Goal: Task Accomplishment & Management: Complete application form

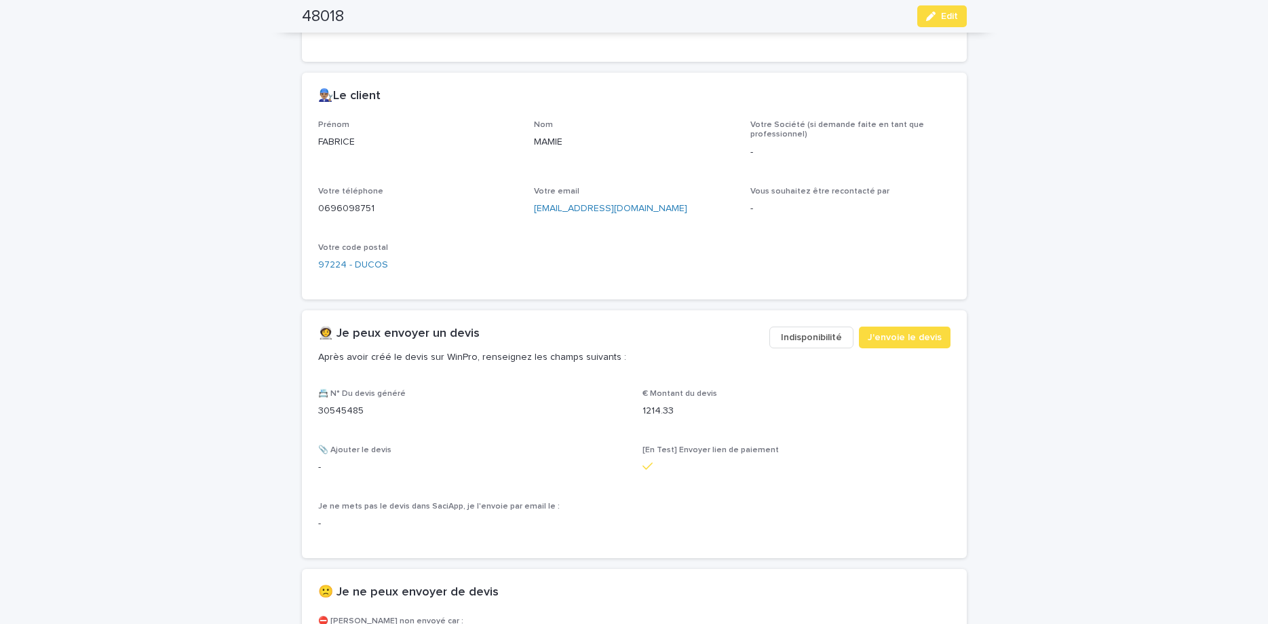
scroll to position [570, 0]
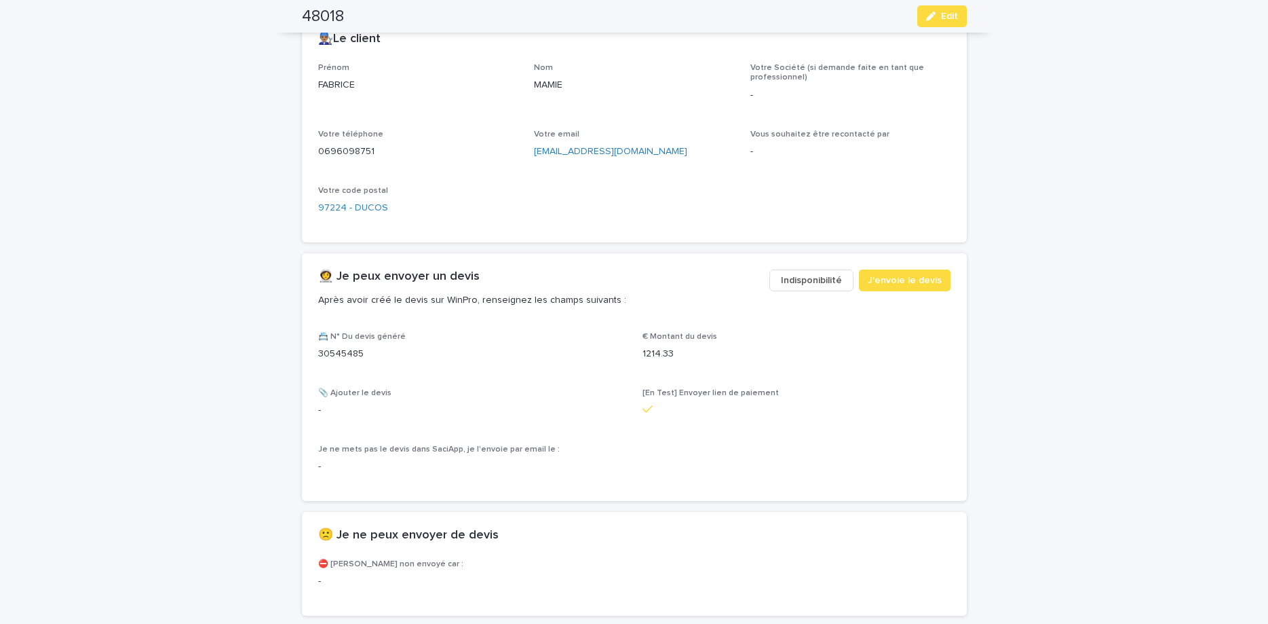
drag, startPoint x: 961, startPoint y: 15, endPoint x: 987, endPoint y: 73, distance: 63.2
click at [958, 16] on button "Edit" at bounding box center [943, 16] width 50 height 22
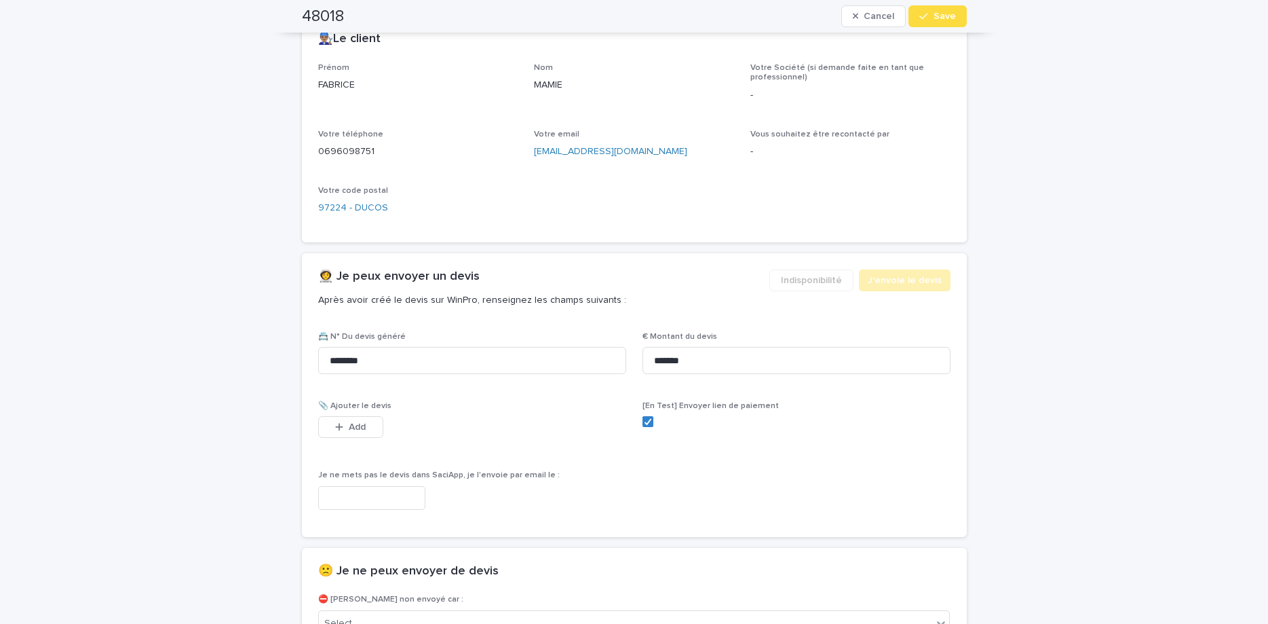
click at [335, 425] on icon "button" at bounding box center [339, 427] width 8 height 10
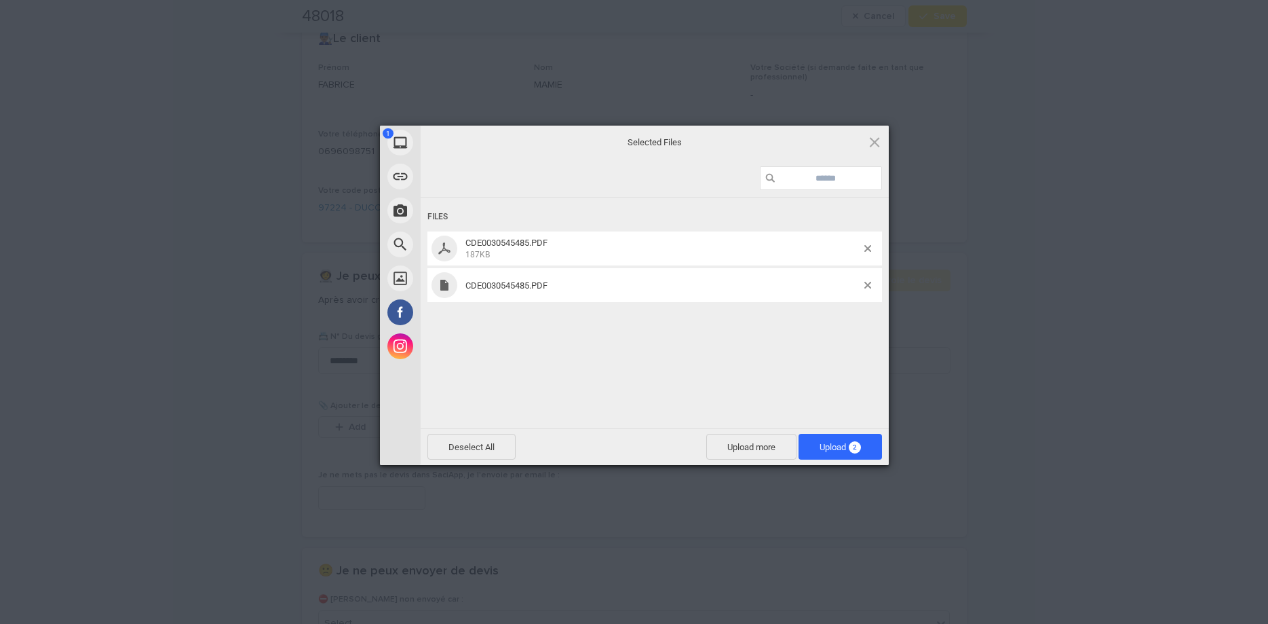
click at [868, 279] on div "CDE0030545485.PDF" at bounding box center [655, 285] width 455 height 34
click at [868, 280] on div "CDE0030545485.PDF" at bounding box center [655, 285] width 455 height 34
click at [866, 284] on span at bounding box center [868, 285] width 7 height 7
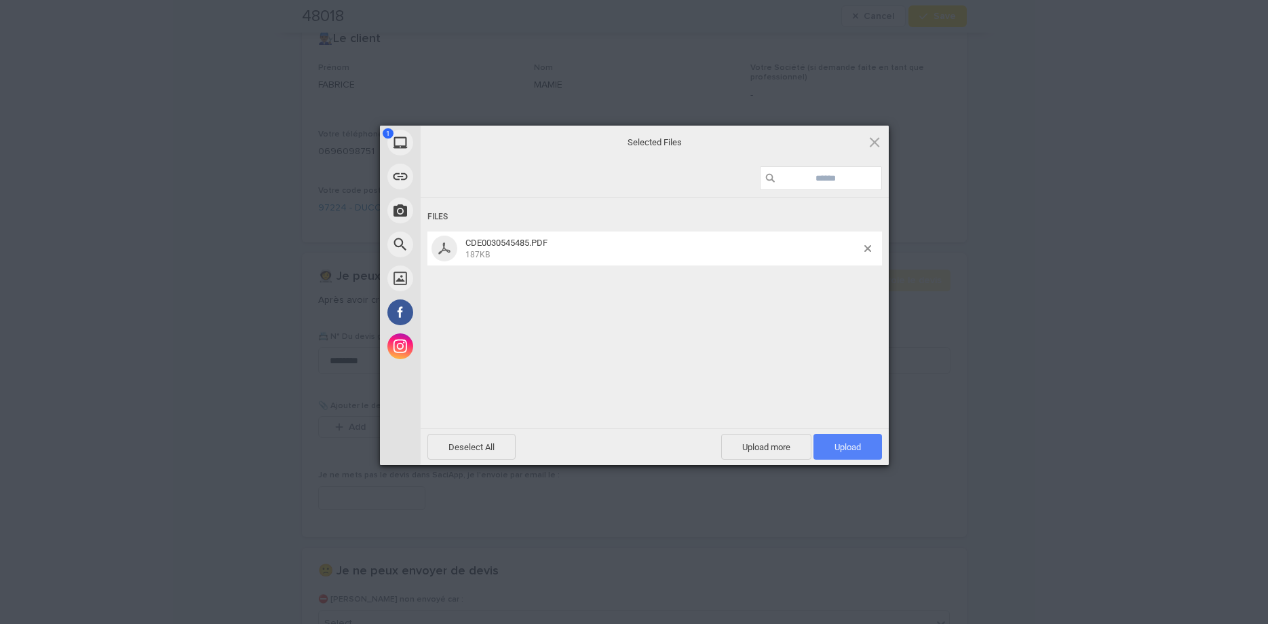
click at [854, 454] on span "Upload 1" at bounding box center [848, 447] width 69 height 26
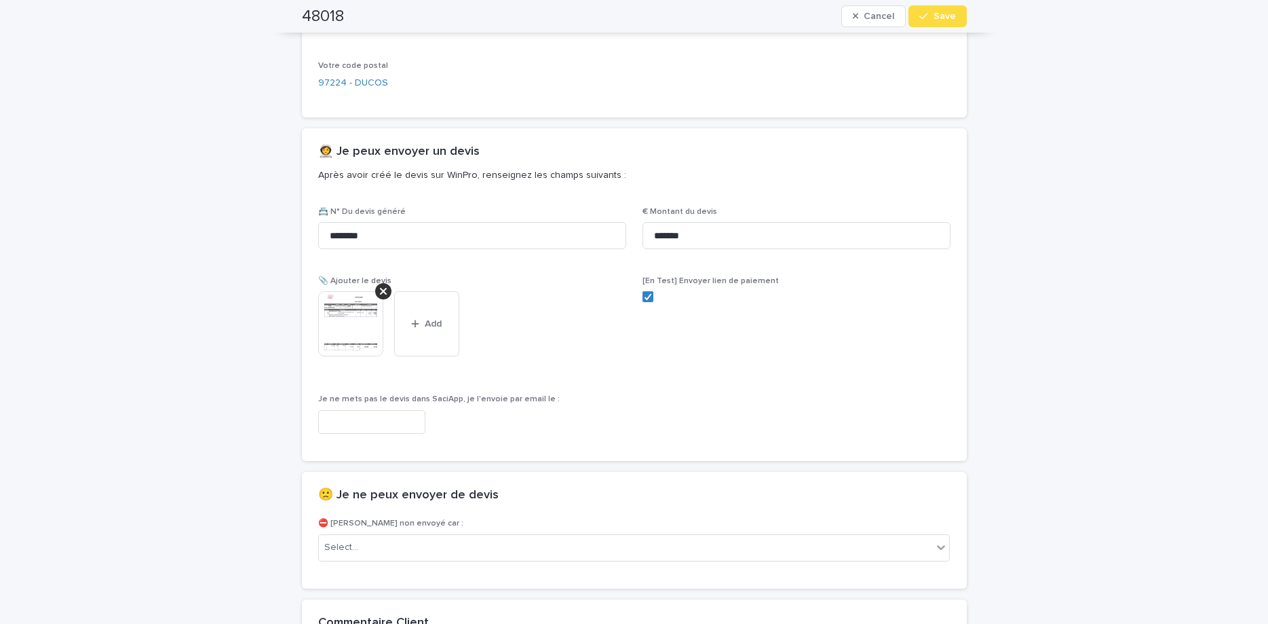
scroll to position [791, 0]
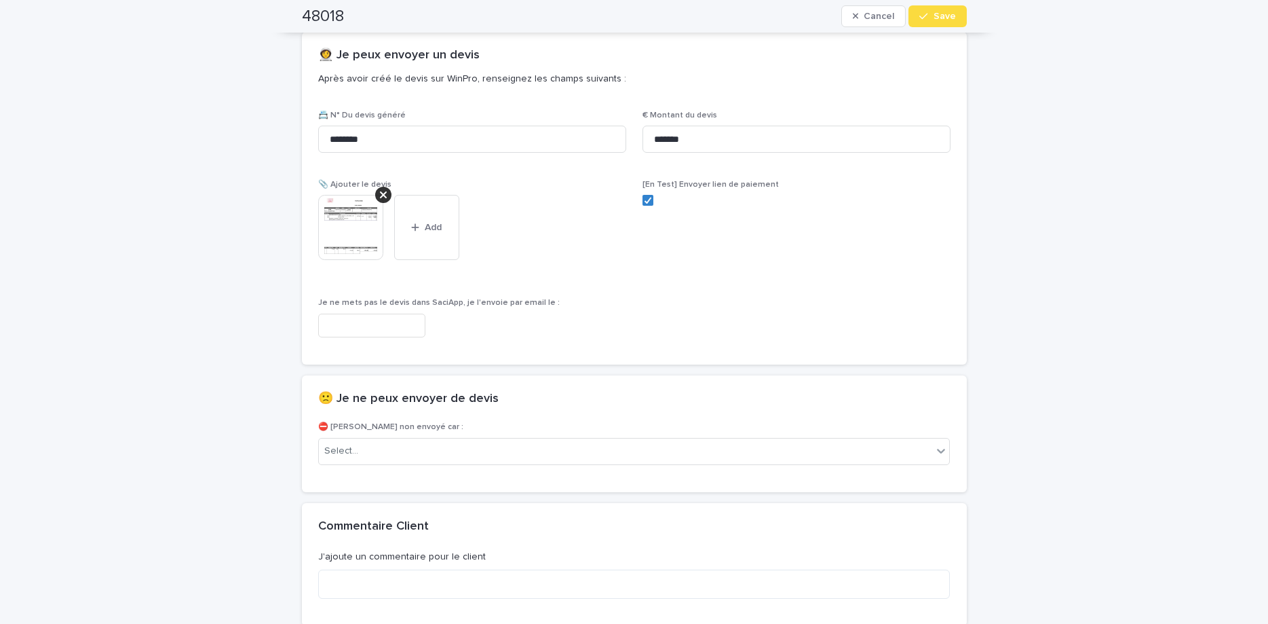
click at [353, 244] on img at bounding box center [350, 227] width 65 height 65
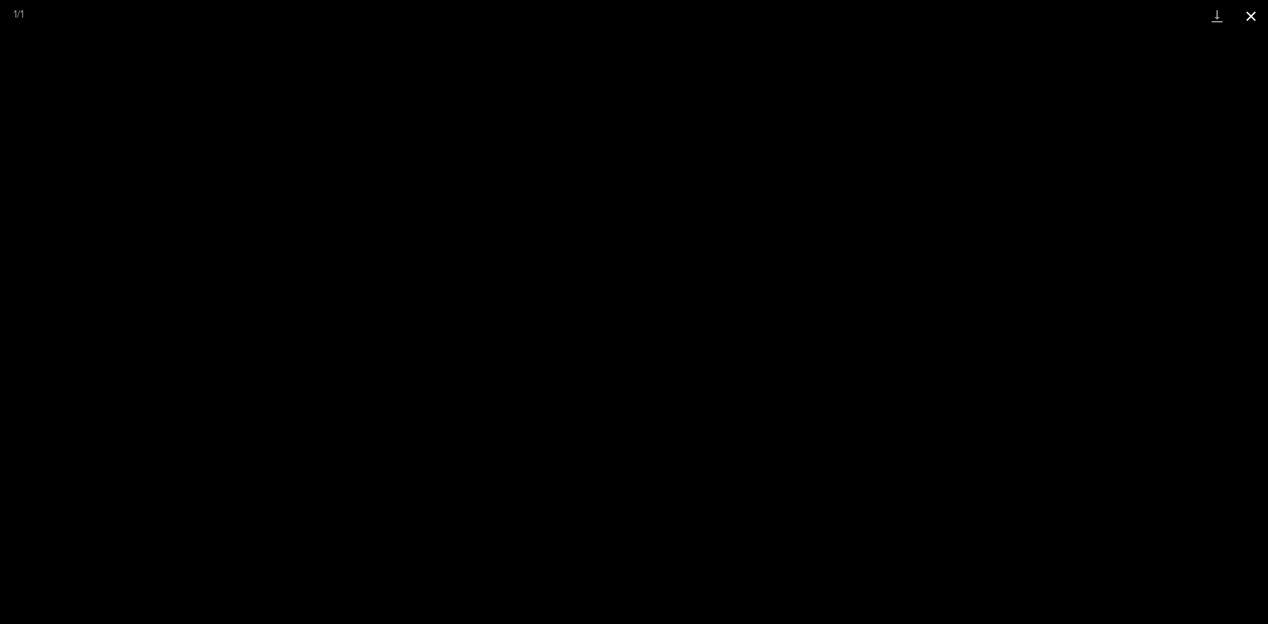
click at [1245, 16] on button "Close gallery" at bounding box center [1251, 16] width 34 height 32
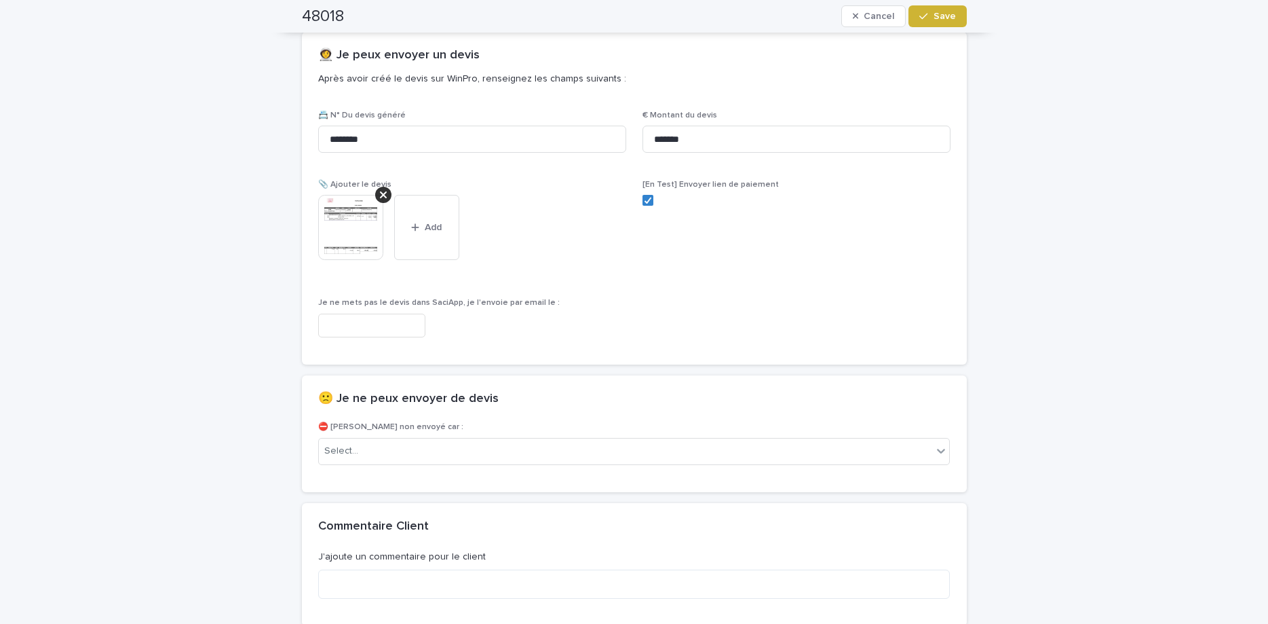
click at [941, 20] on span "Save" at bounding box center [945, 17] width 22 height 10
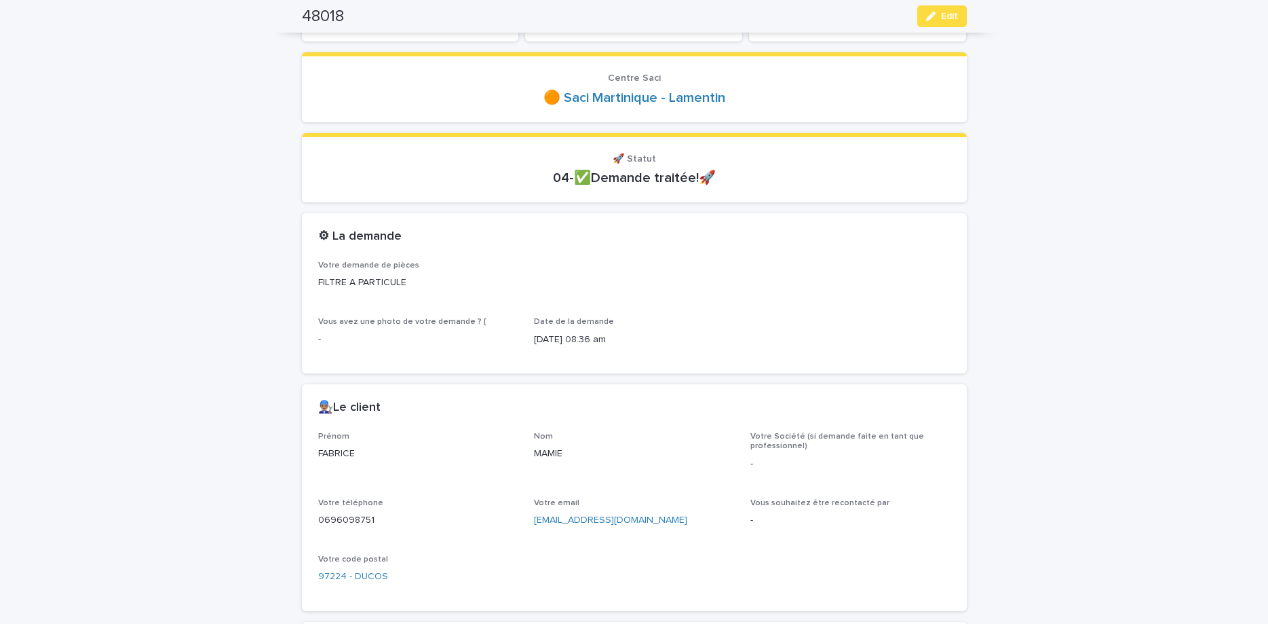
scroll to position [0, 0]
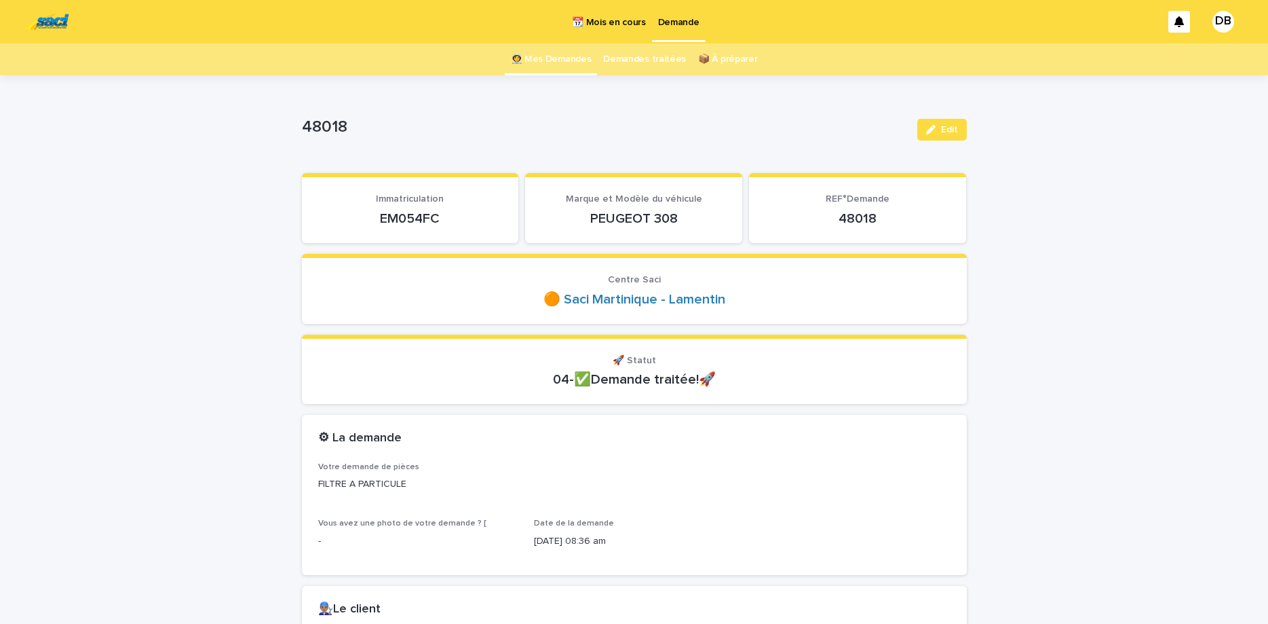
click at [562, 63] on link "👩‍🚀 Mes Demandes" at bounding box center [551, 59] width 81 height 32
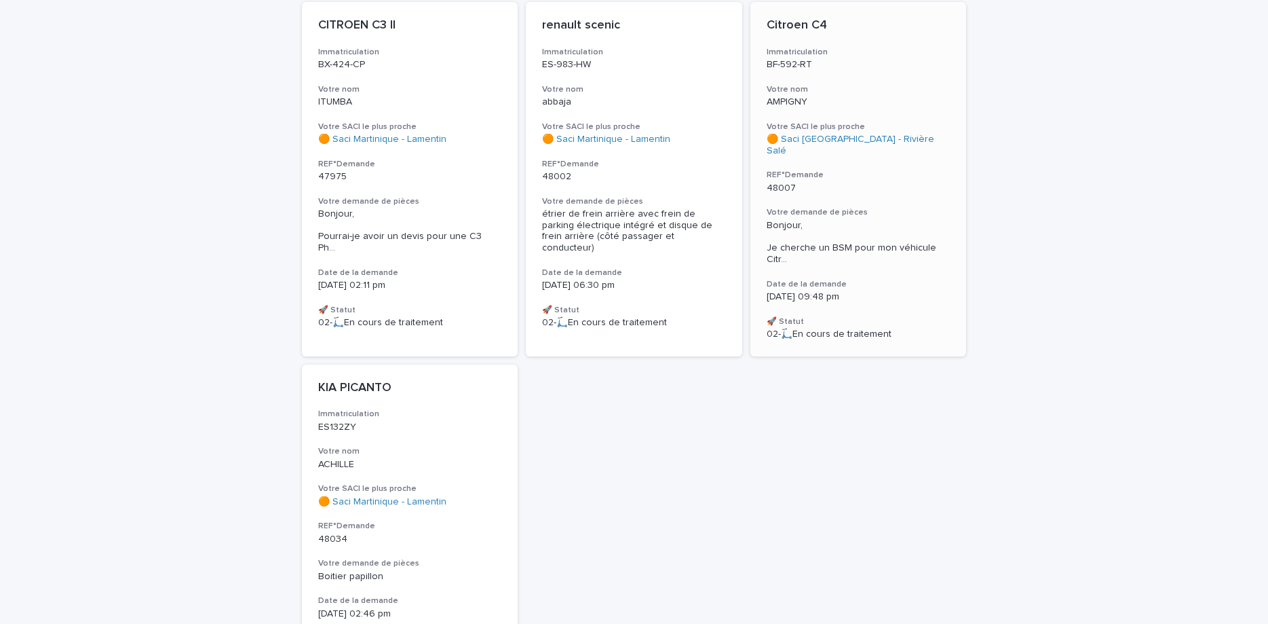
scroll to position [228, 0]
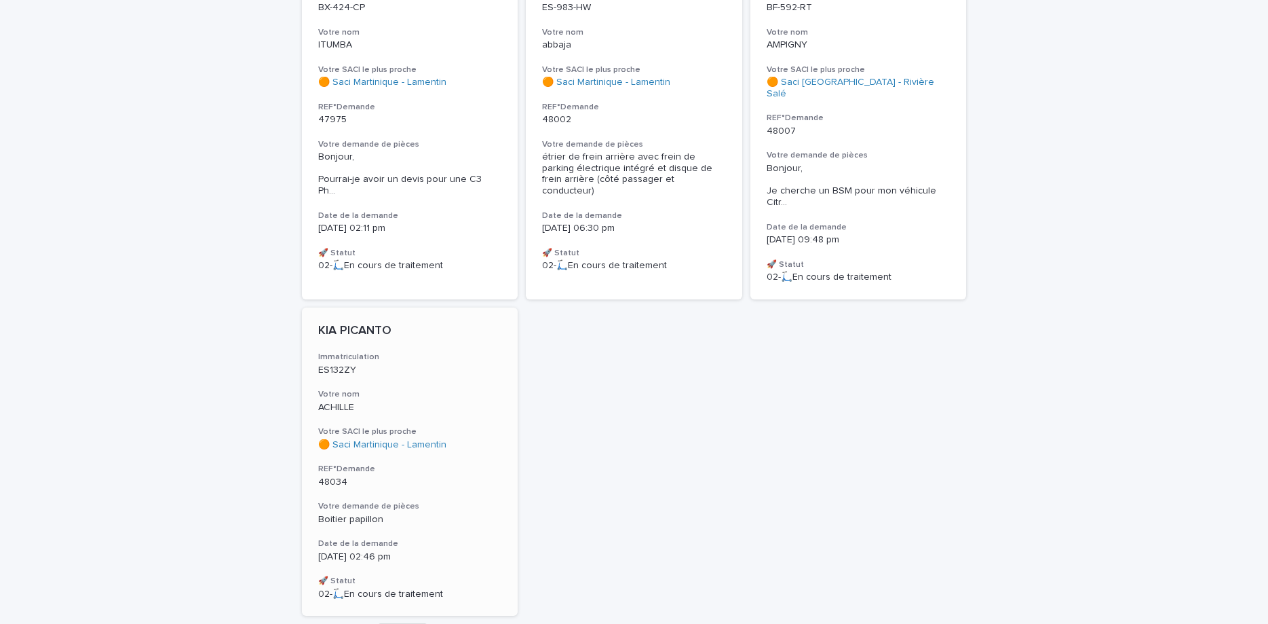
click at [437, 352] on h3 "Immatriculation" at bounding box center [410, 357] width 184 height 11
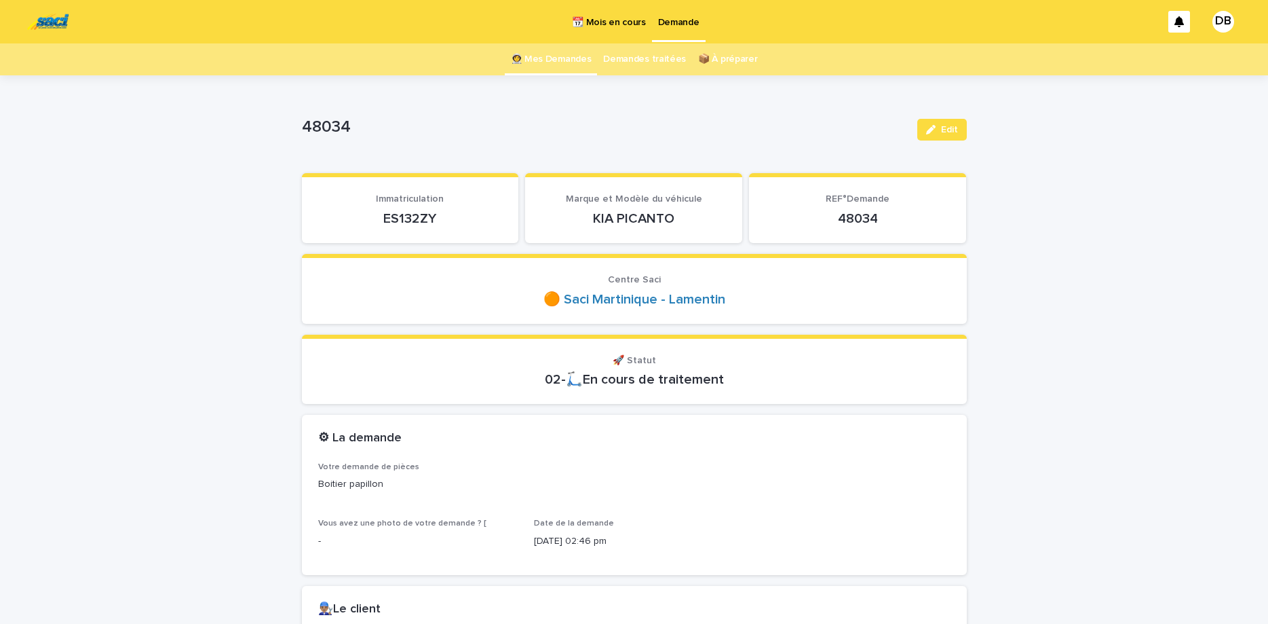
click at [392, 216] on p "ES132ZY" at bounding box center [410, 218] width 185 height 16
copy p "ES132ZY"
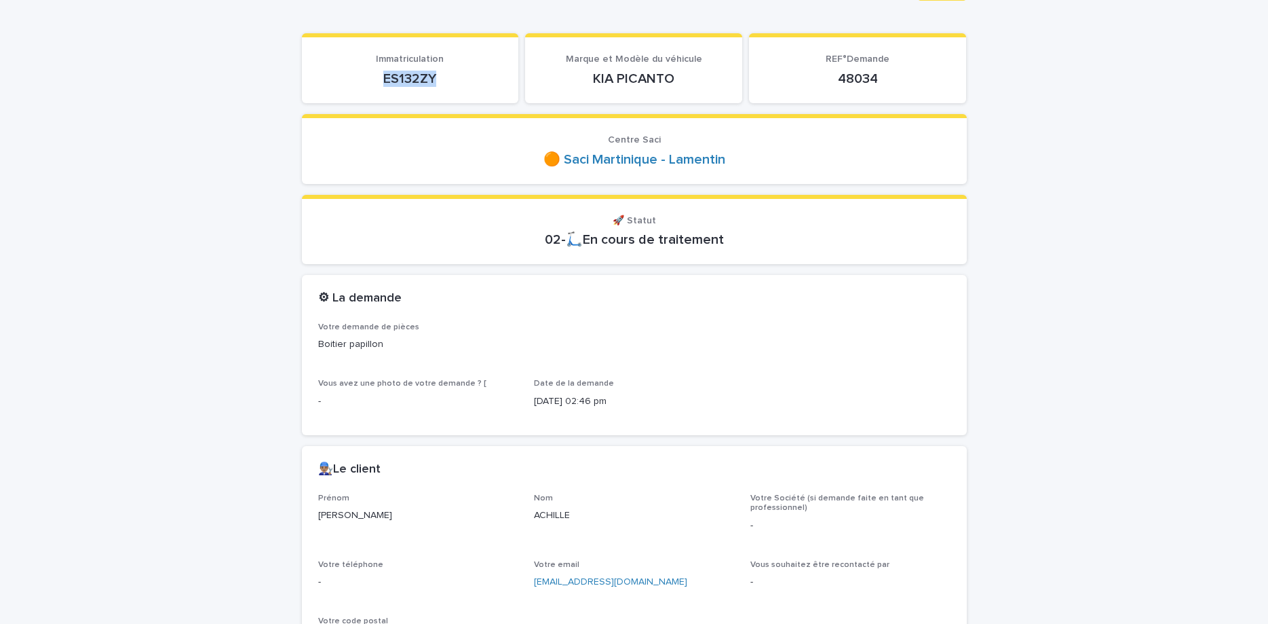
scroll to position [171, 0]
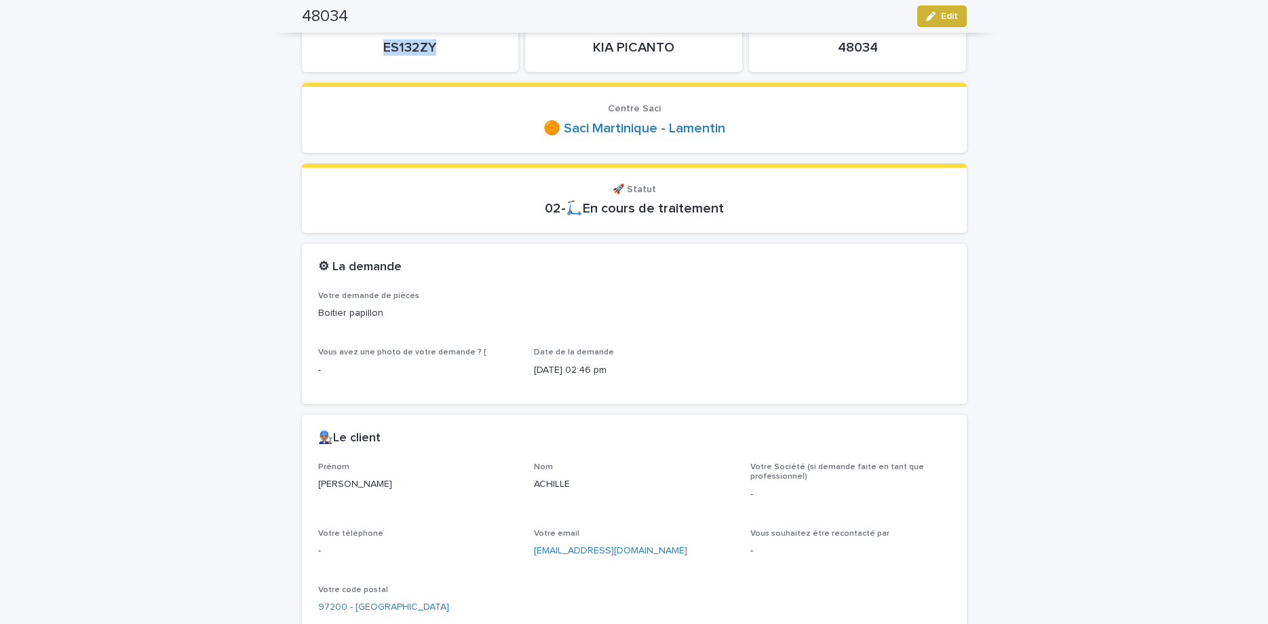
click at [930, 16] on icon "button" at bounding box center [931, 17] width 10 height 10
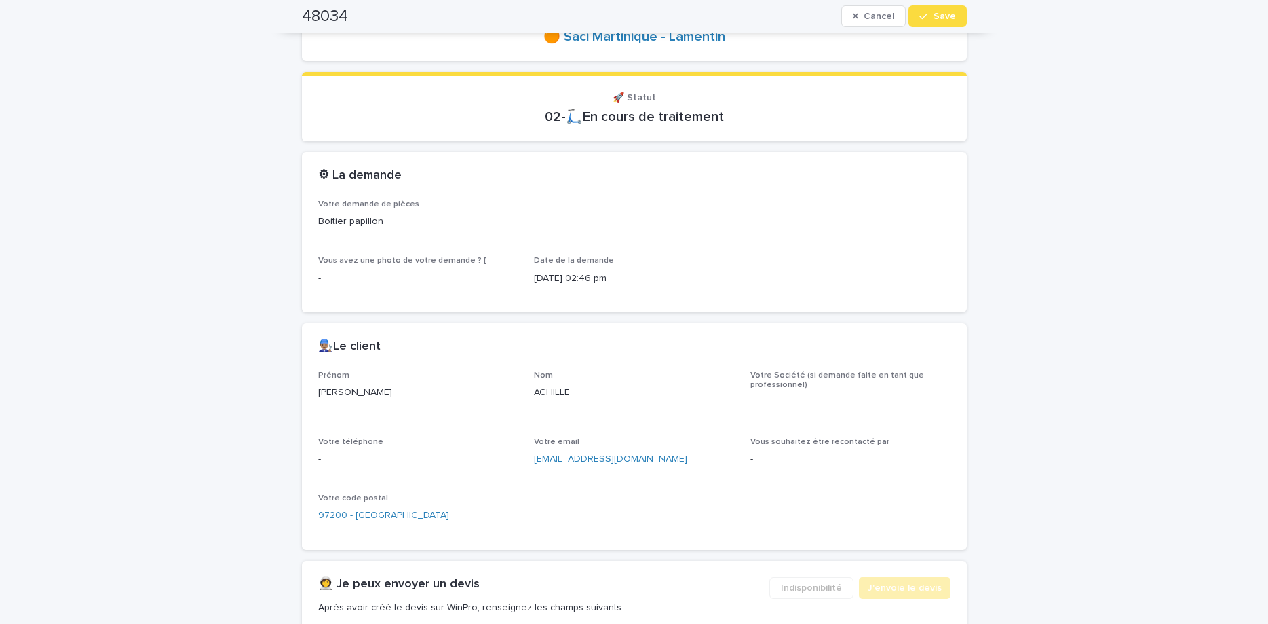
scroll to position [407, 0]
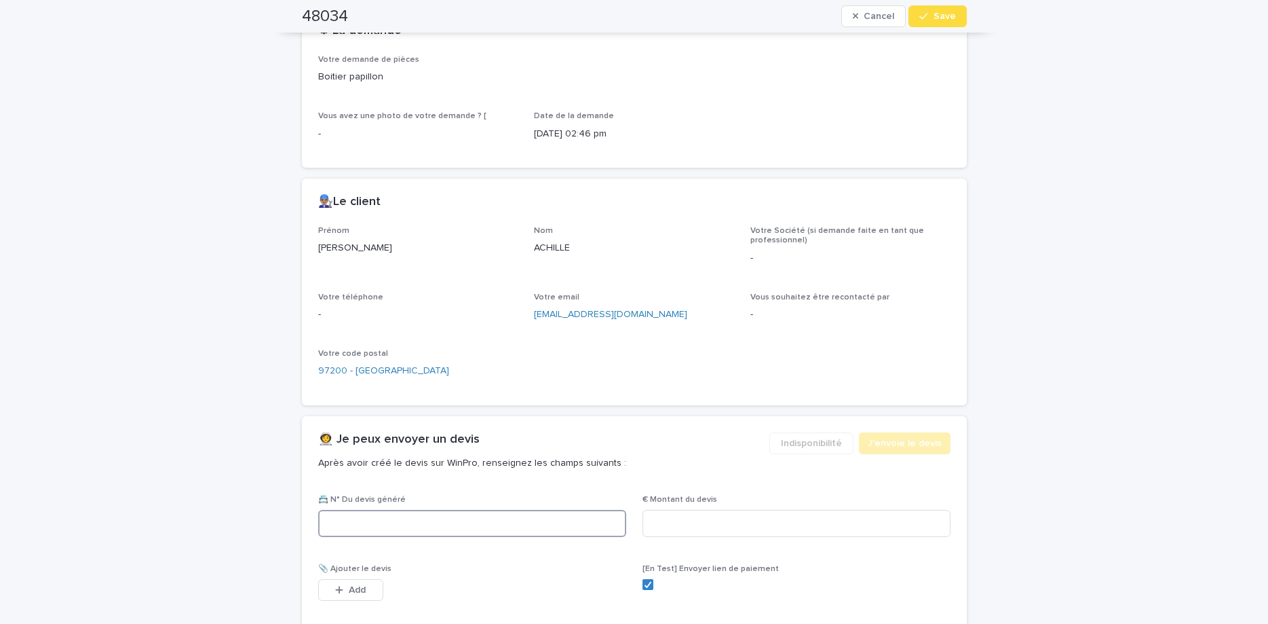
click at [426, 527] on input at bounding box center [472, 523] width 308 height 27
paste input "********"
type input "********"
click at [783, 514] on input at bounding box center [797, 523] width 308 height 27
type input "******"
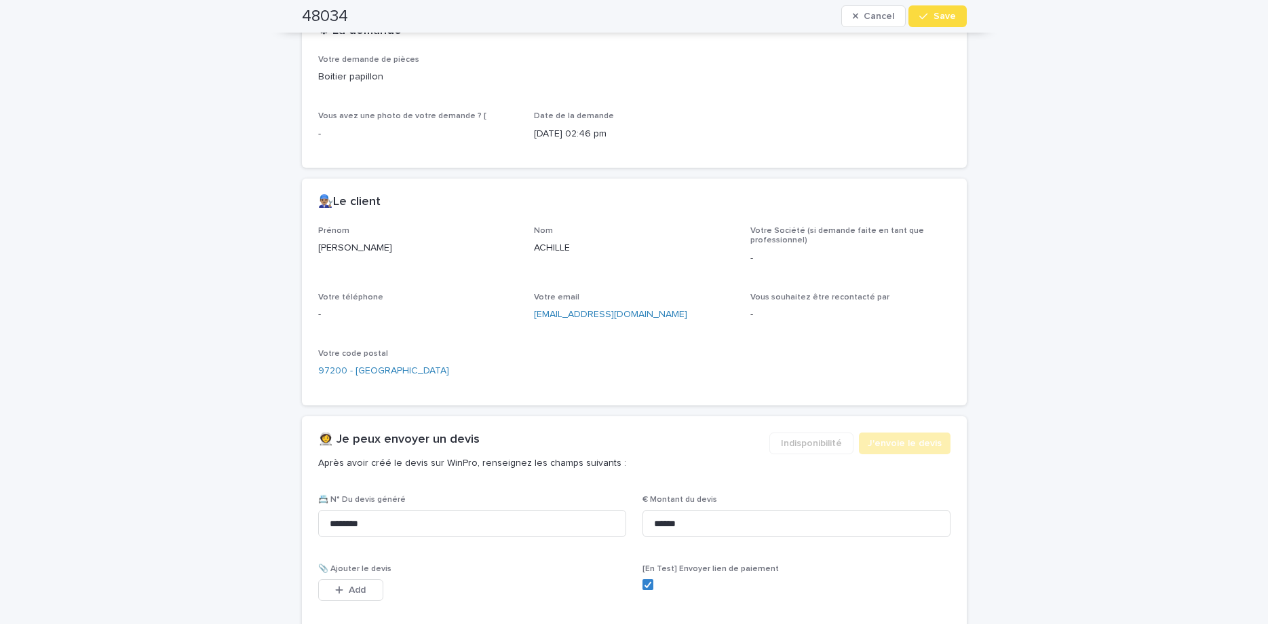
click at [351, 577] on div "📎 Ajouter le devis This file cannot be opened Download File Add" at bounding box center [472, 590] width 308 height 53
drag, startPoint x: 373, startPoint y: 589, endPoint x: 421, endPoint y: 556, distance: 58.5
click at [392, 578] on div "📎 Ajouter le devis This file cannot be opened Download File Add" at bounding box center [472, 590] width 308 height 53
click at [371, 580] on button "Add" at bounding box center [350, 590] width 65 height 22
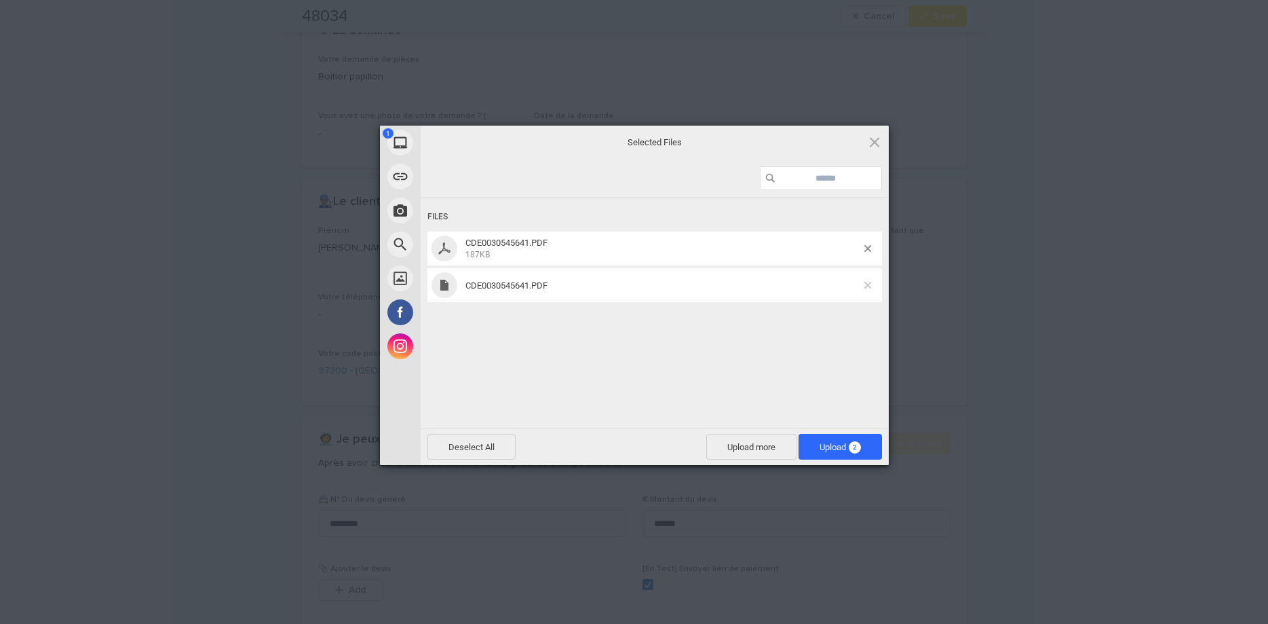
click at [870, 284] on span at bounding box center [868, 285] width 7 height 7
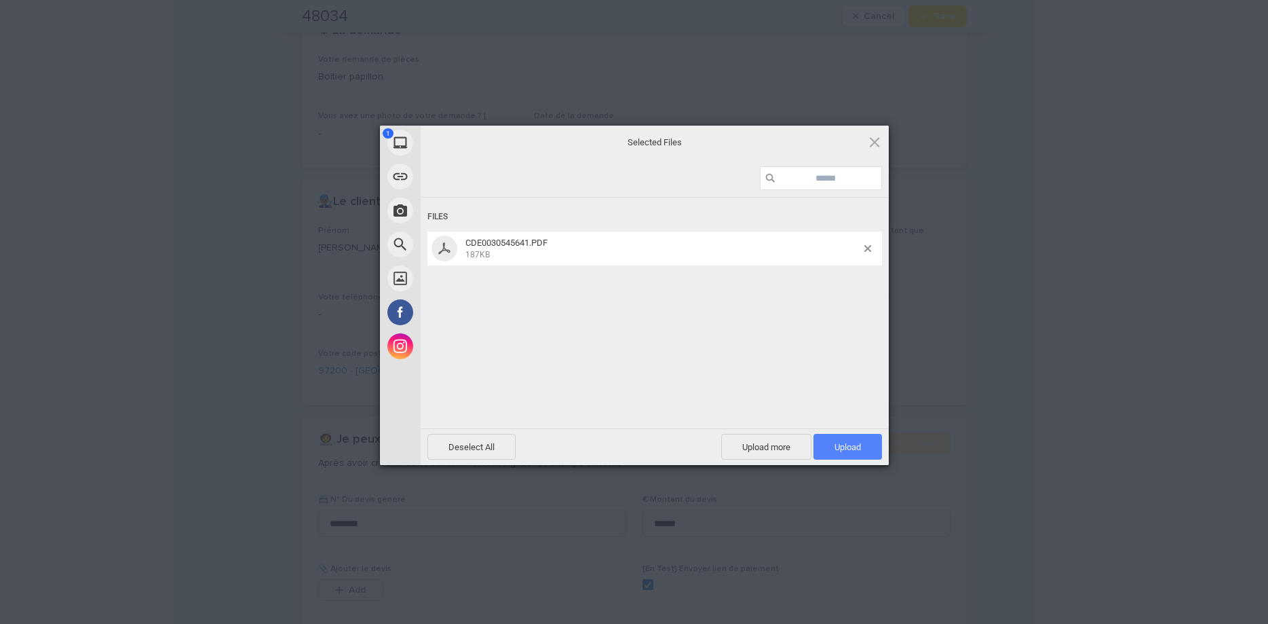
click at [858, 455] on span "Upload 1" at bounding box center [848, 447] width 69 height 26
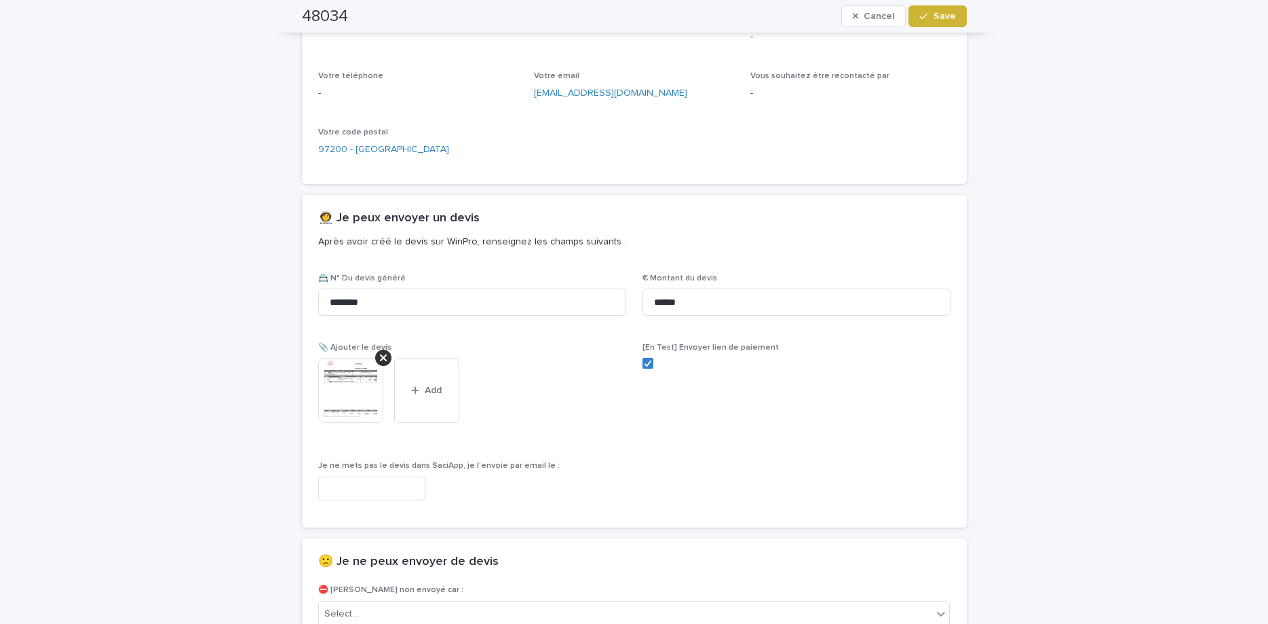
click at [951, 17] on span "Save" at bounding box center [945, 17] width 22 height 10
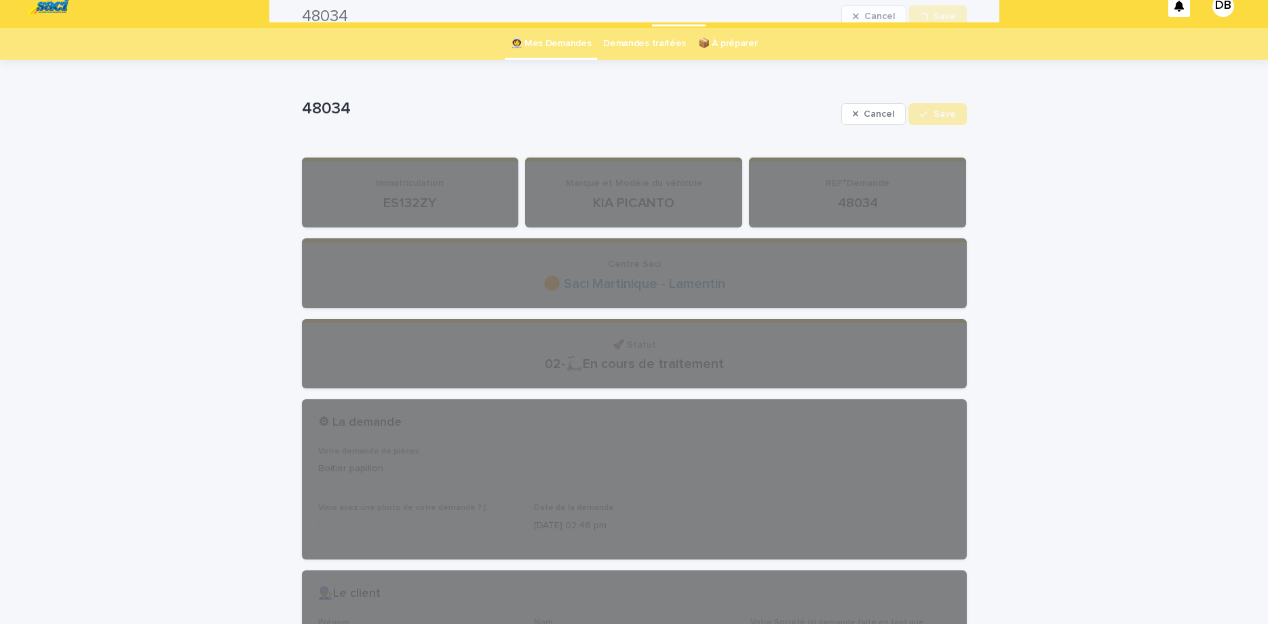
scroll to position [0, 0]
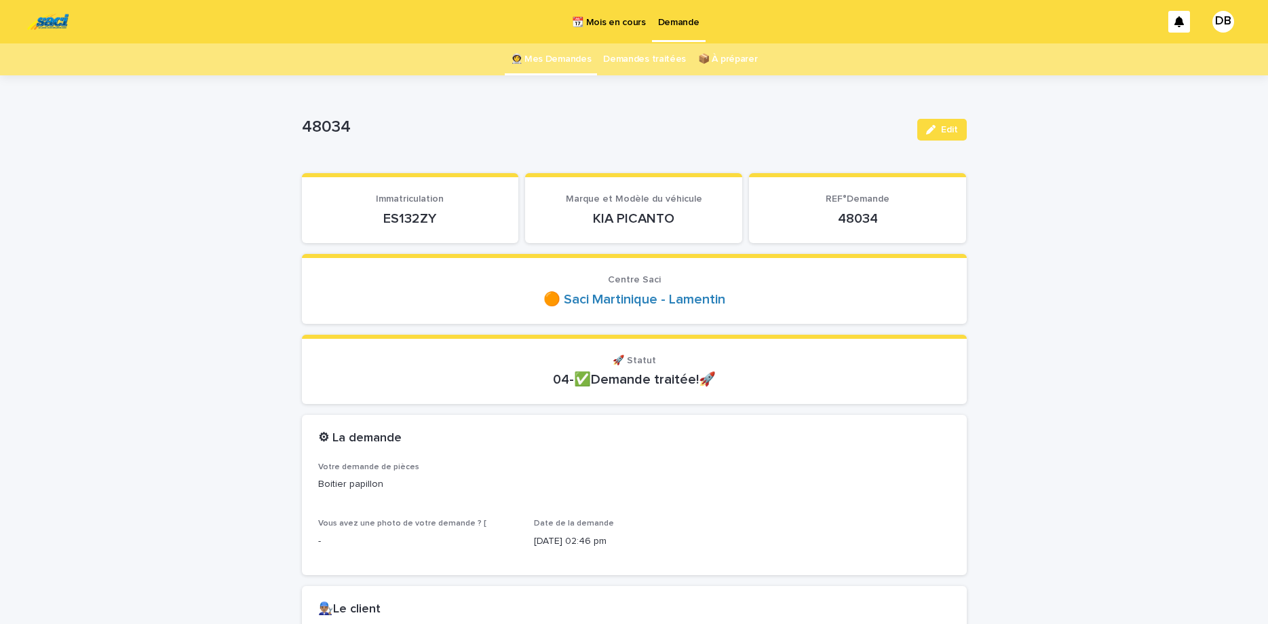
click at [584, 56] on link "👩‍🚀 Mes Demandes" at bounding box center [551, 59] width 81 height 32
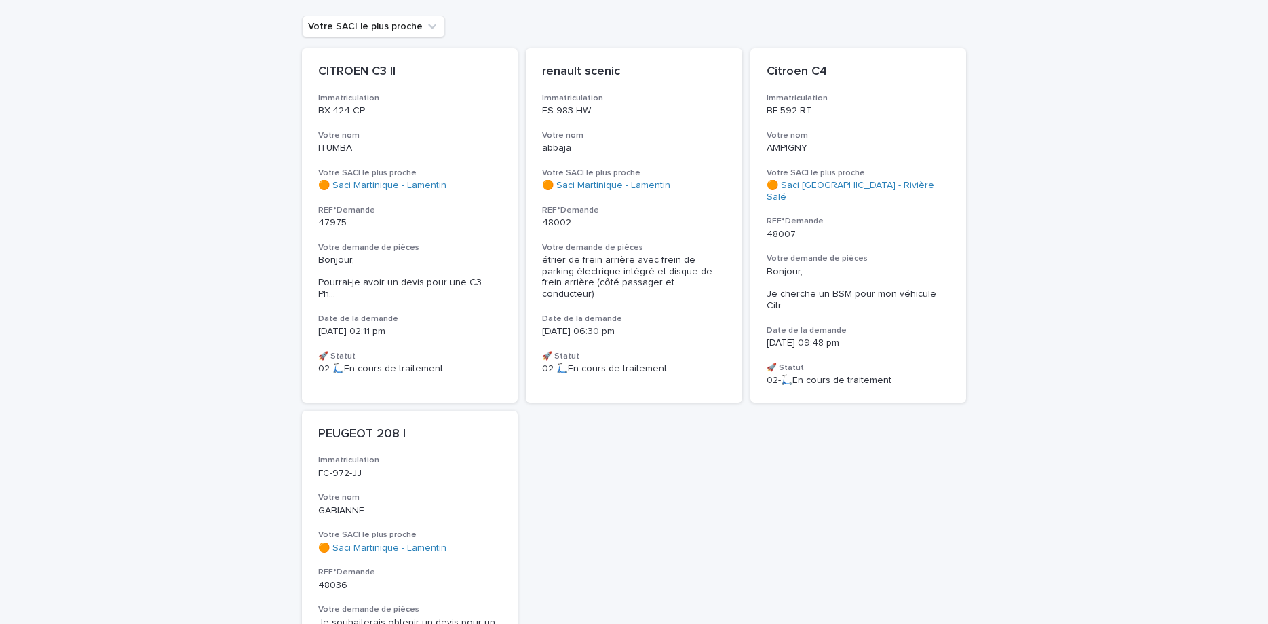
scroll to position [182, 0]
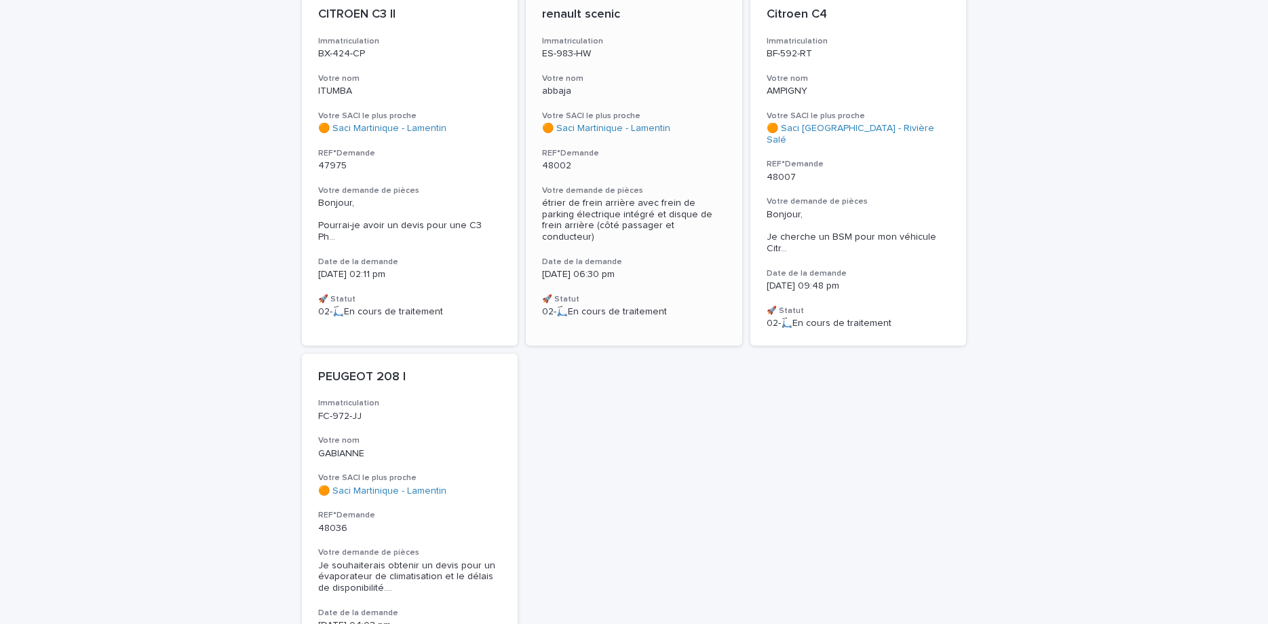
click at [664, 167] on p "48002" at bounding box center [634, 166] width 184 height 12
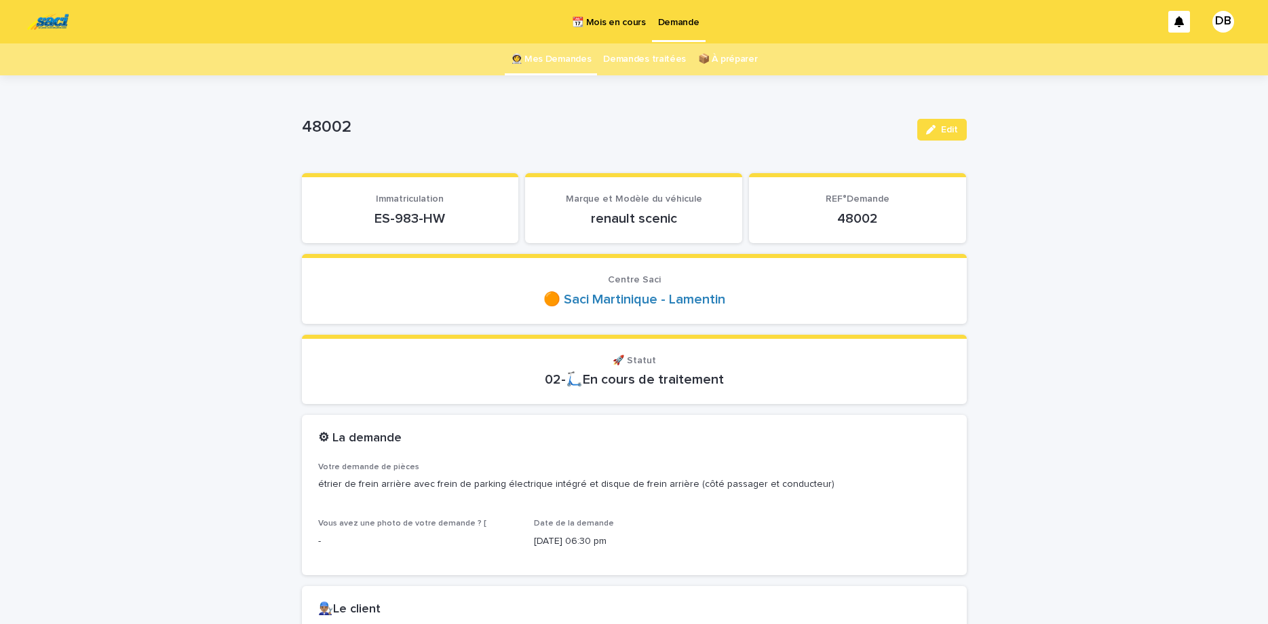
click at [539, 55] on link "👩‍🚀 Mes Demandes" at bounding box center [551, 59] width 81 height 32
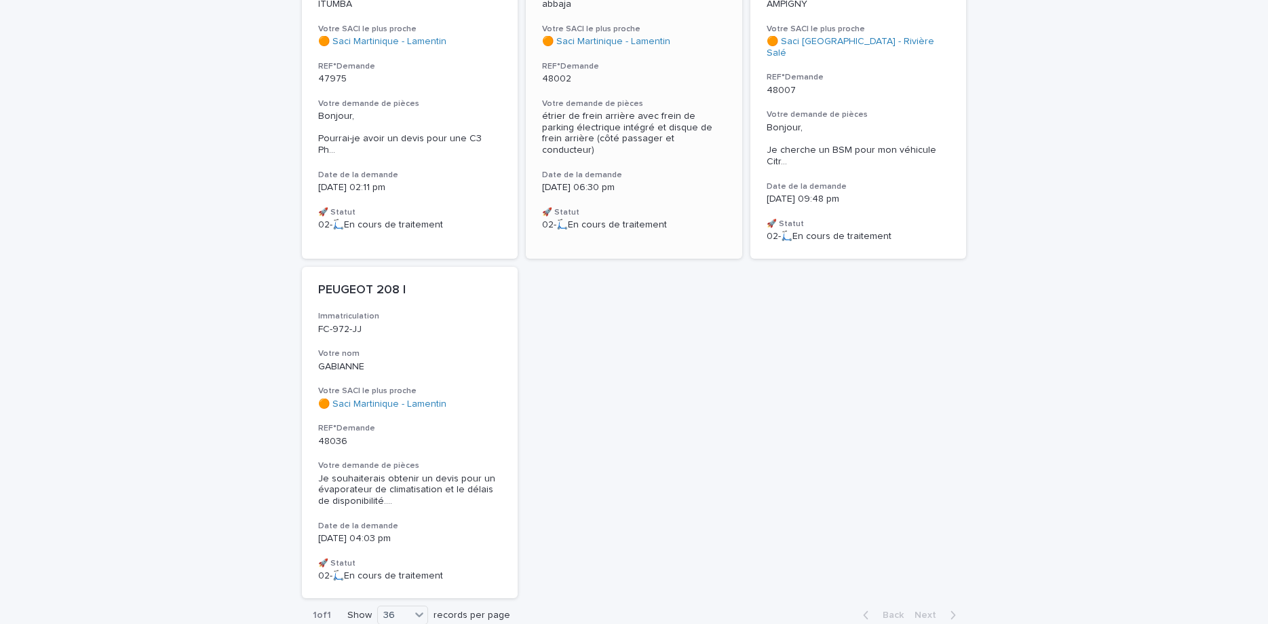
scroll to position [285, 0]
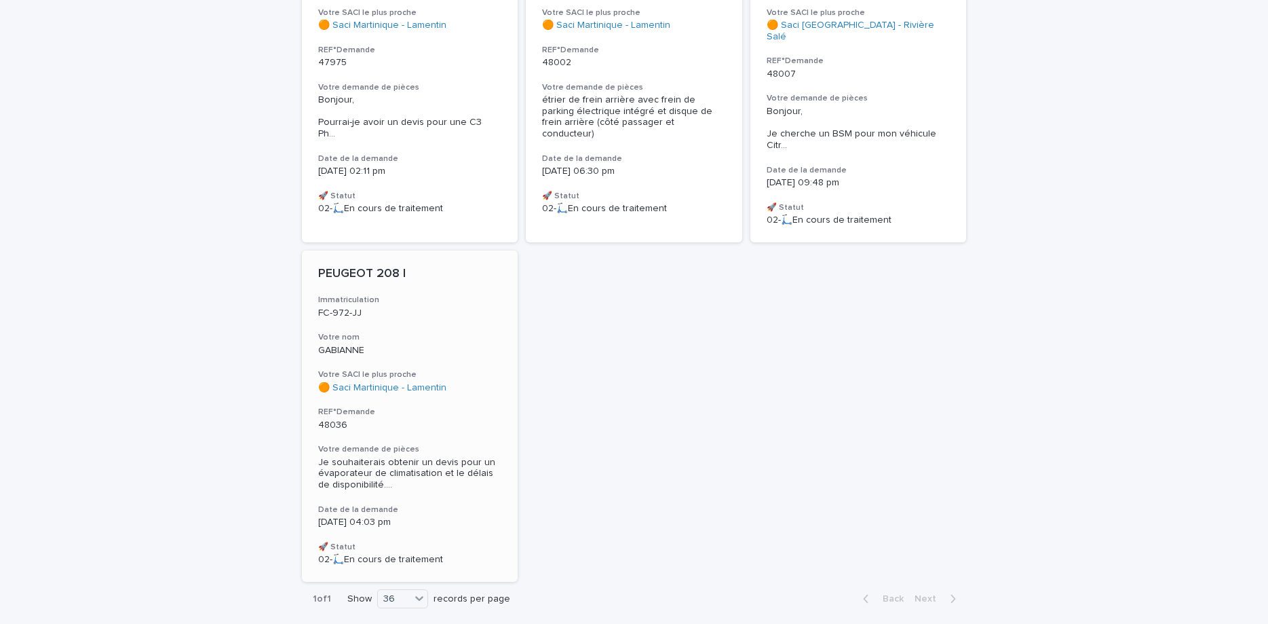
click at [411, 297] on div "PEUGEOT 208 I Immatriculation FC-972-JJ Votre nom GABIANNE Votre SACI le plus p…" at bounding box center [410, 415] width 216 height 331
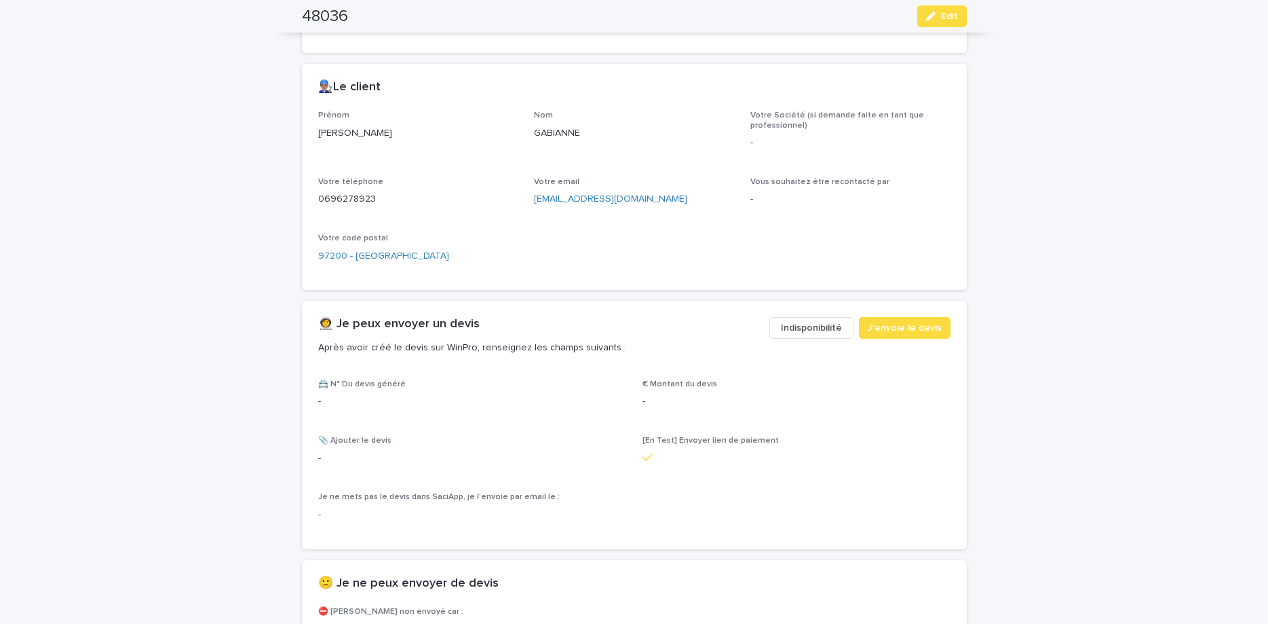
scroll to position [570, 0]
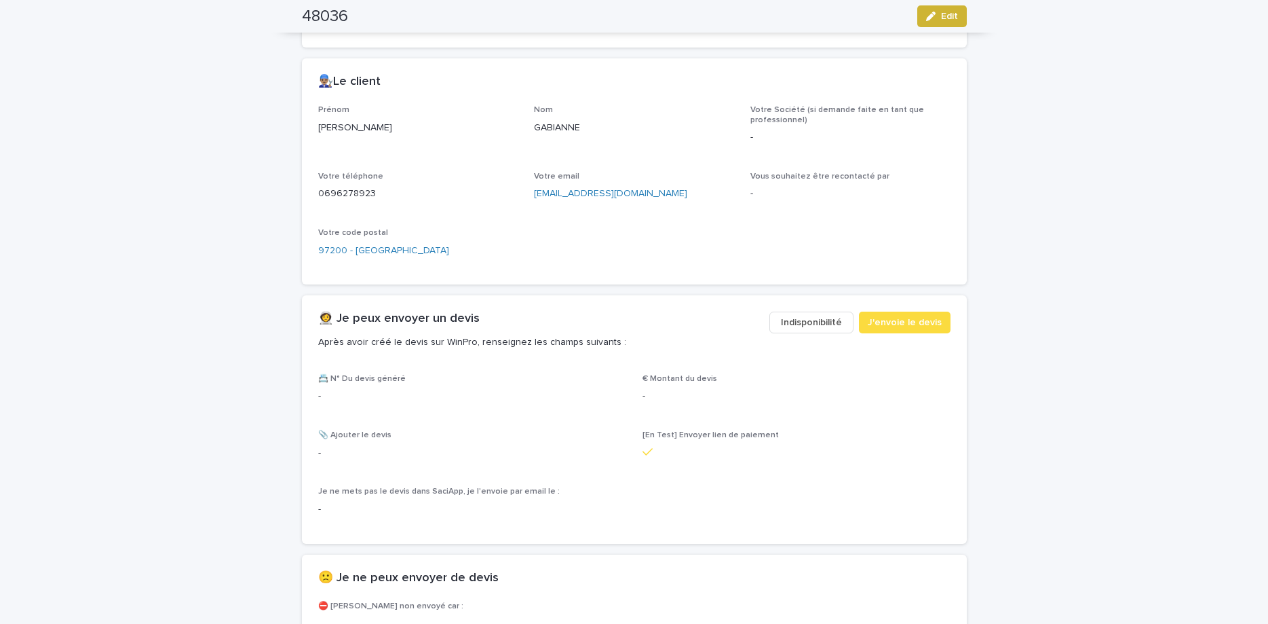
click at [947, 6] on button "Edit" at bounding box center [943, 16] width 50 height 22
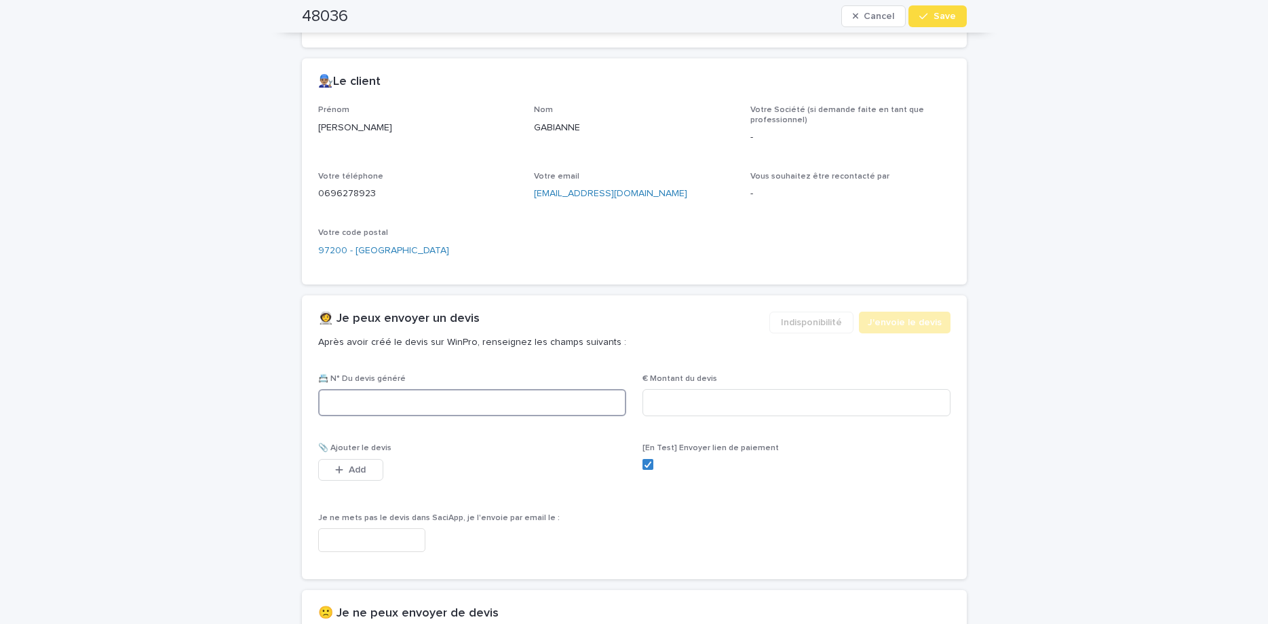
click at [516, 406] on input at bounding box center [472, 402] width 308 height 27
paste input "********"
type input "********"
click at [702, 409] on input at bounding box center [797, 402] width 308 height 27
type input "*******"
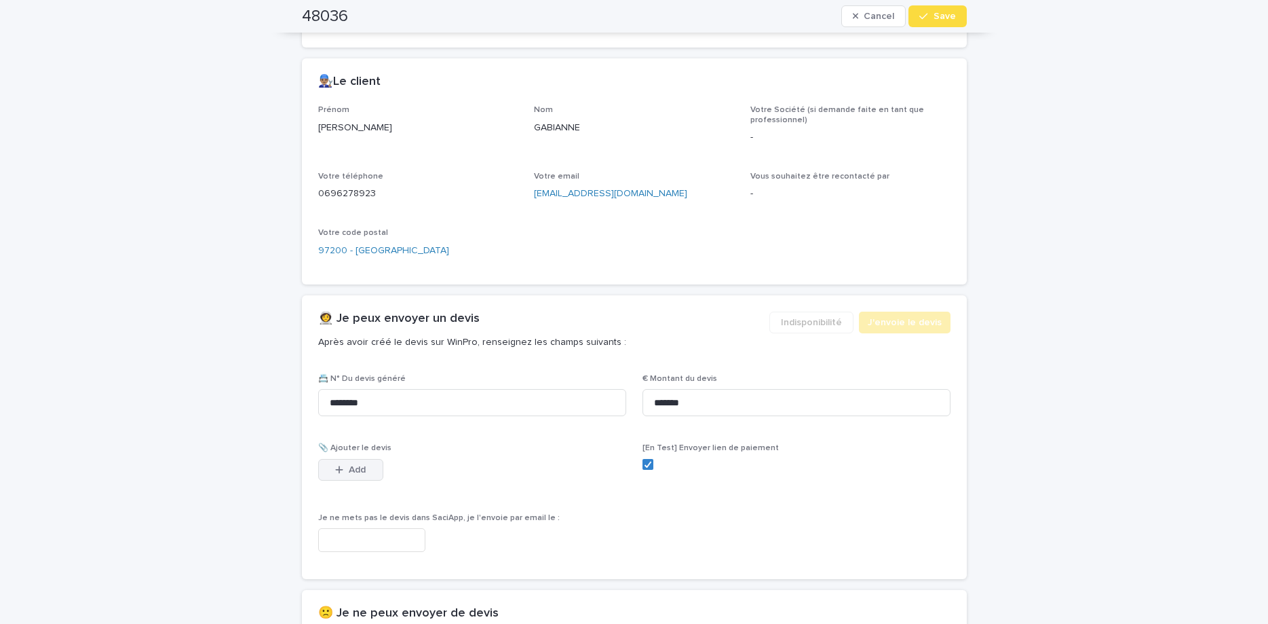
drag, startPoint x: 354, startPoint y: 485, endPoint x: 351, endPoint y: 470, distance: 15.2
click at [353, 480] on div "📎 Ajouter le devis This file cannot be opened Download File Add" at bounding box center [472, 469] width 308 height 53
drag, startPoint x: 351, startPoint y: 470, endPoint x: 363, endPoint y: 491, distance: 23.7
click at [352, 471] on span "Add" at bounding box center [357, 470] width 17 height 10
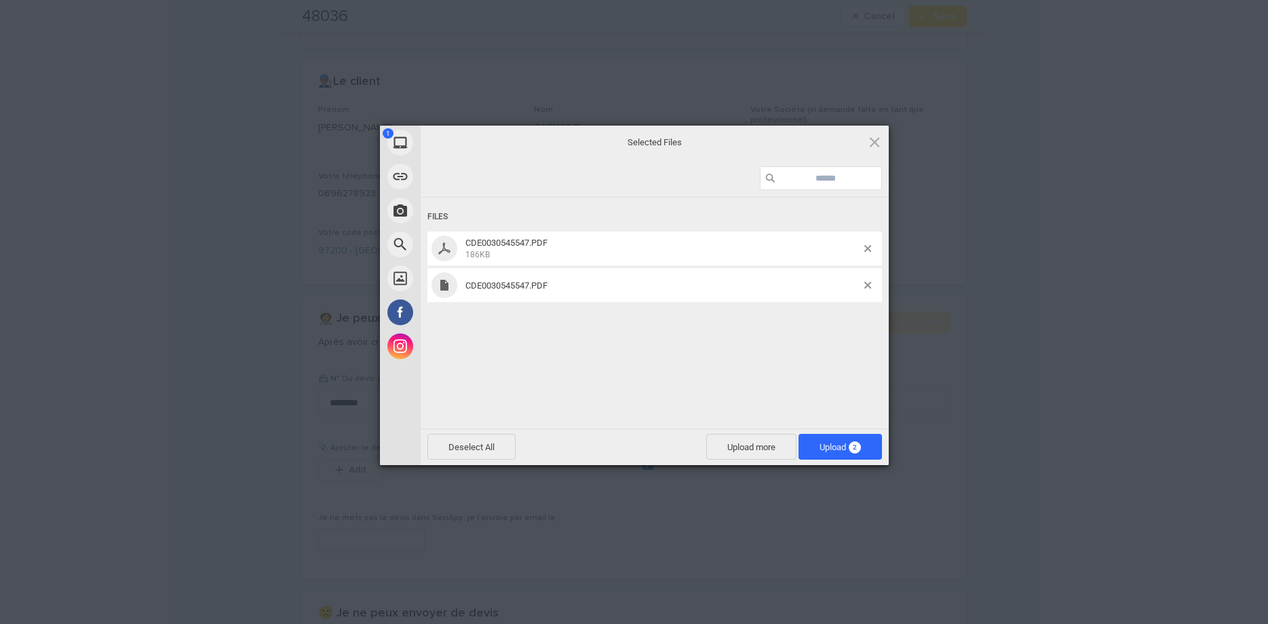
drag, startPoint x: 805, startPoint y: 335, endPoint x: 832, endPoint y: 305, distance: 40.4
click at [807, 331] on div "Files CDE0030545547.PDF 186KB CDE0030545547.PDF" at bounding box center [655, 311] width 468 height 228
click at [867, 279] on div "CDE0030545547.PDF" at bounding box center [655, 285] width 455 height 34
click at [870, 282] on span at bounding box center [868, 285] width 7 height 7
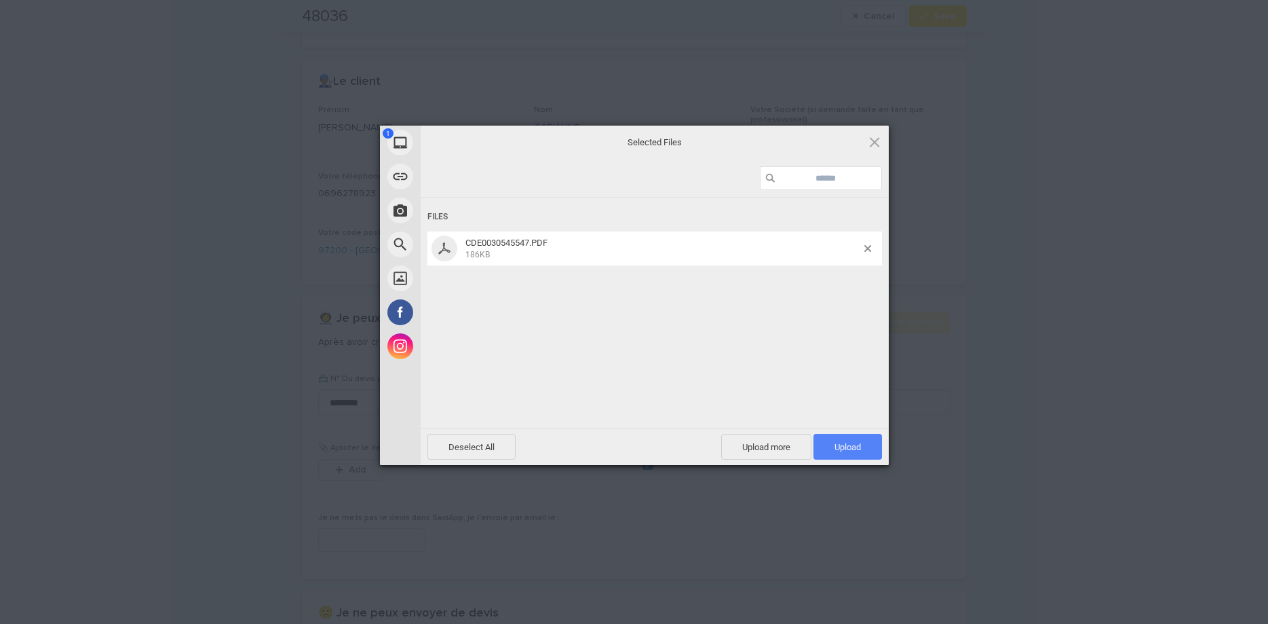
drag, startPoint x: 837, startPoint y: 442, endPoint x: 819, endPoint y: 432, distance: 20.7
click at [835, 442] on span "Upload 1" at bounding box center [848, 447] width 69 height 26
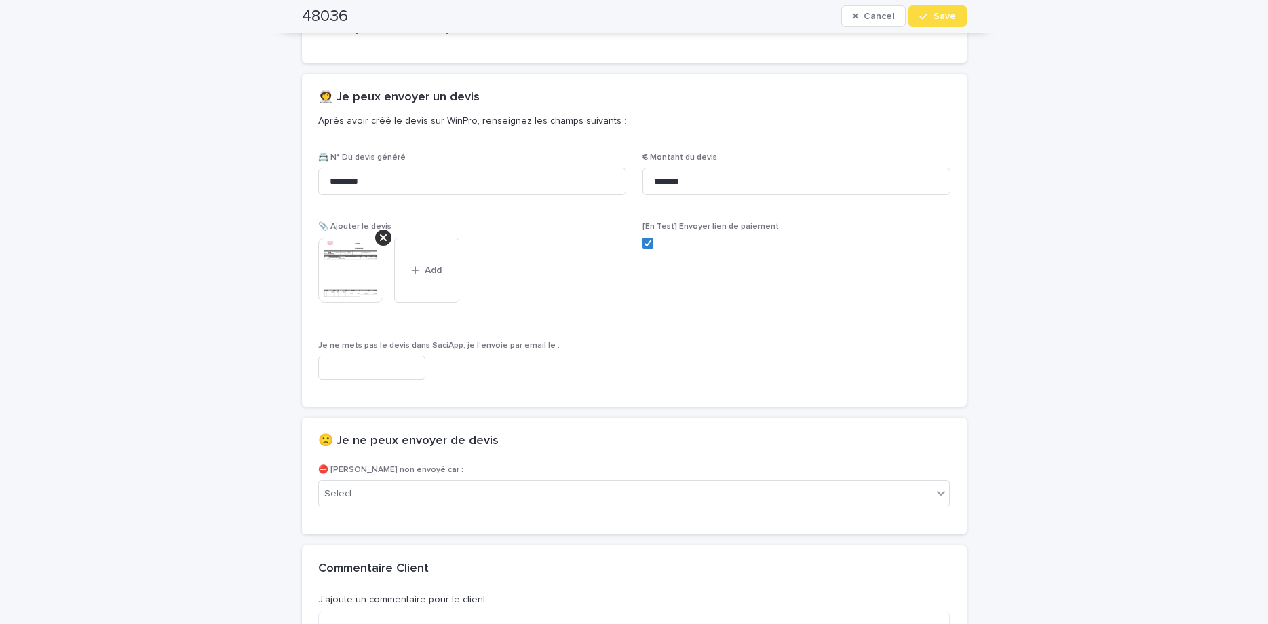
scroll to position [1019, 0]
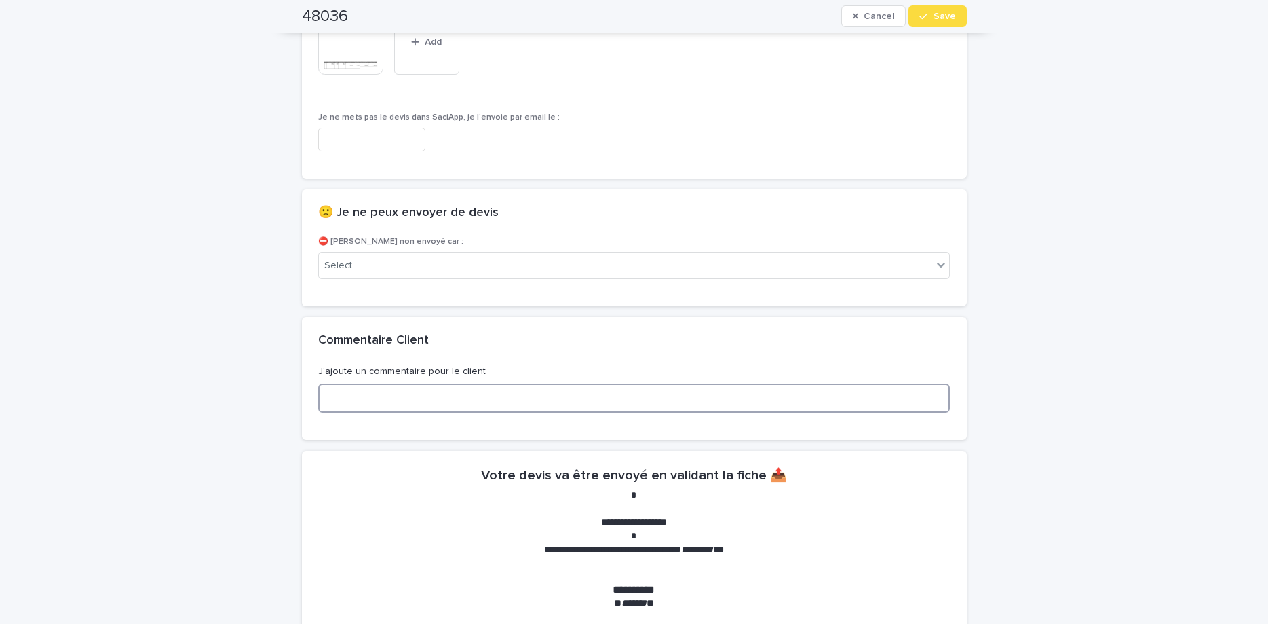
click at [744, 394] on textarea at bounding box center [634, 397] width 632 height 29
type textarea "**********"
click at [920, 31] on div "48036 Cancel Save" at bounding box center [634, 16] width 665 height 33
click at [925, 22] on button "Save" at bounding box center [938, 16] width 58 height 22
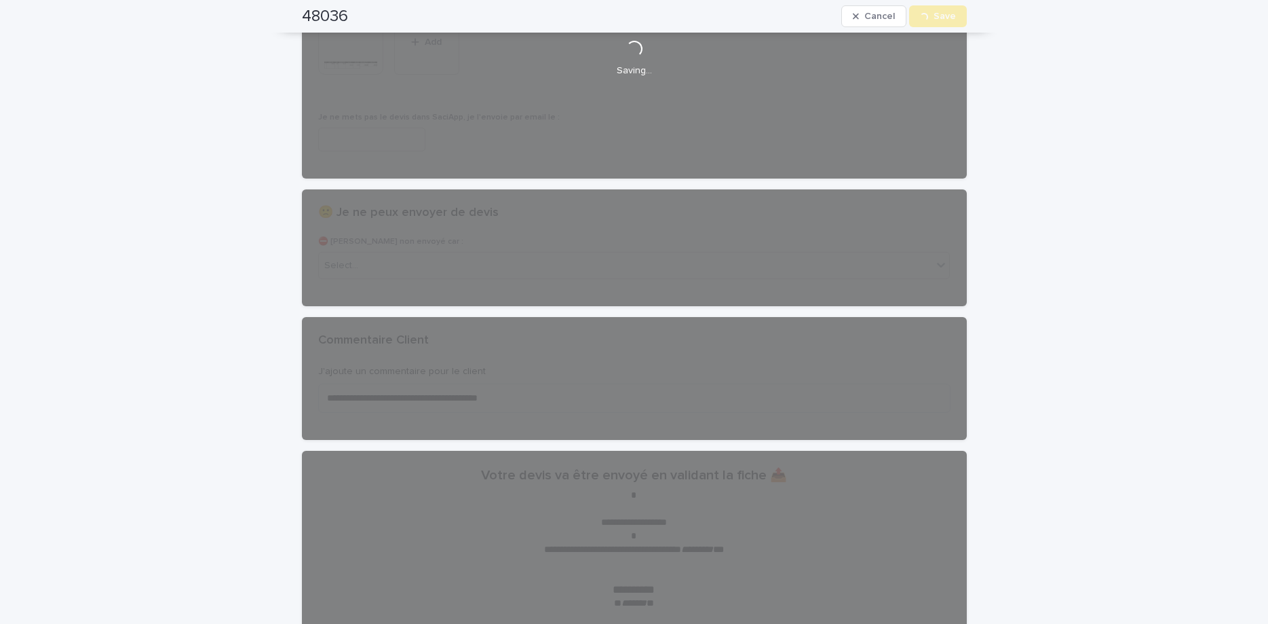
scroll to position [0, 0]
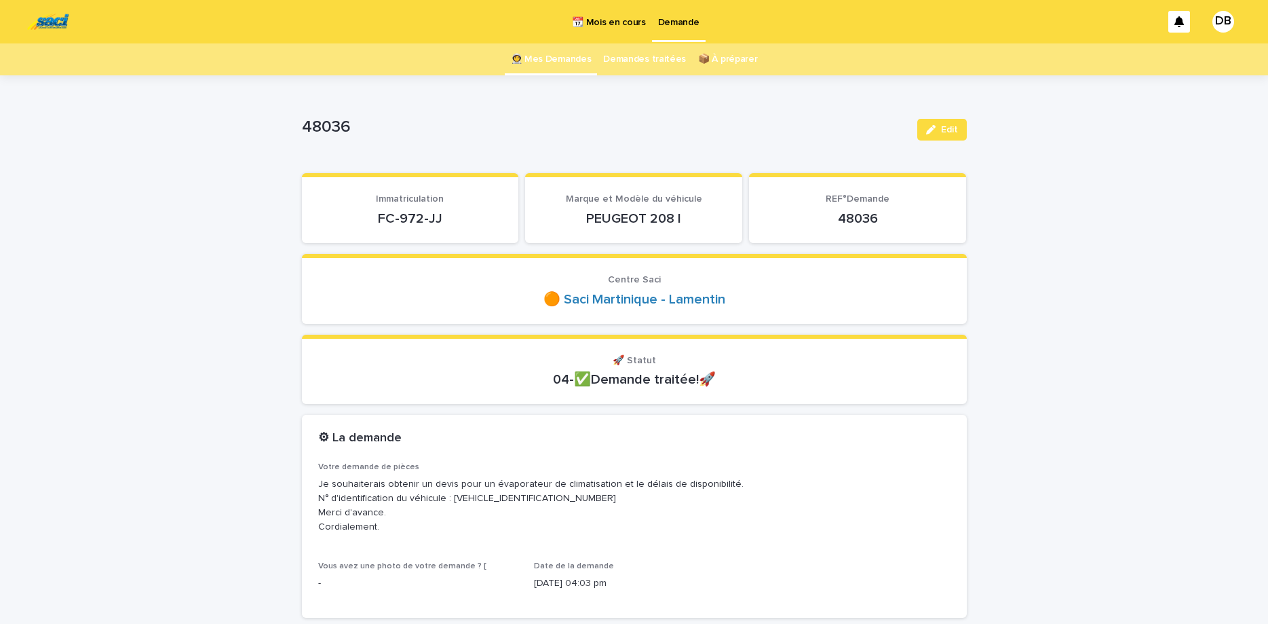
click at [583, 68] on link "👩‍🚀 Mes Demandes" at bounding box center [551, 59] width 81 height 32
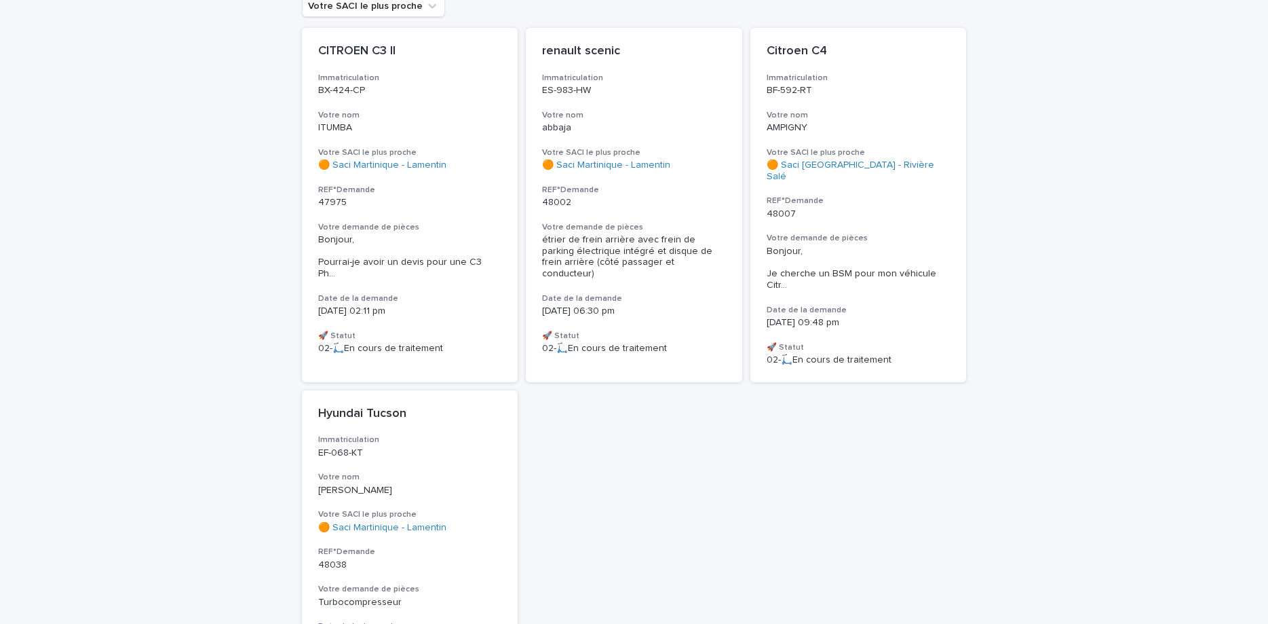
scroll to position [57, 0]
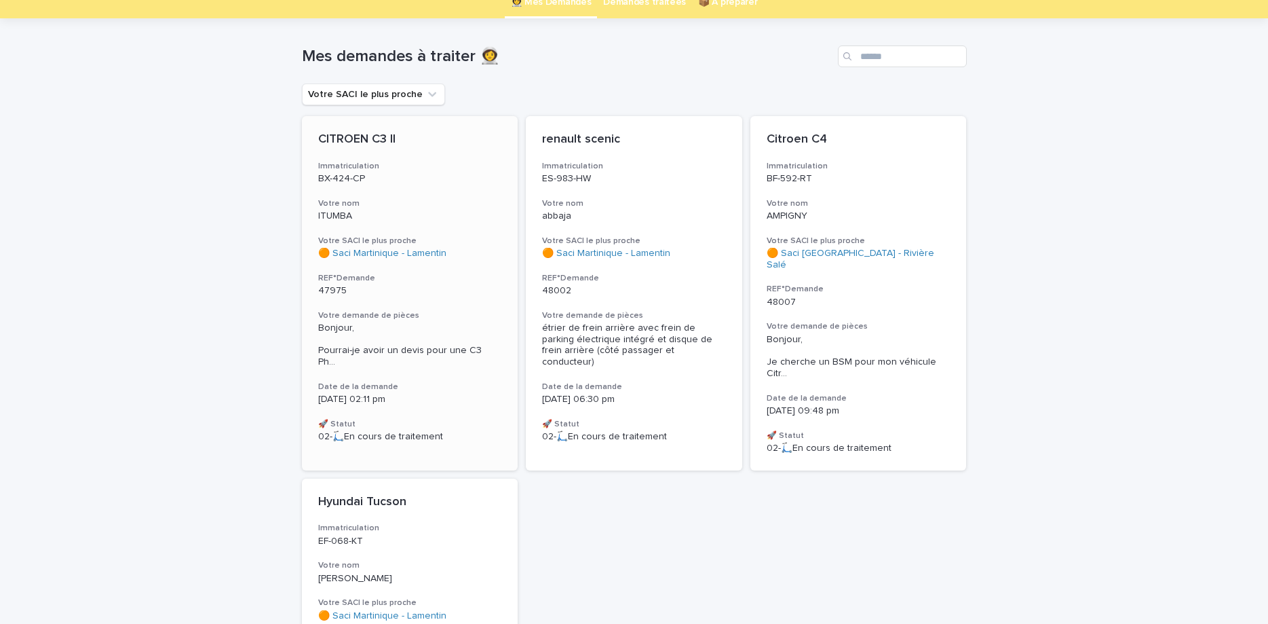
click at [461, 166] on h3 "Immatriculation" at bounding box center [410, 166] width 184 height 11
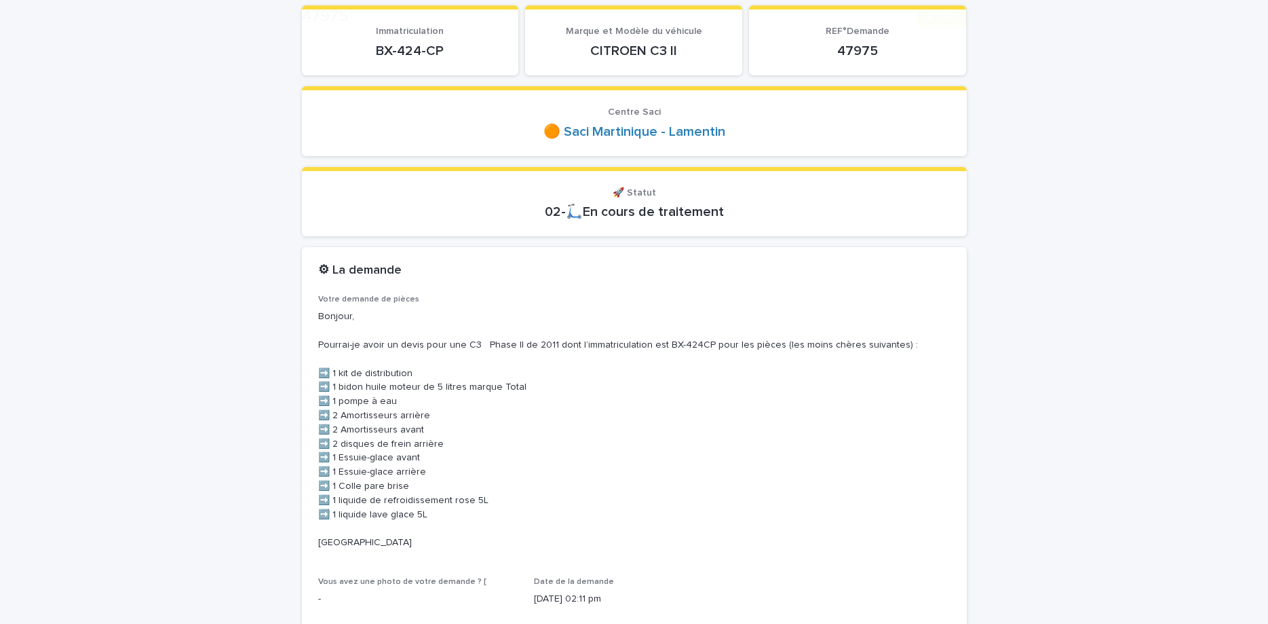
scroll to position [171, 0]
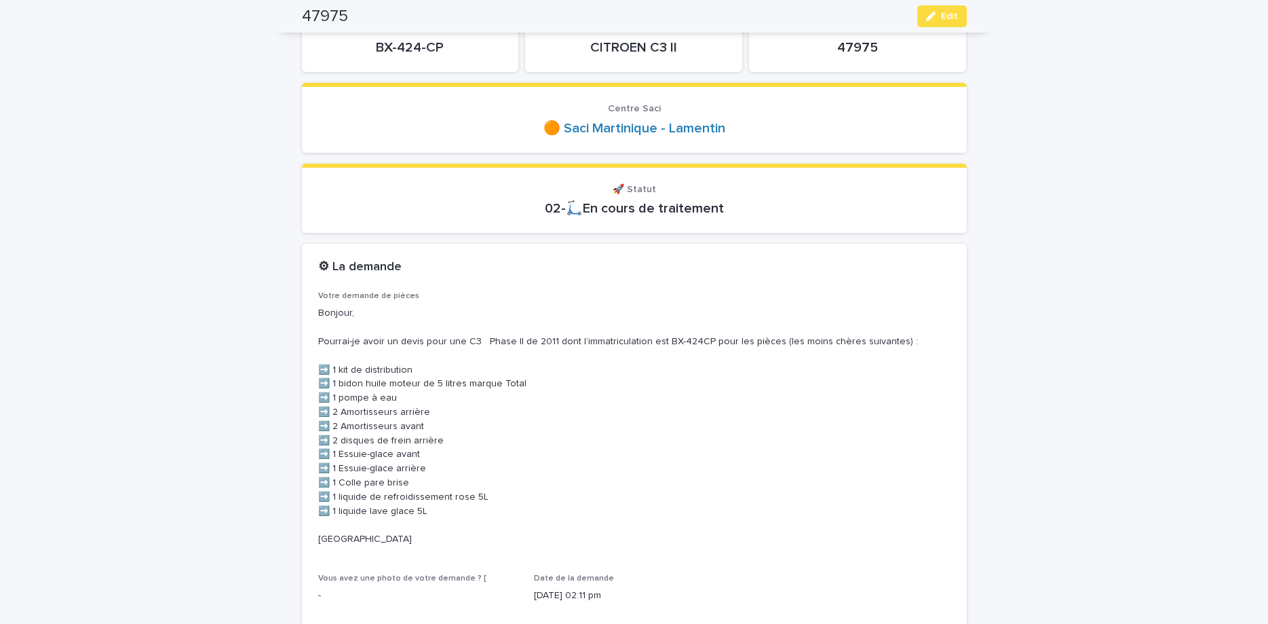
click at [407, 47] on p "BX-424-CP" at bounding box center [410, 47] width 185 height 16
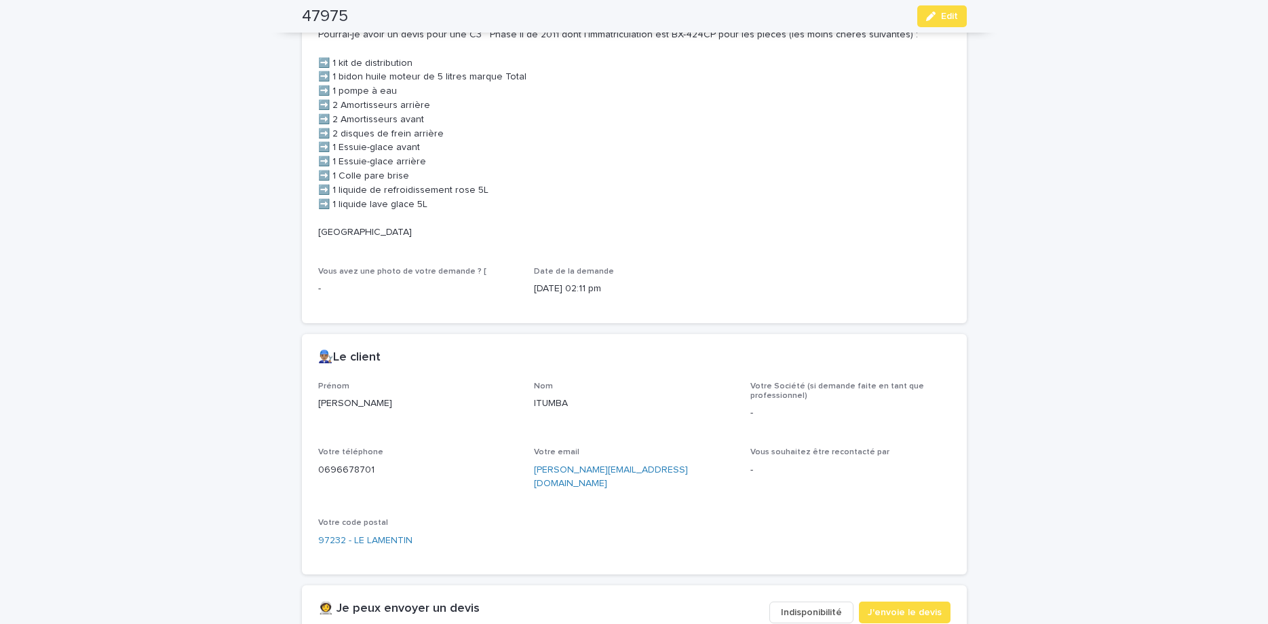
scroll to position [570, 0]
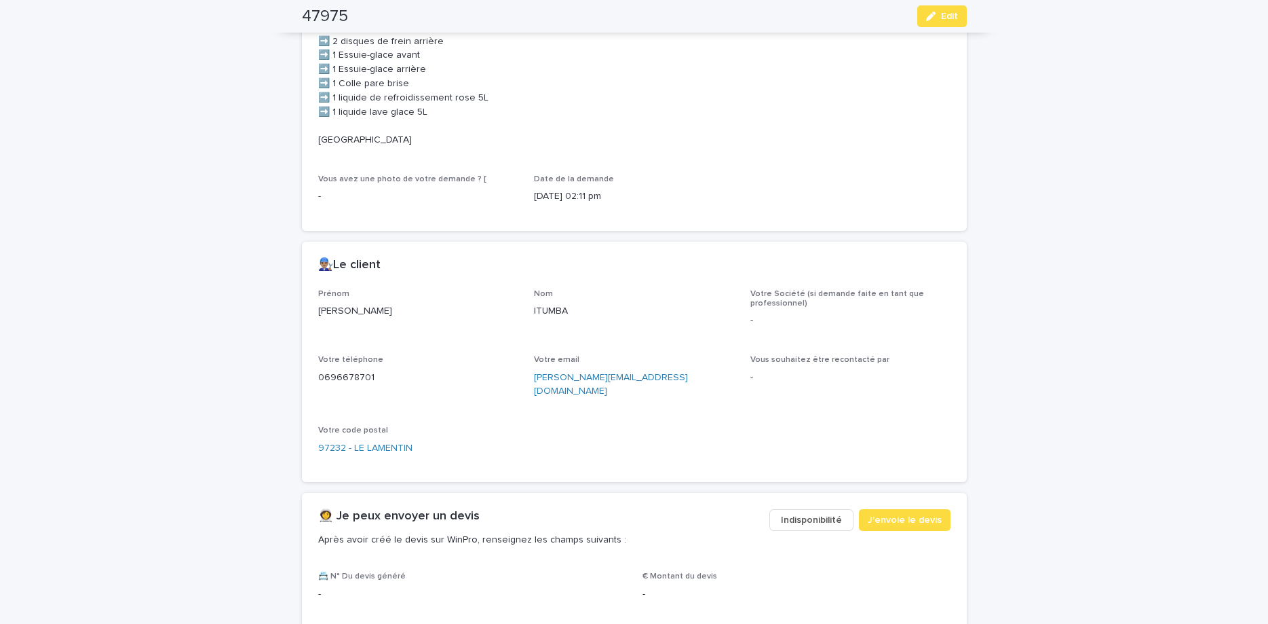
click at [345, 376] on p "0696678701" at bounding box center [418, 378] width 200 height 14
copy p "0696678701"
click at [960, 15] on button "Edit" at bounding box center [943, 16] width 50 height 22
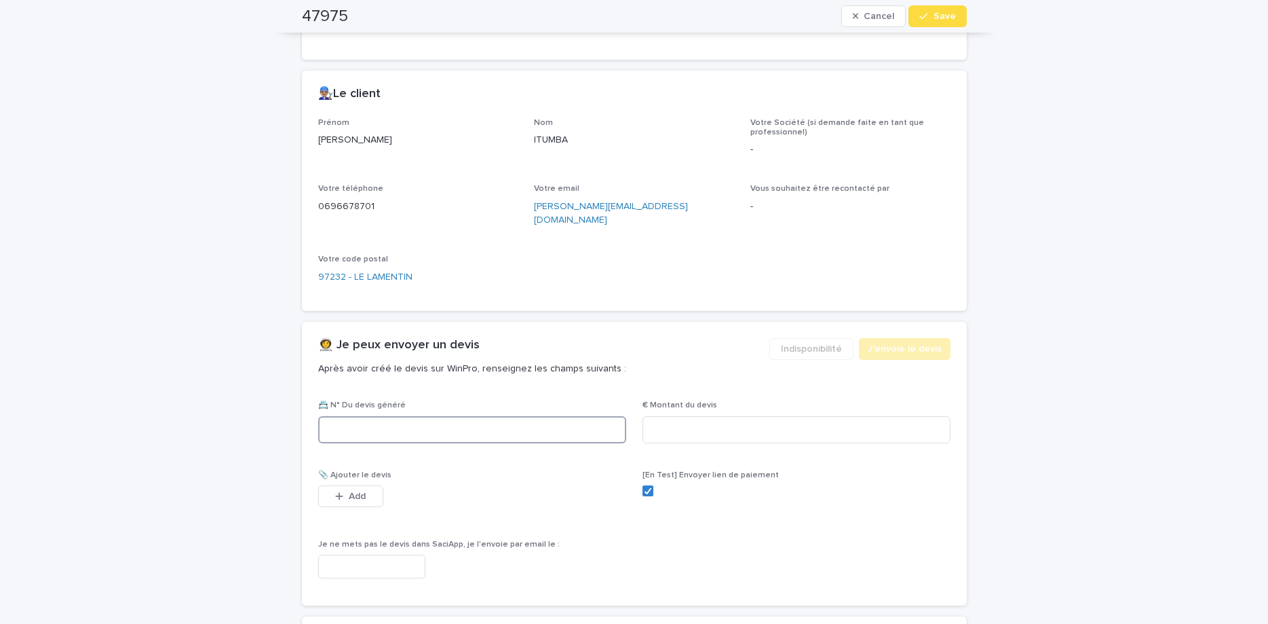
click at [389, 417] on input at bounding box center [472, 429] width 308 height 27
paste input "********"
type input "********"
click at [673, 416] on input at bounding box center [797, 429] width 308 height 27
type input "******"
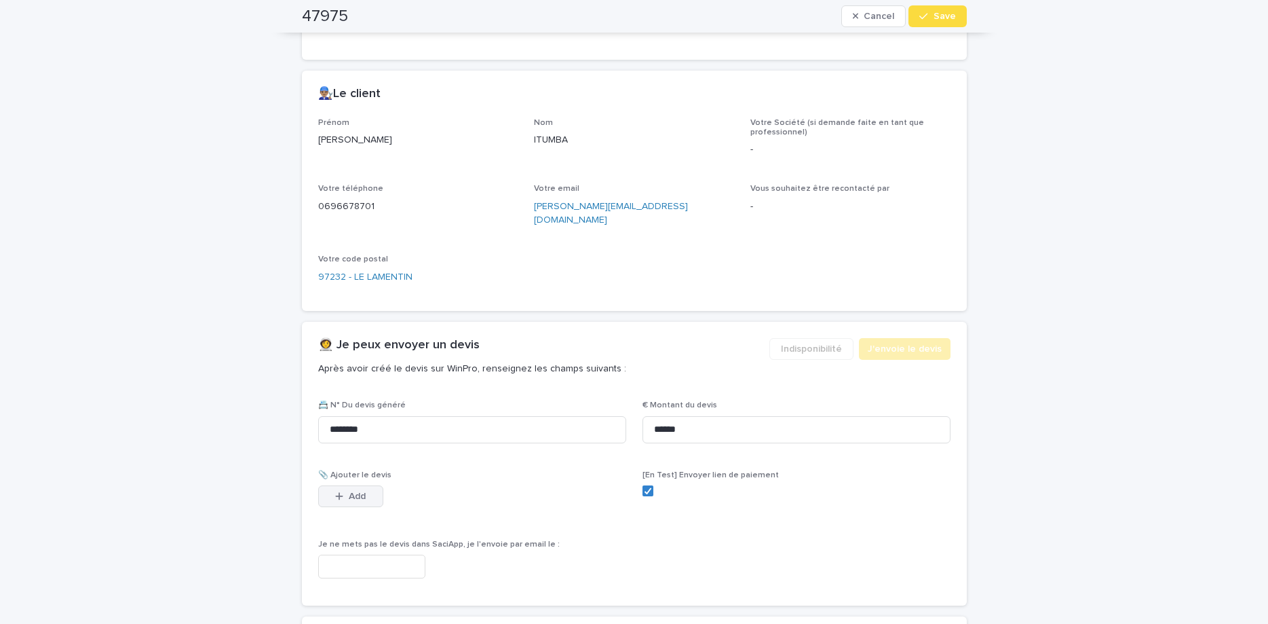
click at [324, 485] on button "Add" at bounding box center [350, 496] width 65 height 22
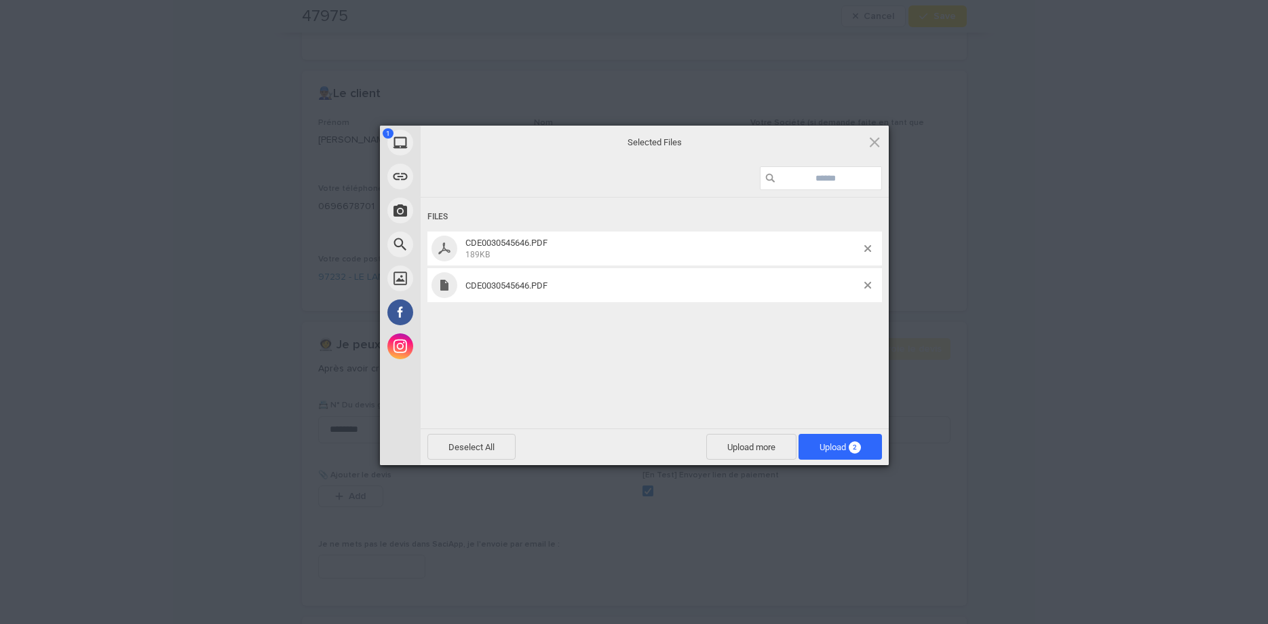
drag, startPoint x: 790, startPoint y: 368, endPoint x: 821, endPoint y: 345, distance: 38.8
click at [801, 356] on div "Files CDE0030545646.PDF 189KB CDE0030545646.PDF" at bounding box center [655, 311] width 468 height 228
click at [866, 286] on span at bounding box center [868, 285] width 7 height 7
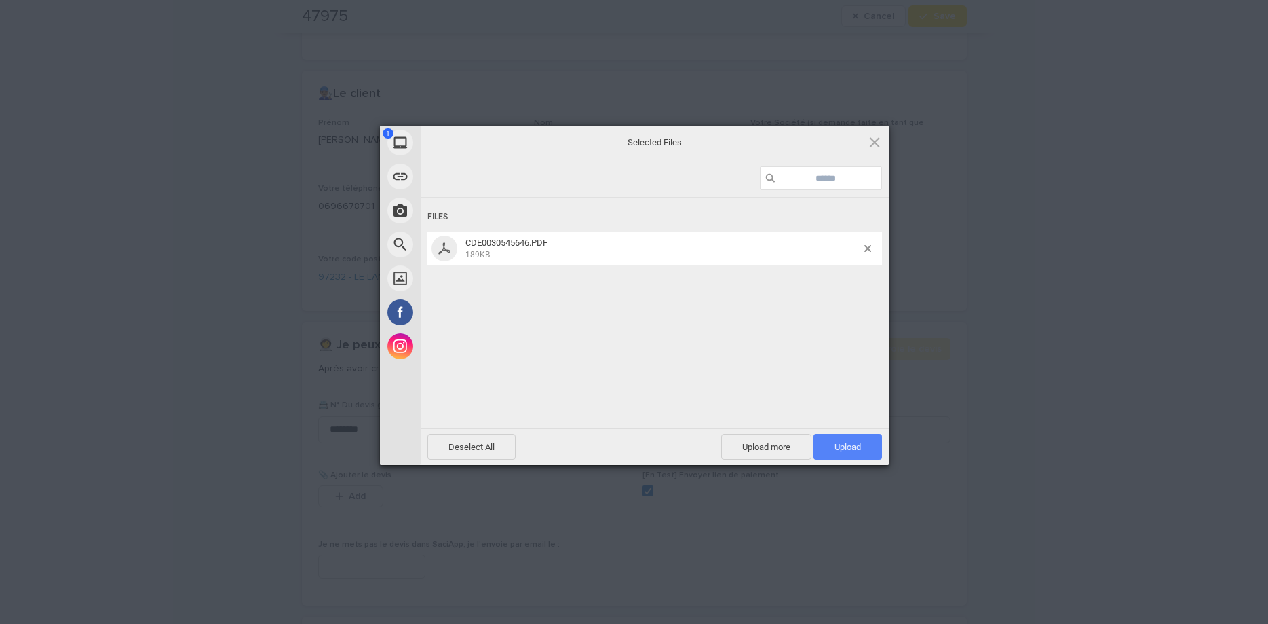
click at [829, 448] on span "Upload 1" at bounding box center [848, 447] width 69 height 26
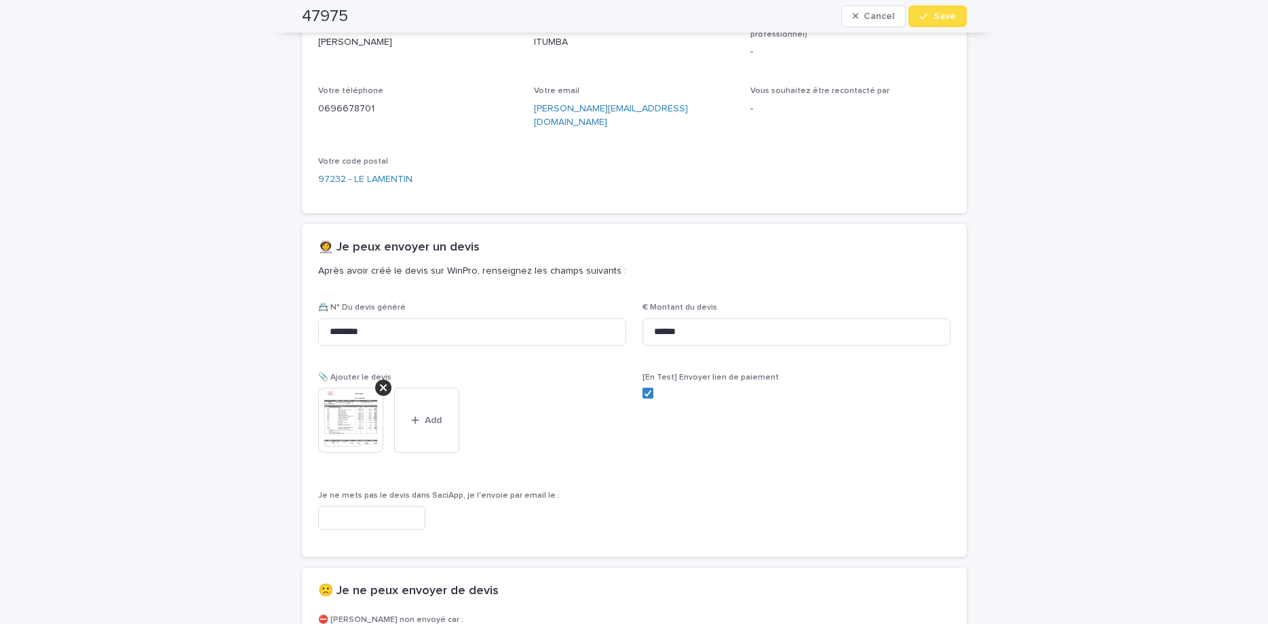
click at [928, 17] on icon "button" at bounding box center [924, 17] width 8 height 10
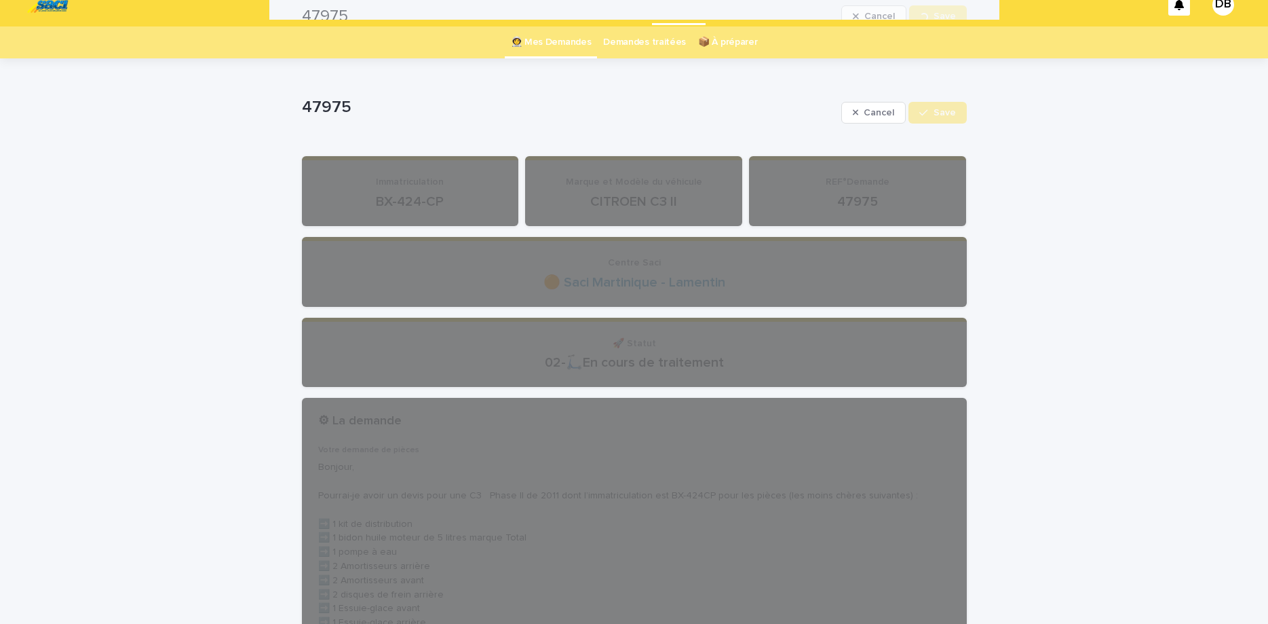
scroll to position [0, 0]
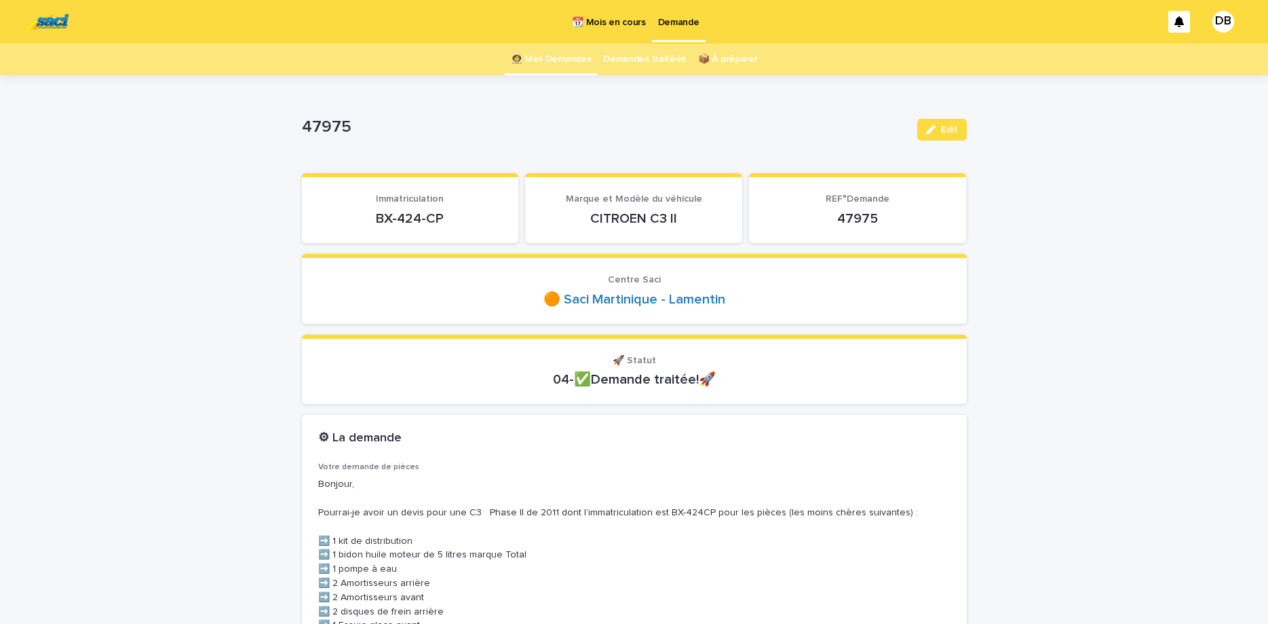
click at [529, 60] on link "👩‍🚀 Mes Demandes" at bounding box center [551, 59] width 81 height 32
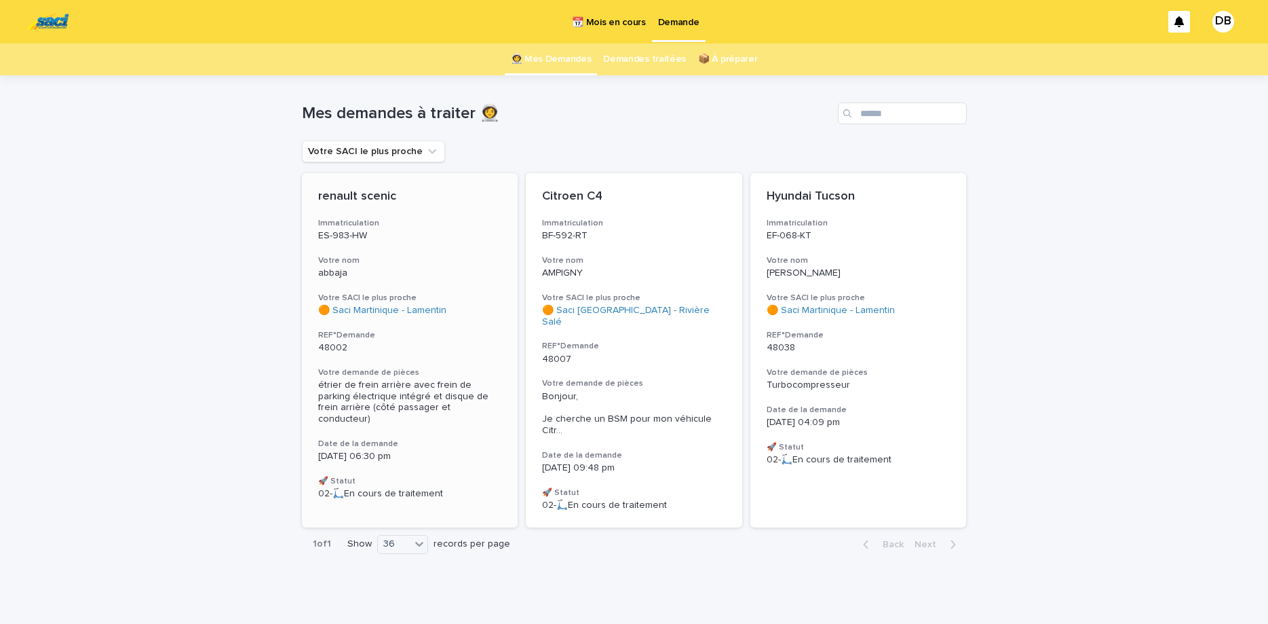
click at [426, 222] on h3 "Immatriculation" at bounding box center [410, 223] width 184 height 11
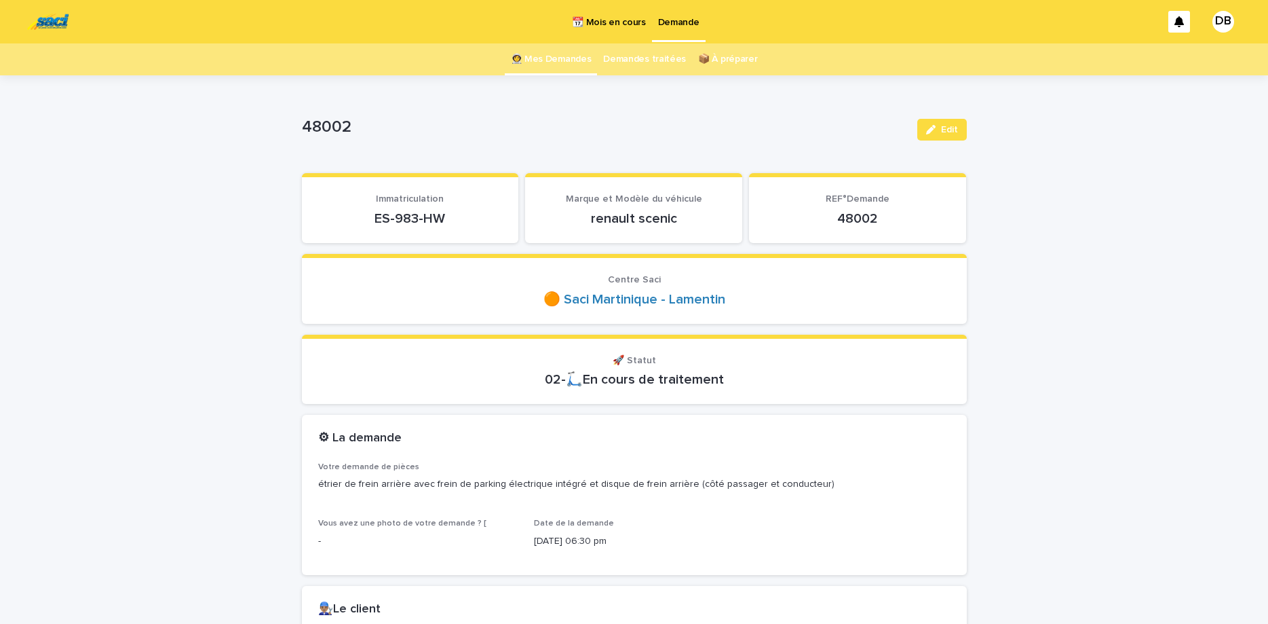
click at [419, 222] on p "ES-983-HW" at bounding box center [410, 218] width 185 height 16
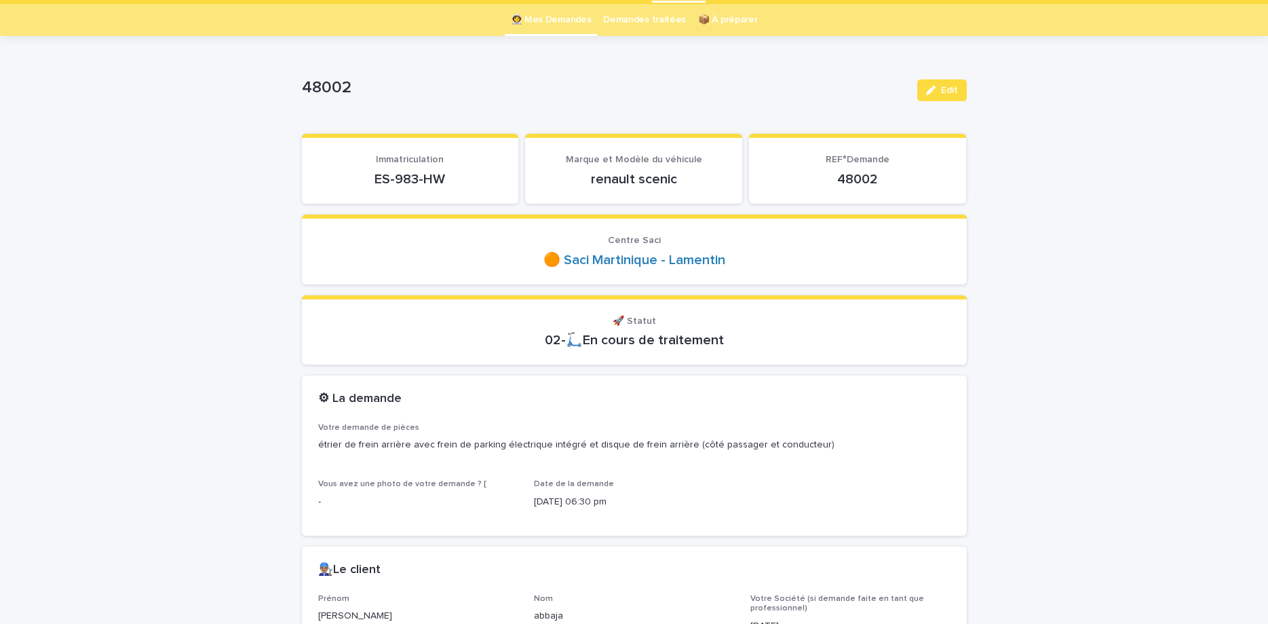
scroll to position [57, 0]
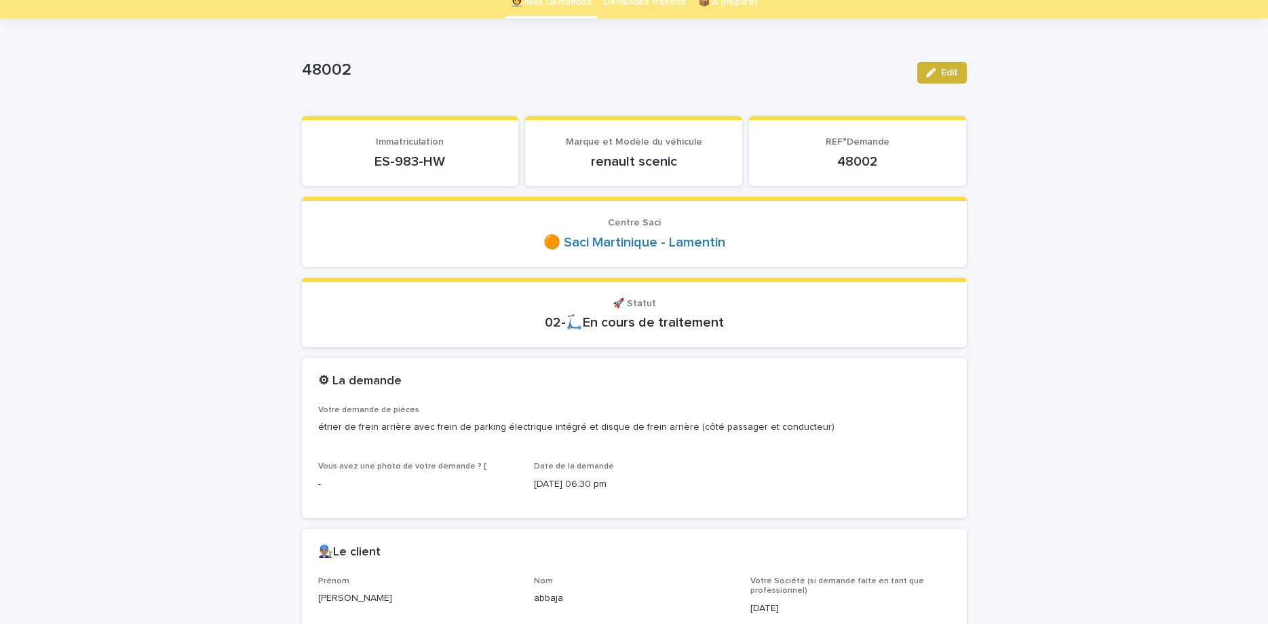
click at [937, 78] on button "Edit" at bounding box center [943, 73] width 50 height 22
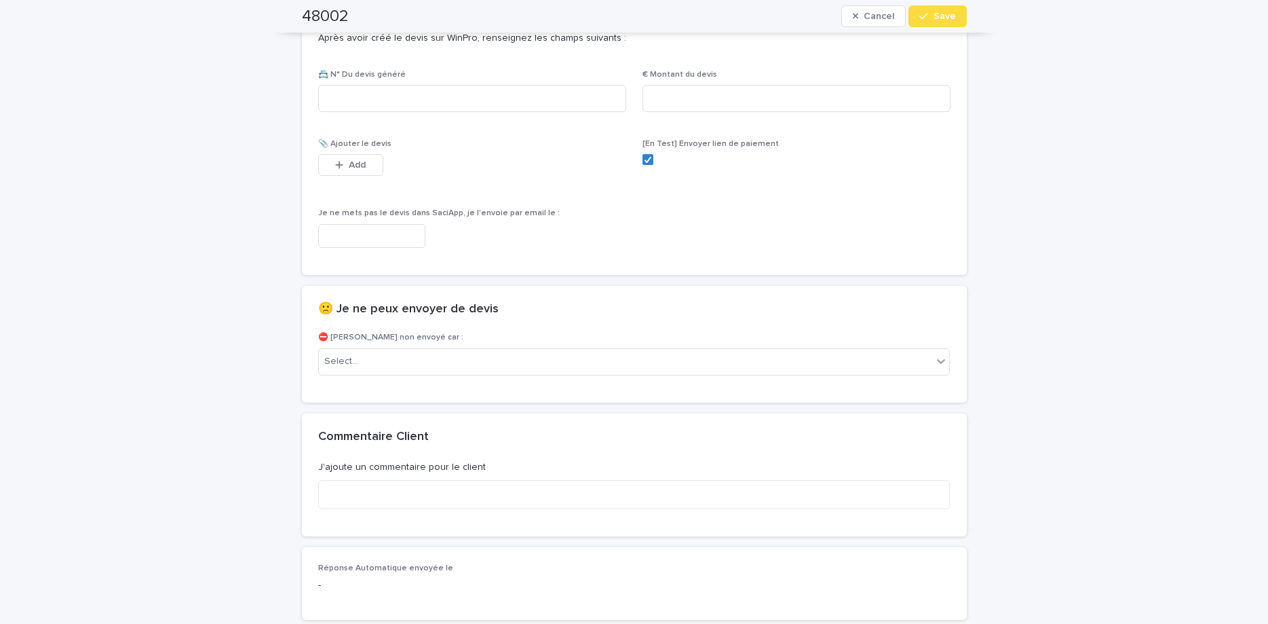
scroll to position [907, 0]
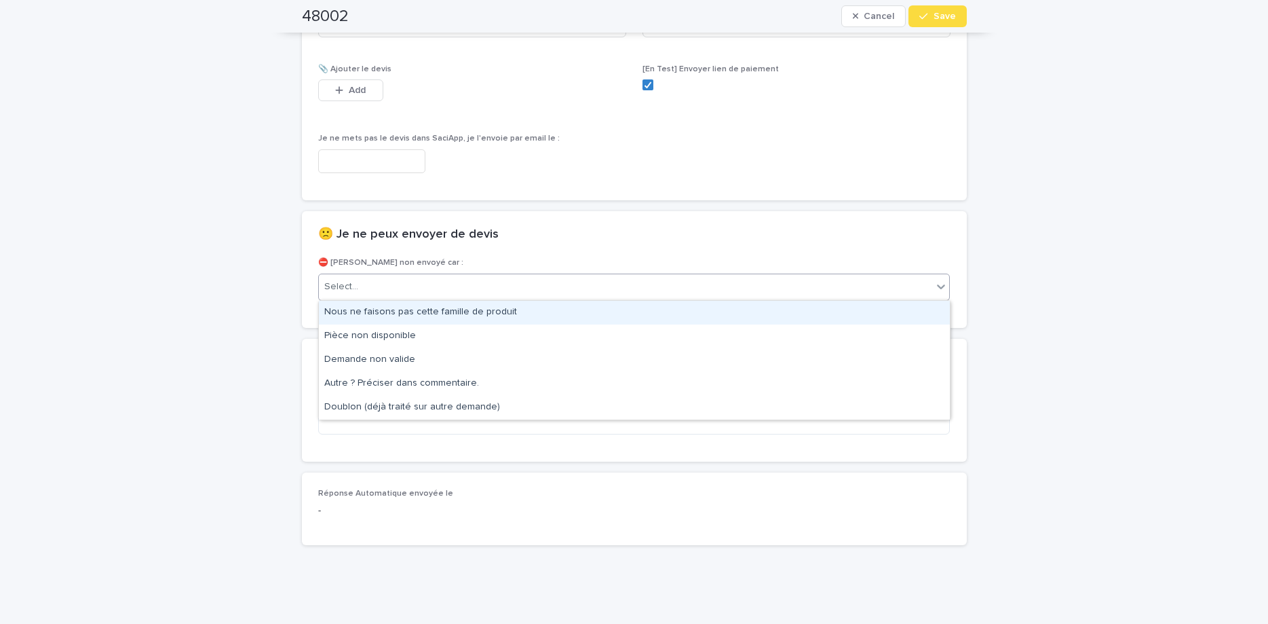
click at [670, 294] on div "Select..." at bounding box center [626, 287] width 614 height 22
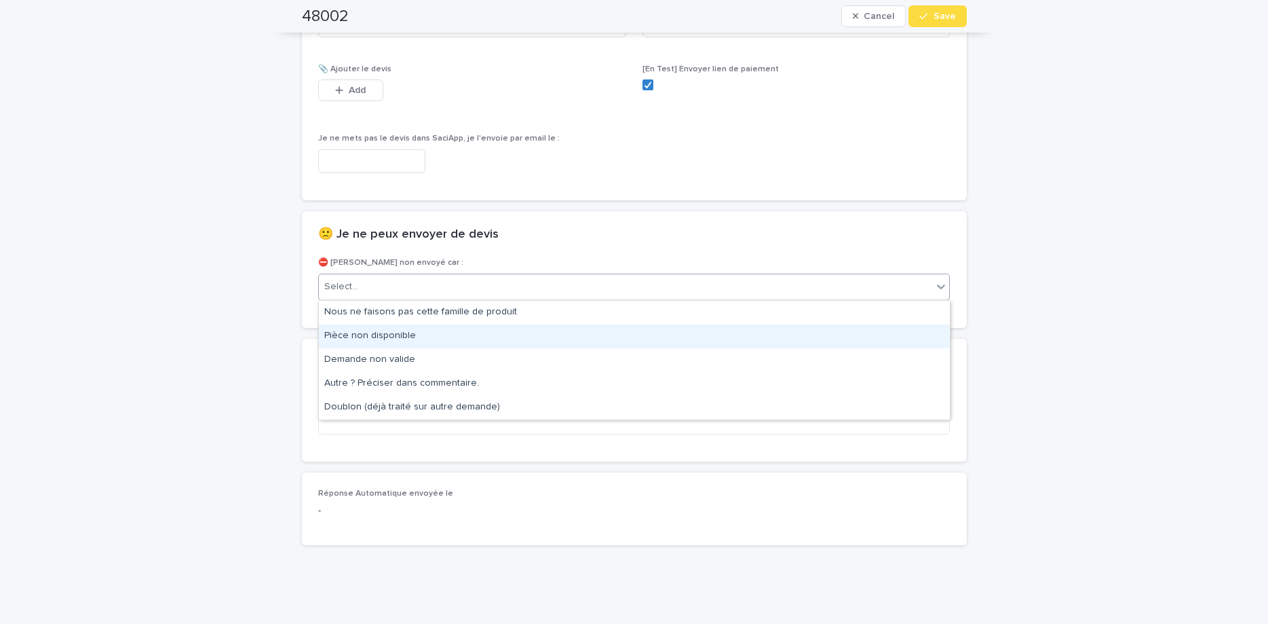
click at [660, 342] on div "Pièce non disponible" at bounding box center [634, 336] width 631 height 24
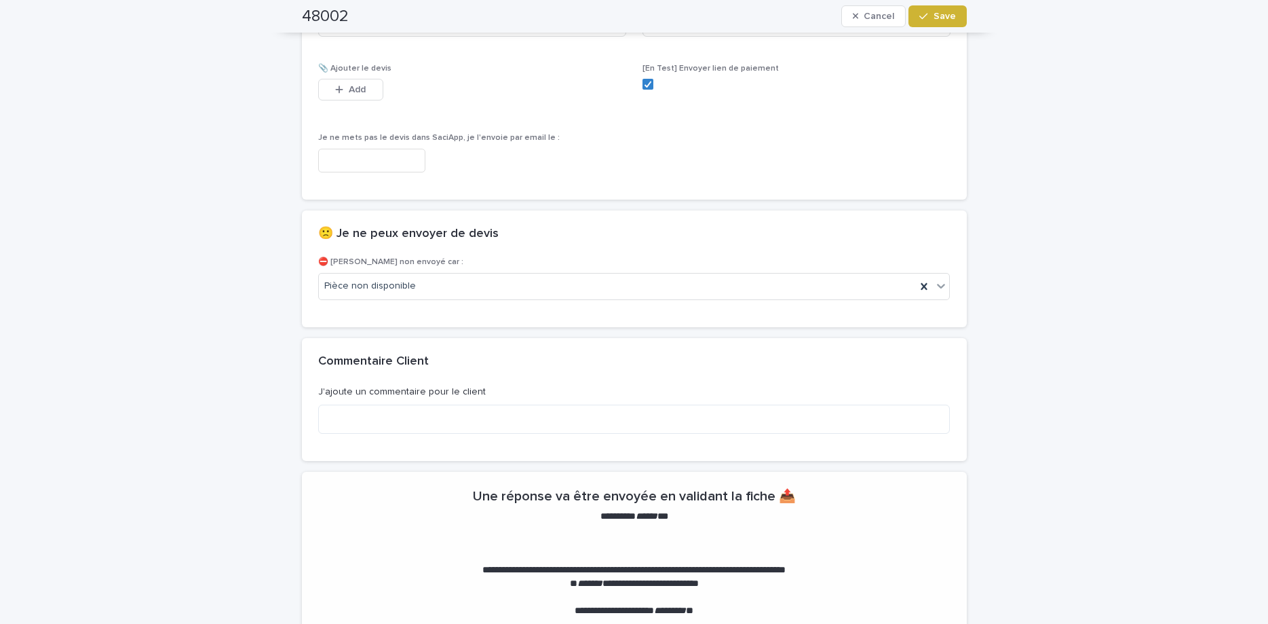
click at [949, 7] on button "Save" at bounding box center [938, 16] width 58 height 22
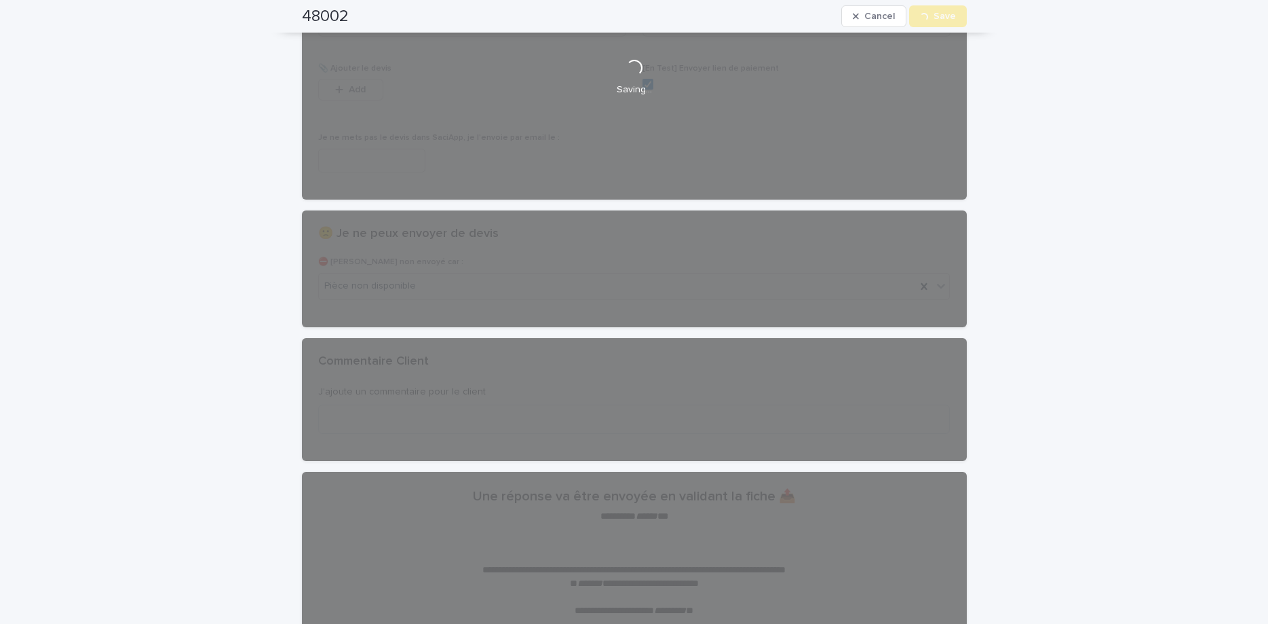
scroll to position [0, 0]
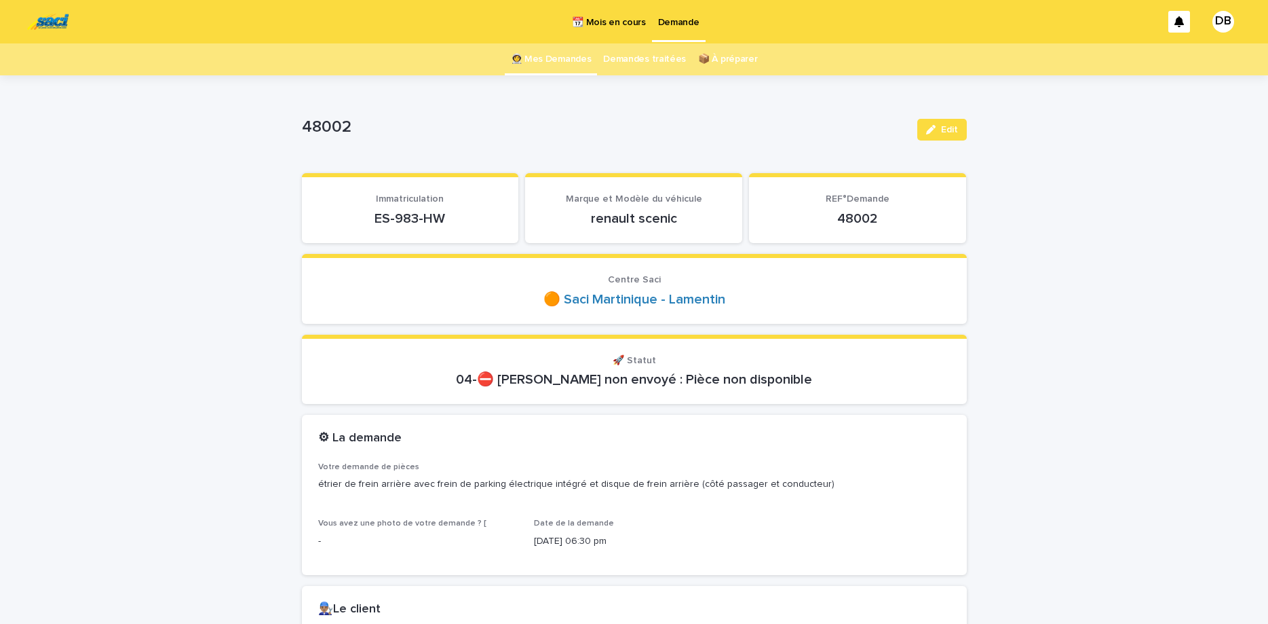
click at [528, 67] on link "👩‍🚀 Mes Demandes" at bounding box center [551, 59] width 81 height 32
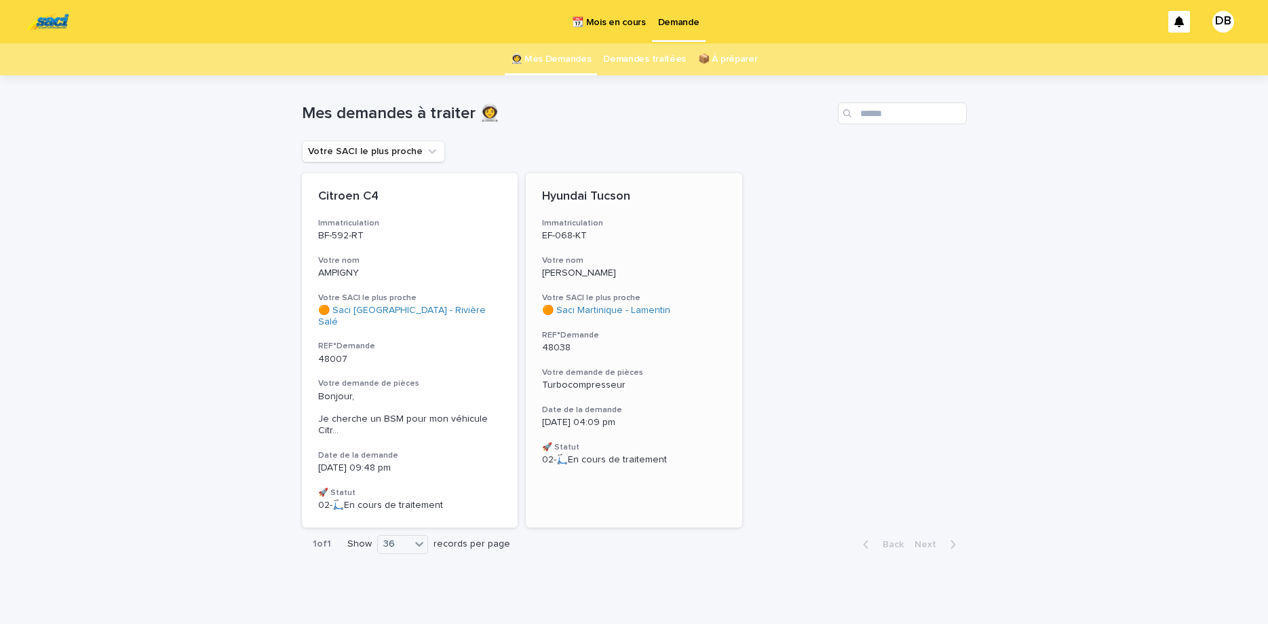
click at [595, 252] on div "Hyundai Tucson Immatriculation EF-068-KT Votre nom [PERSON_NAME] SACI le plus p…" at bounding box center [634, 327] width 216 height 309
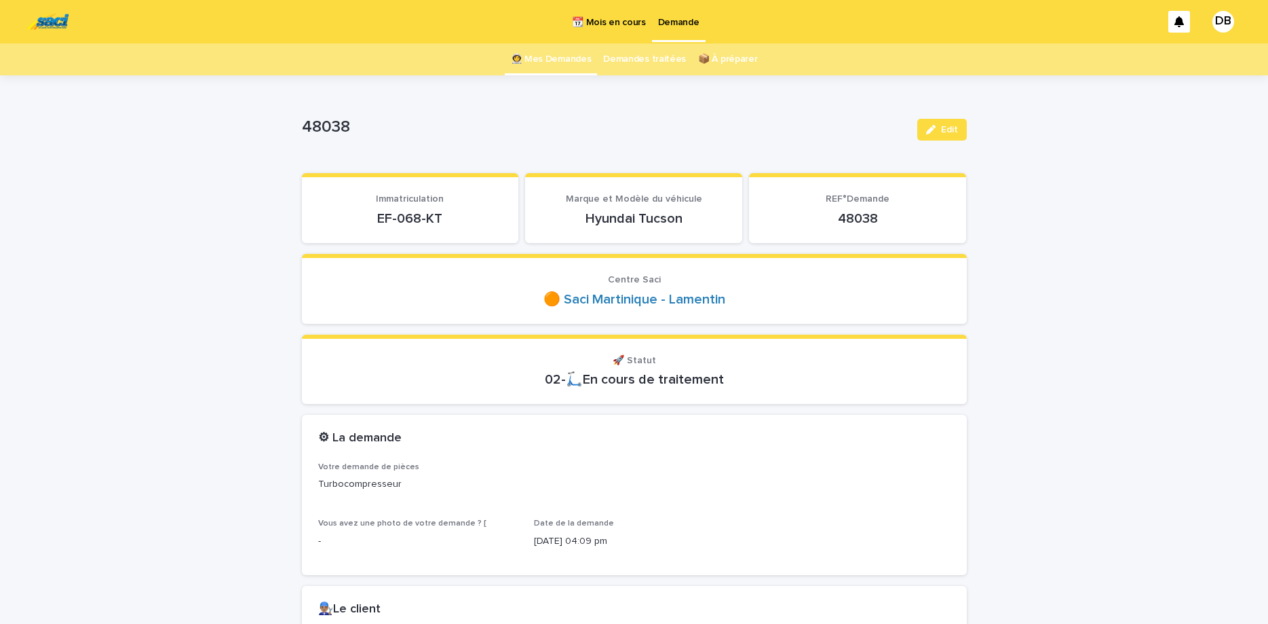
click at [436, 218] on p "EF-068-KT" at bounding box center [410, 218] width 185 height 16
click at [939, 122] on button "Edit" at bounding box center [943, 130] width 50 height 22
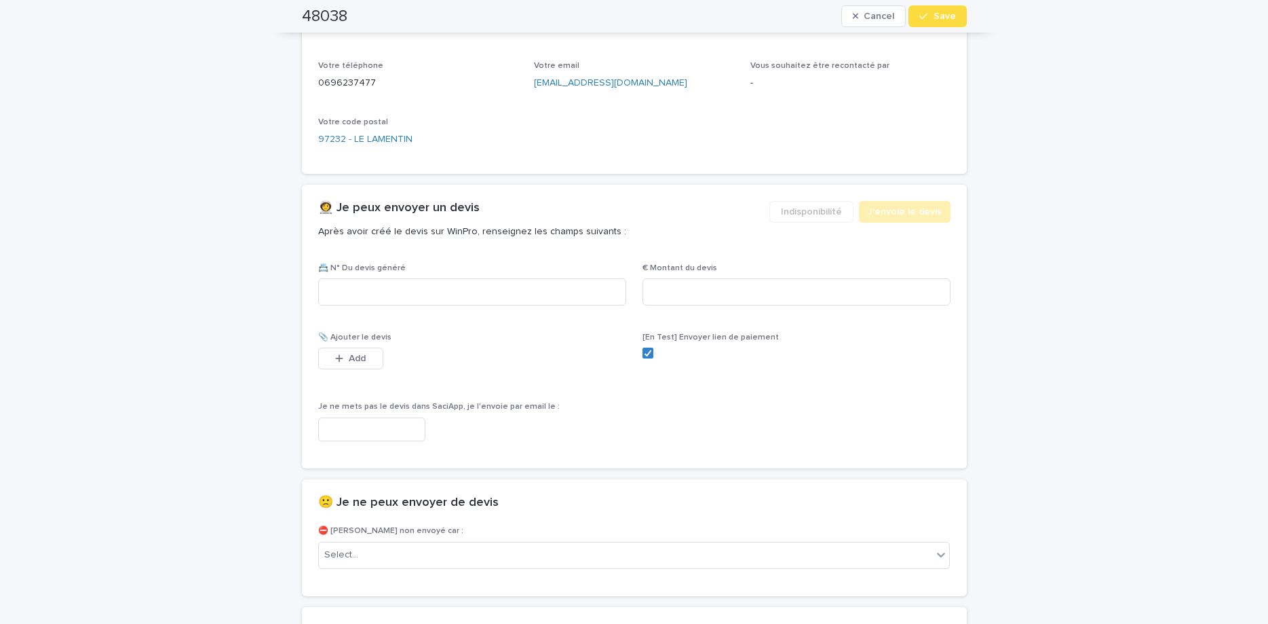
scroll to position [741, 0]
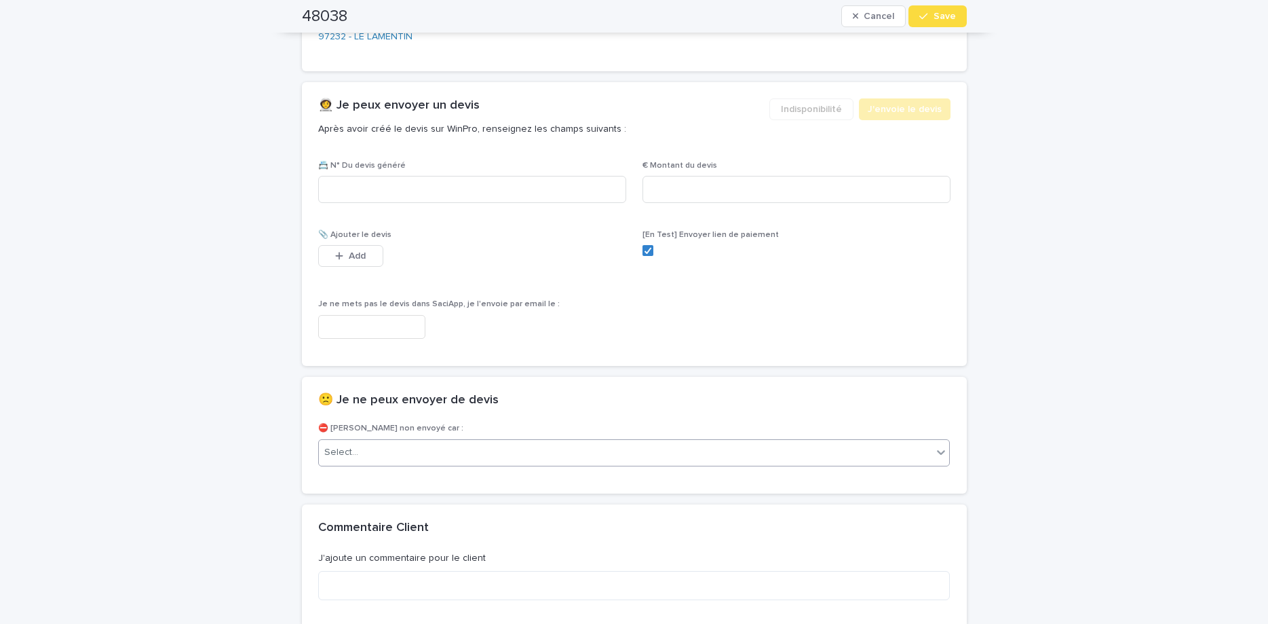
click at [587, 445] on div "Select..." at bounding box center [626, 452] width 614 height 22
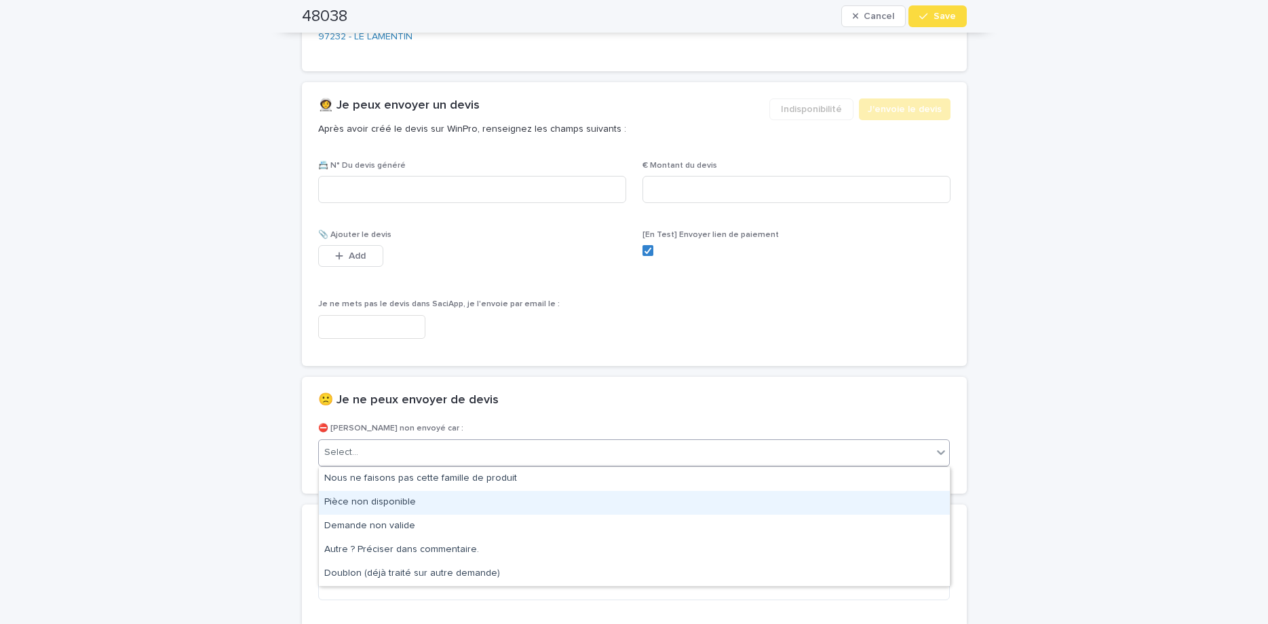
click at [642, 500] on div "Pièce non disponible" at bounding box center [634, 503] width 631 height 24
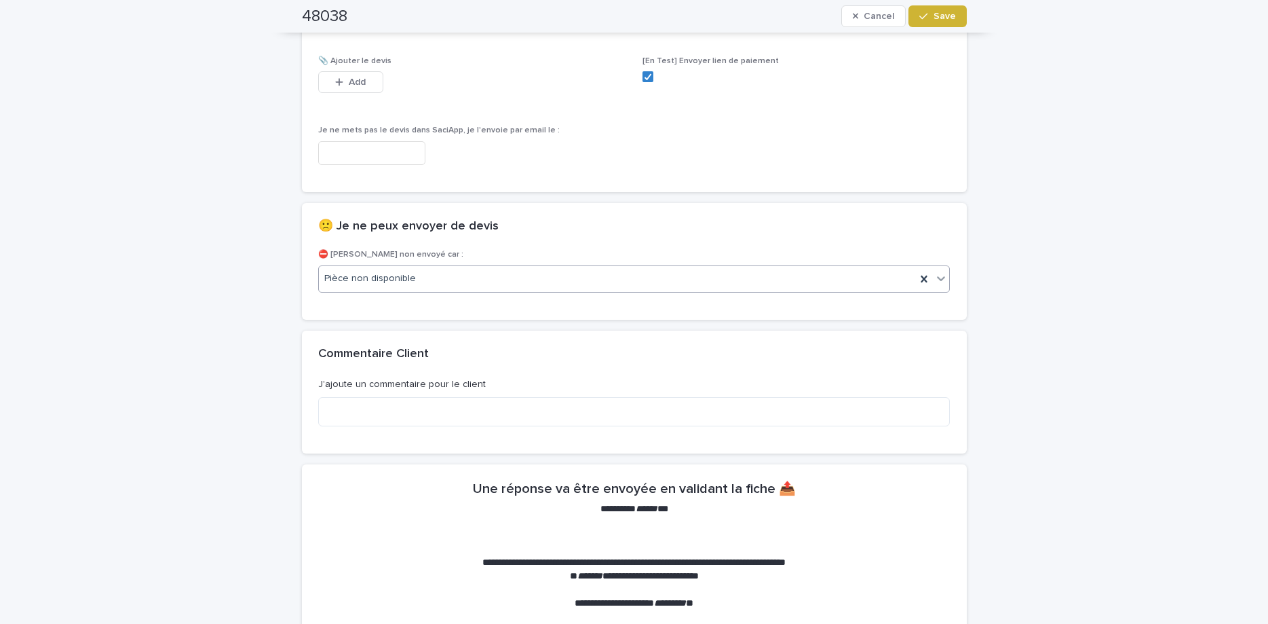
click at [942, 14] on span "Save" at bounding box center [945, 17] width 22 height 10
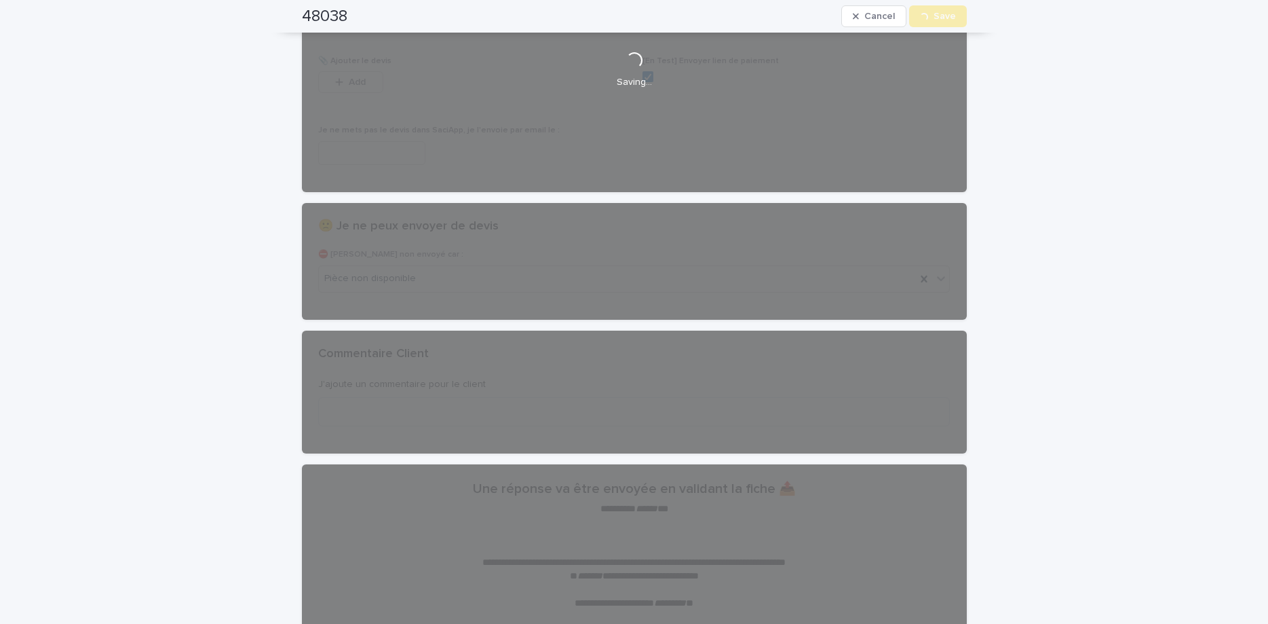
scroll to position [0, 0]
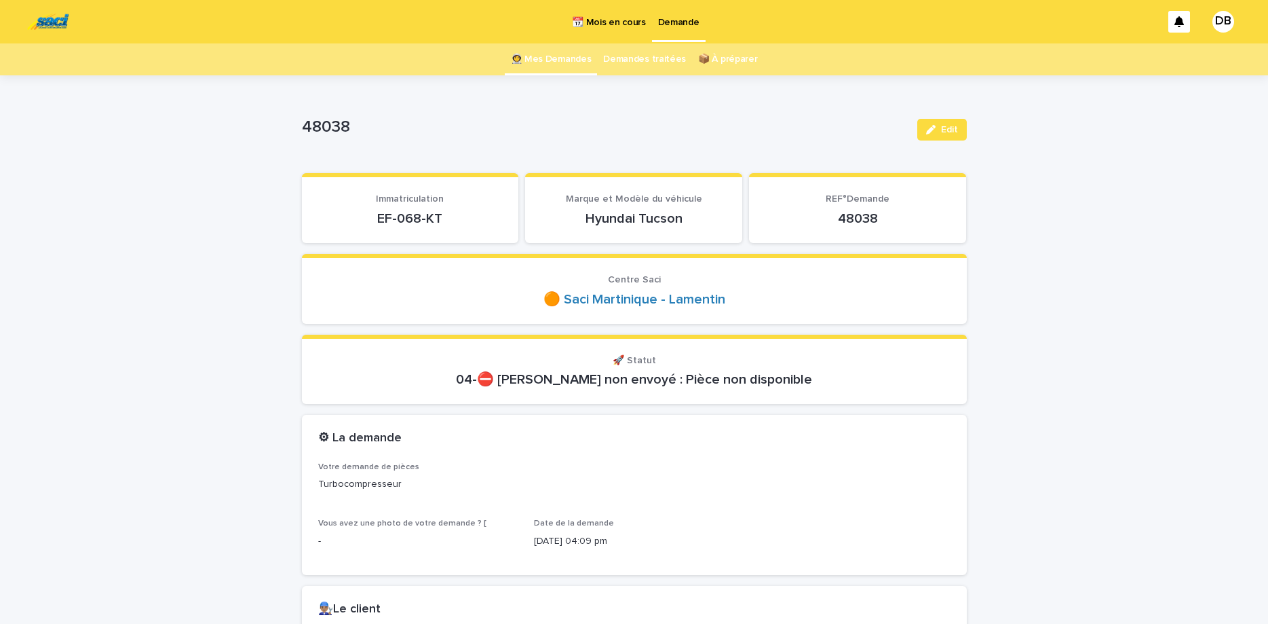
click at [567, 53] on link "👩‍🚀 Mes Demandes" at bounding box center [551, 59] width 81 height 32
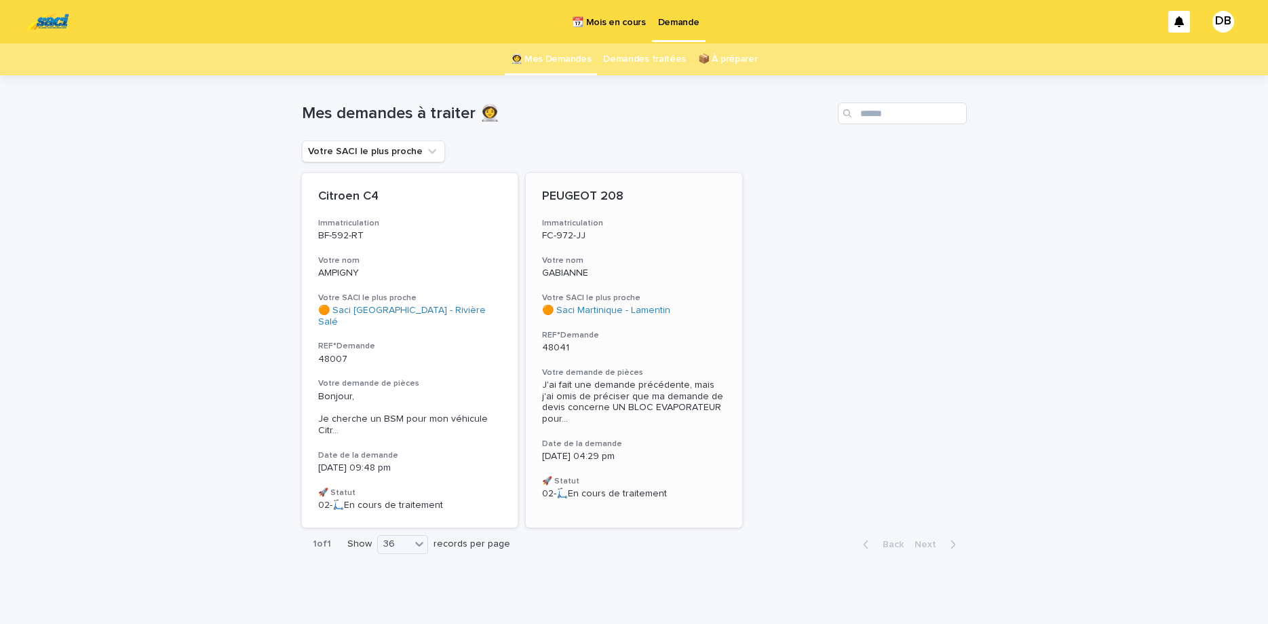
click at [660, 400] on span "J'ai fait une demande précédente, mais j'ai omis de préciser que ma demande de …" at bounding box center [634, 401] width 184 height 45
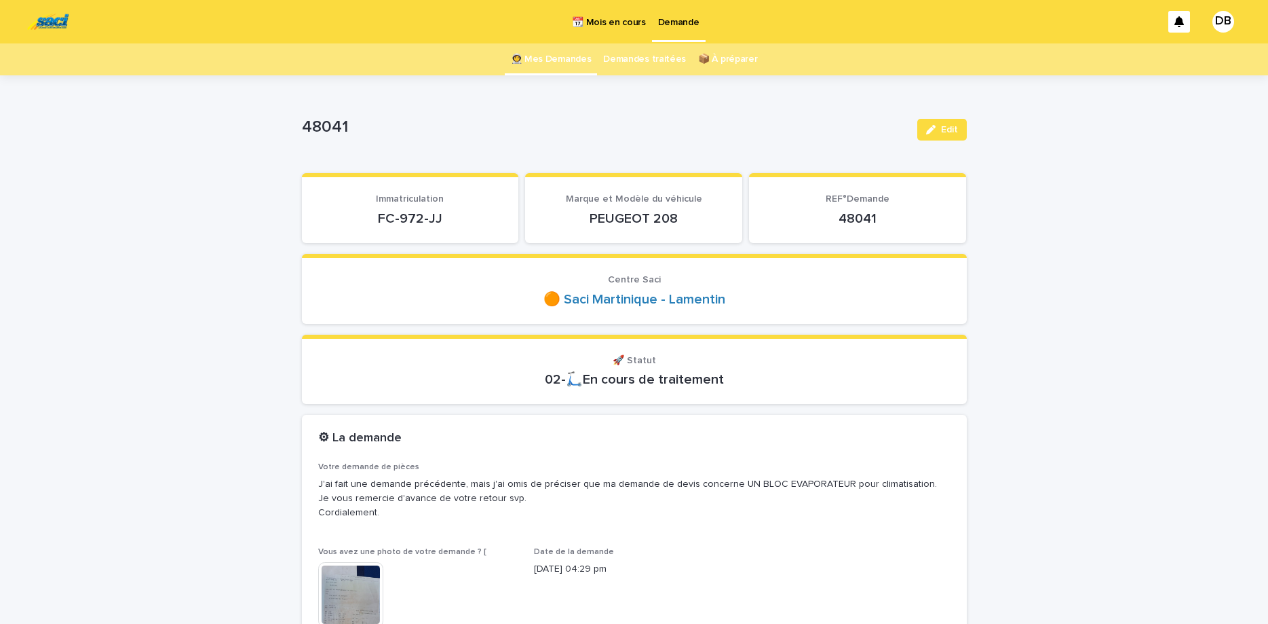
click at [646, 56] on link "Demandes traitées" at bounding box center [644, 59] width 83 height 32
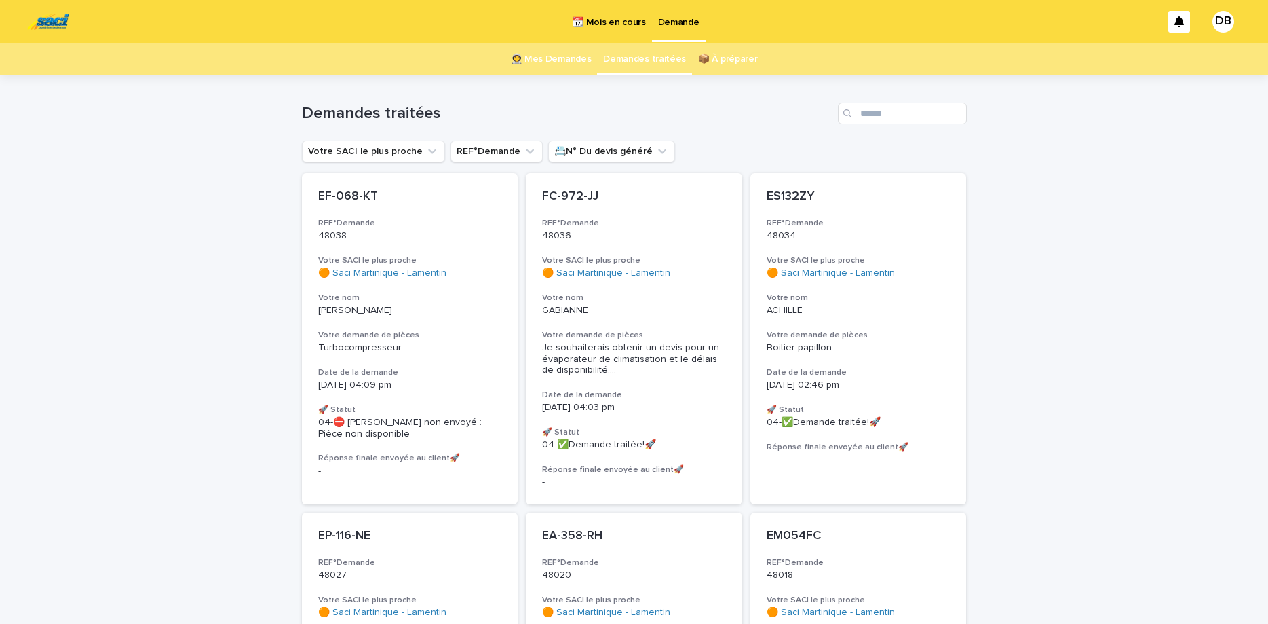
scroll to position [57, 0]
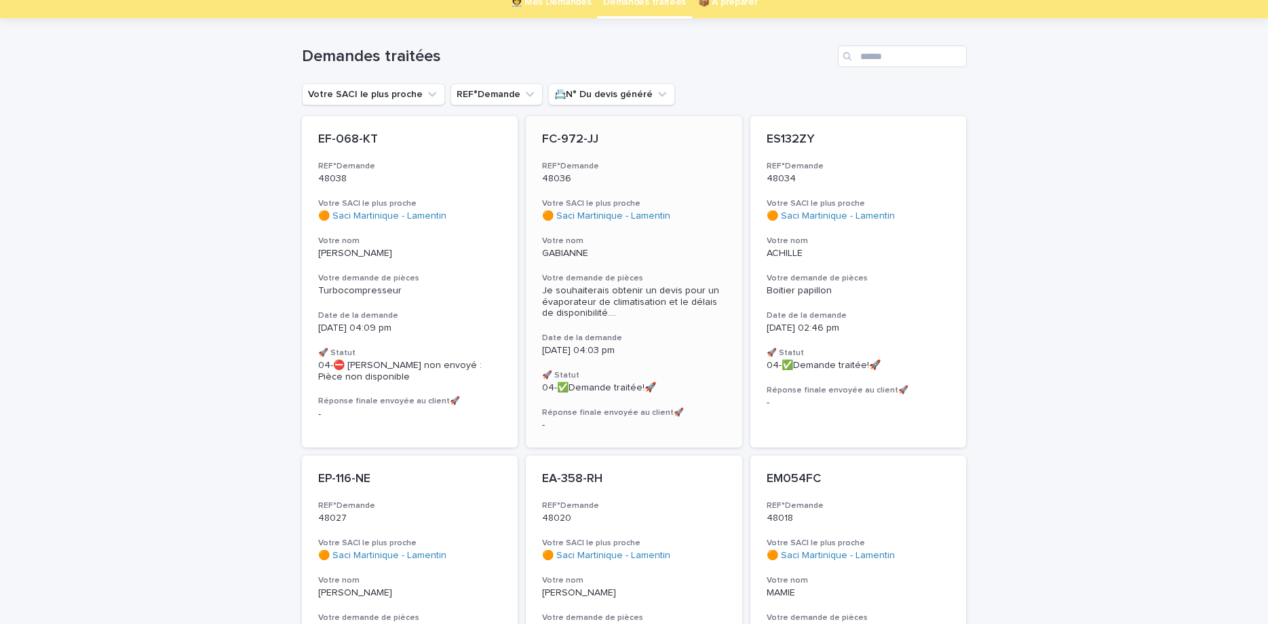
click at [626, 255] on p "GABIANNE" at bounding box center [634, 254] width 184 height 12
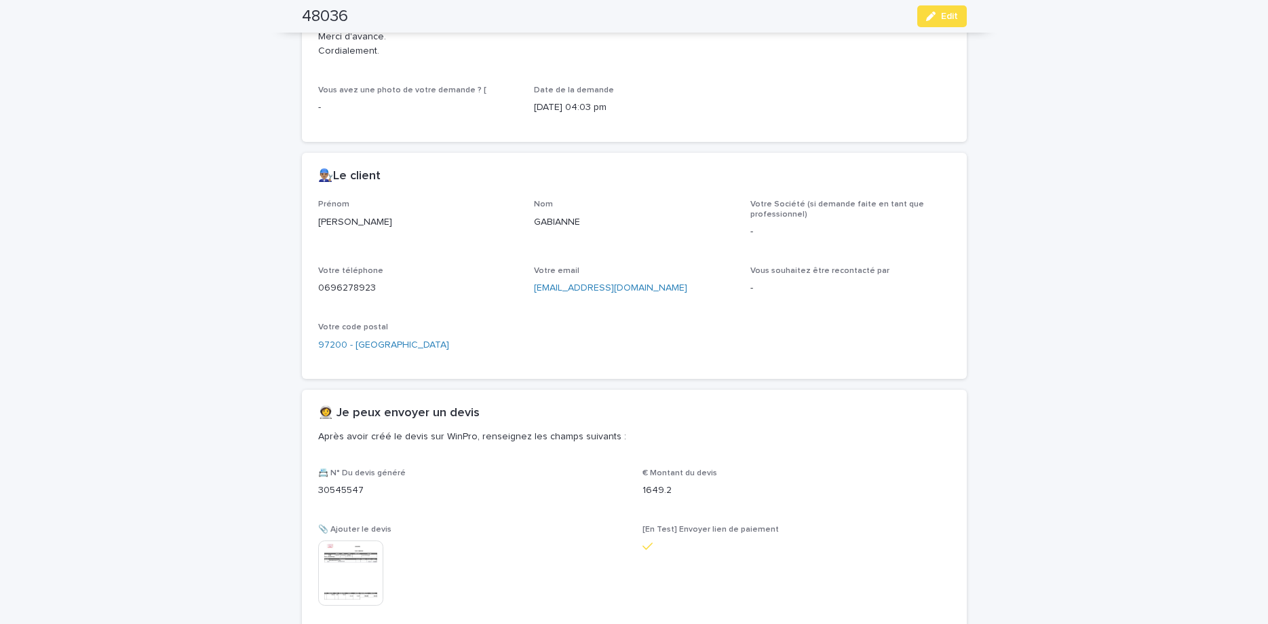
scroll to position [627, 0]
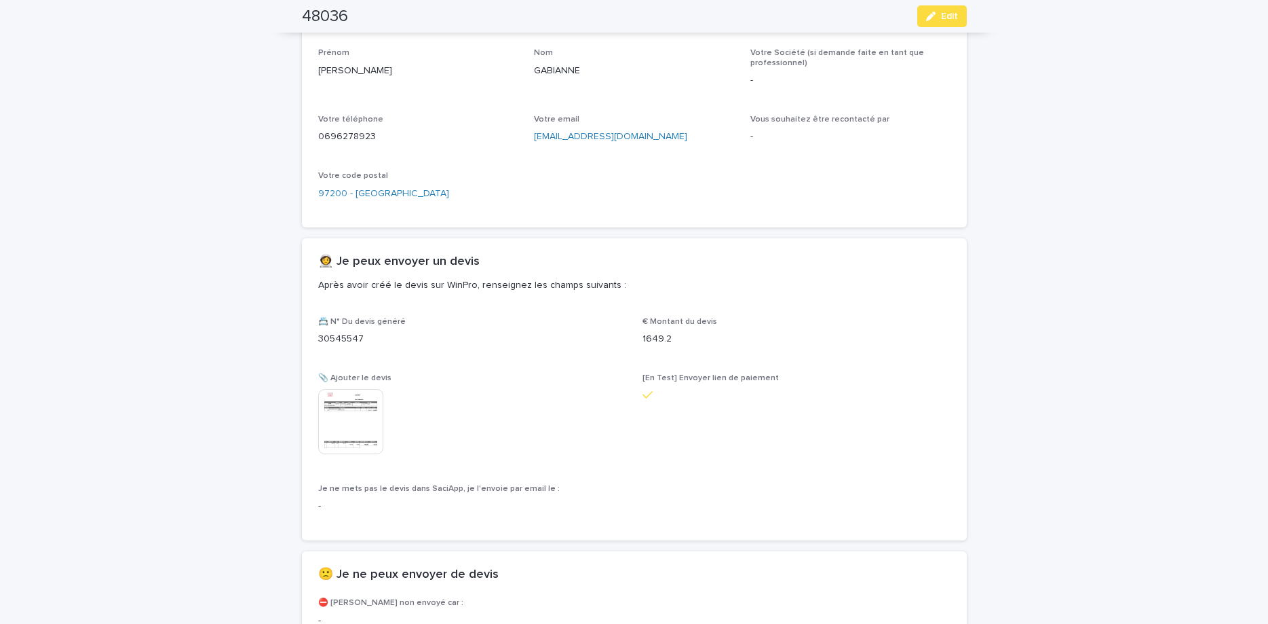
click at [341, 416] on img at bounding box center [350, 421] width 65 height 65
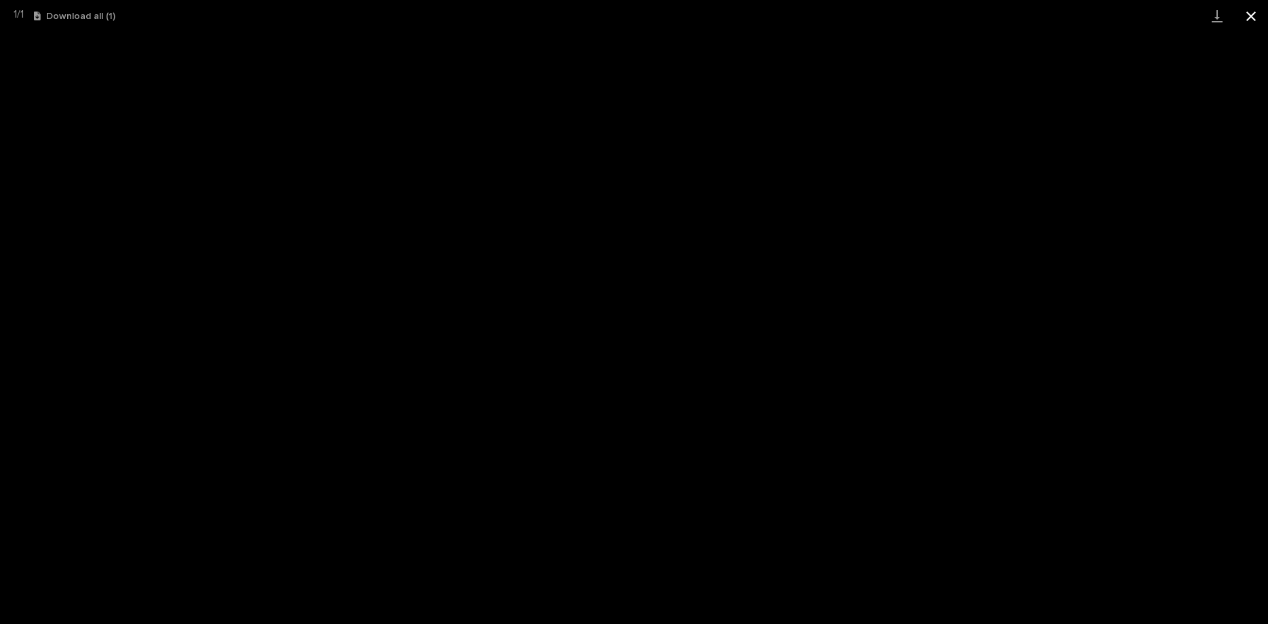
click at [1260, 11] on button "Close gallery" at bounding box center [1251, 16] width 34 height 32
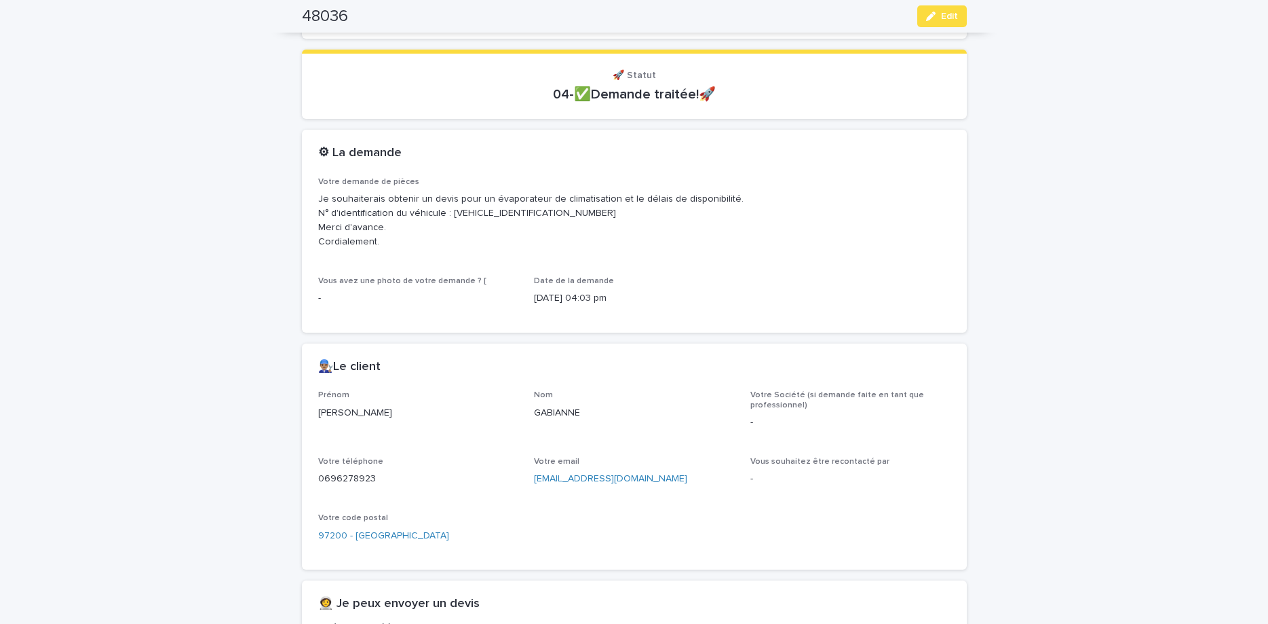
scroll to position [0, 0]
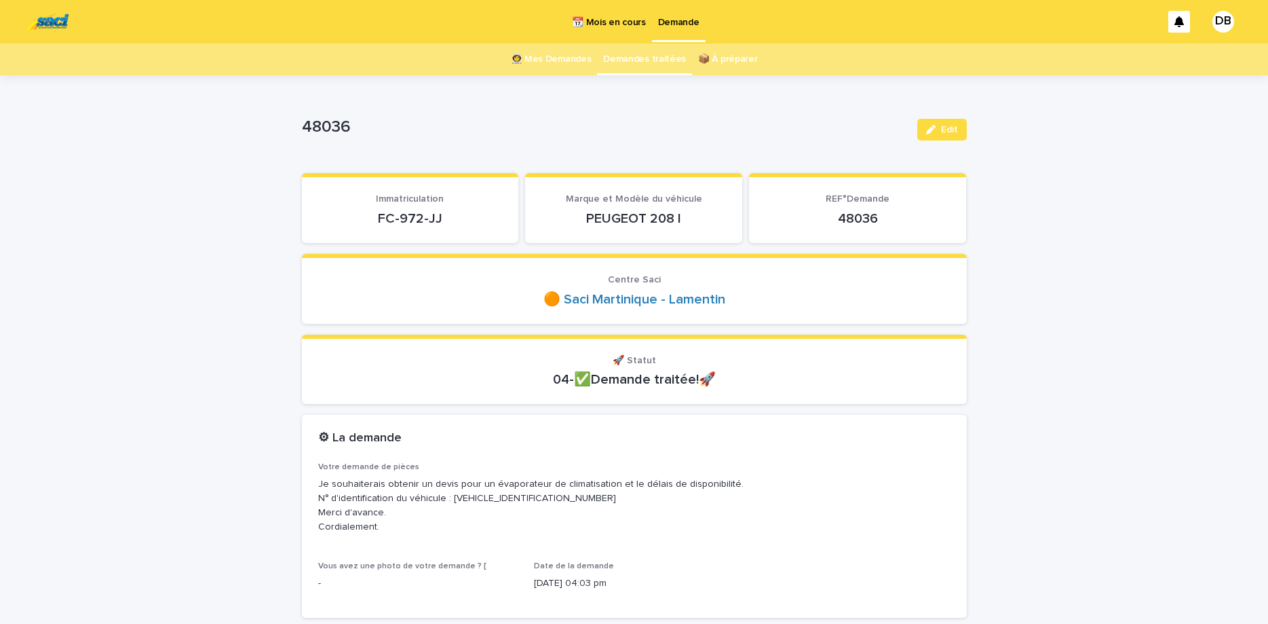
click at [544, 64] on link "👩‍🚀 Mes Demandes" at bounding box center [551, 59] width 81 height 32
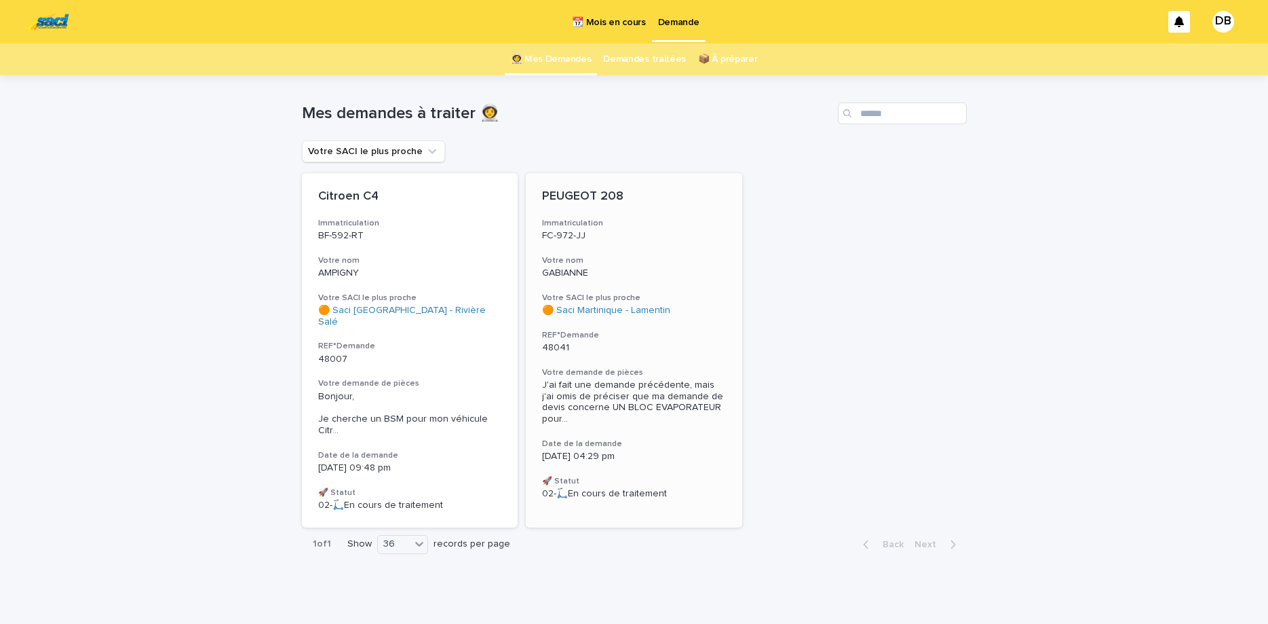
click at [624, 396] on span "J'ai fait une demande précédente, mais j'ai omis de préciser que ma demande de …" at bounding box center [634, 401] width 184 height 45
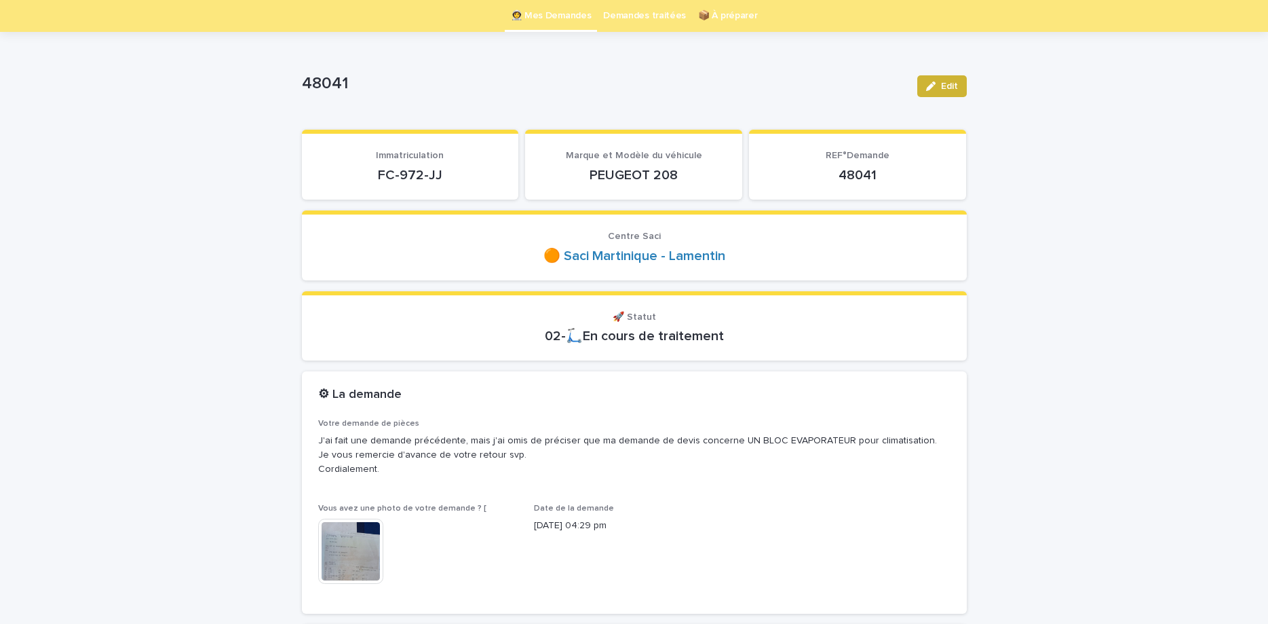
click at [932, 87] on icon "button" at bounding box center [931, 86] width 10 height 10
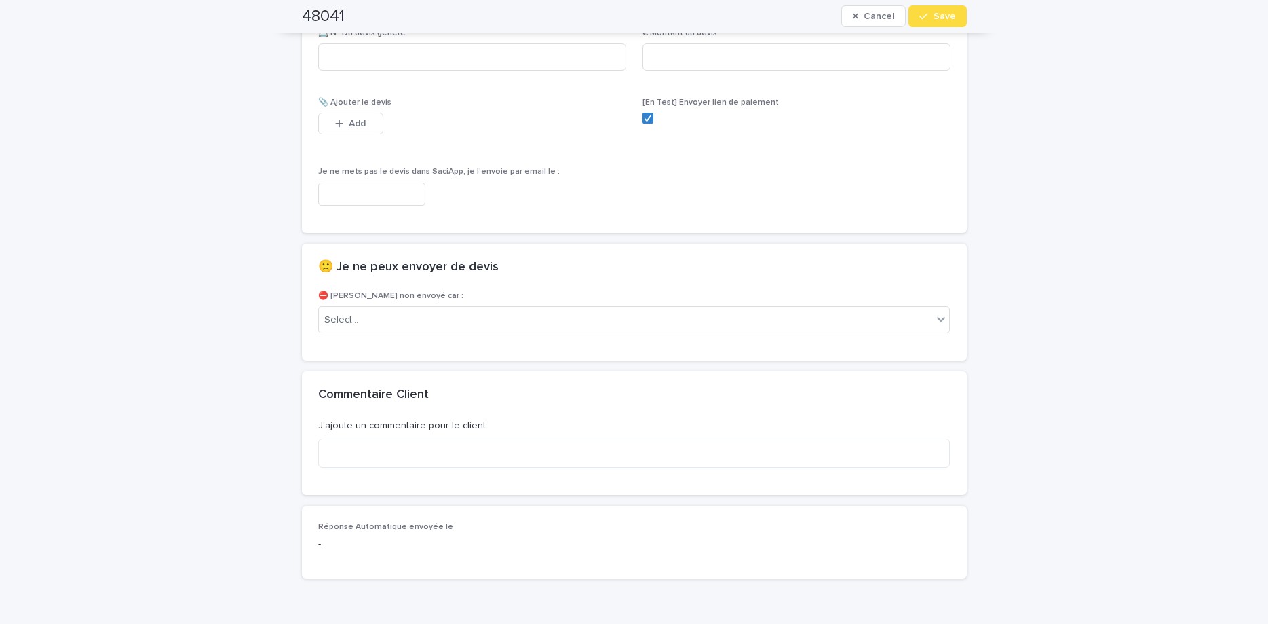
scroll to position [989, 0]
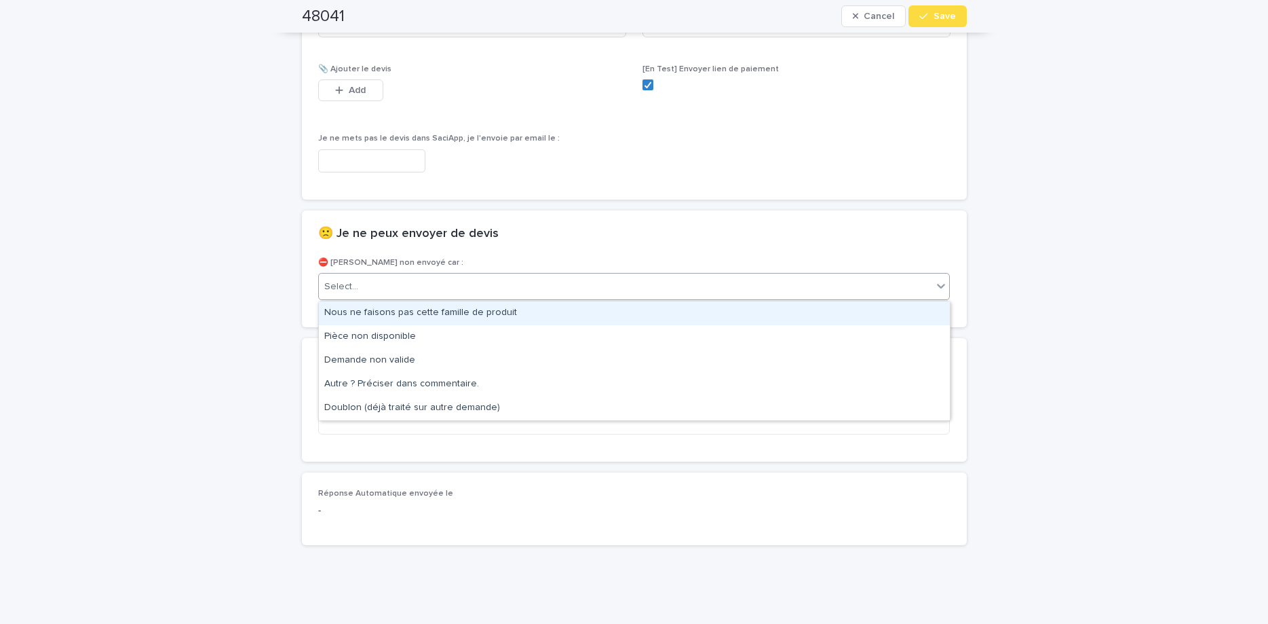
click at [639, 295] on div "Select..." at bounding box center [626, 287] width 614 height 22
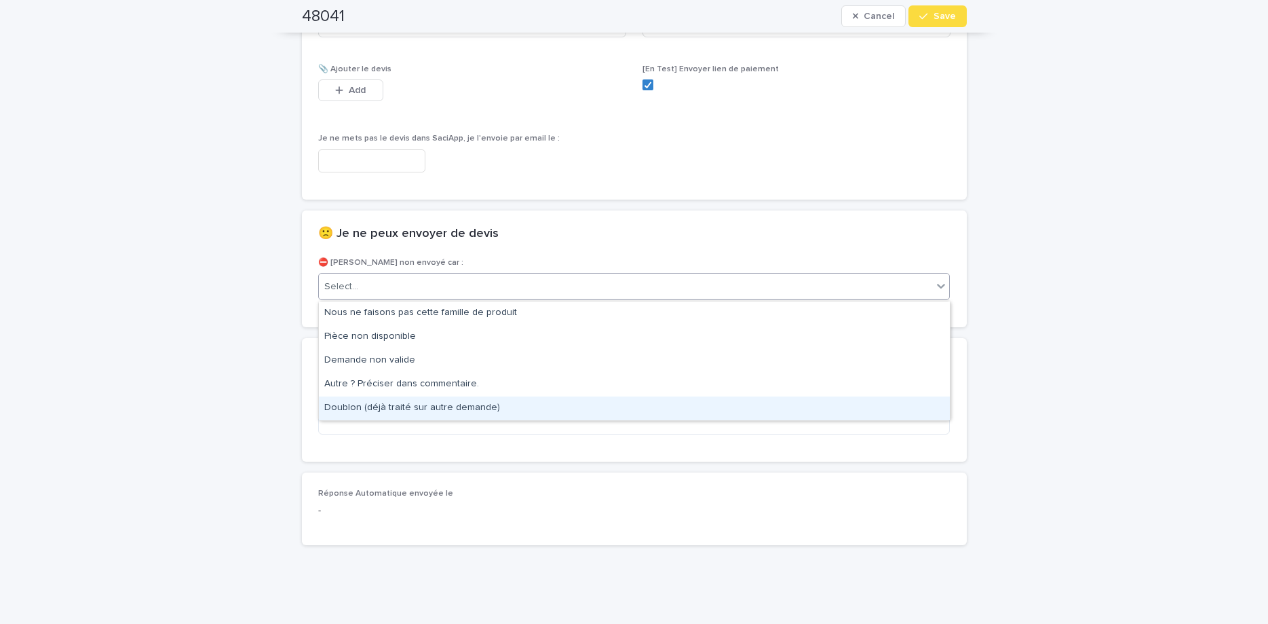
click at [551, 400] on div "Doublon (déjà traité sur autre demande)" at bounding box center [634, 408] width 631 height 24
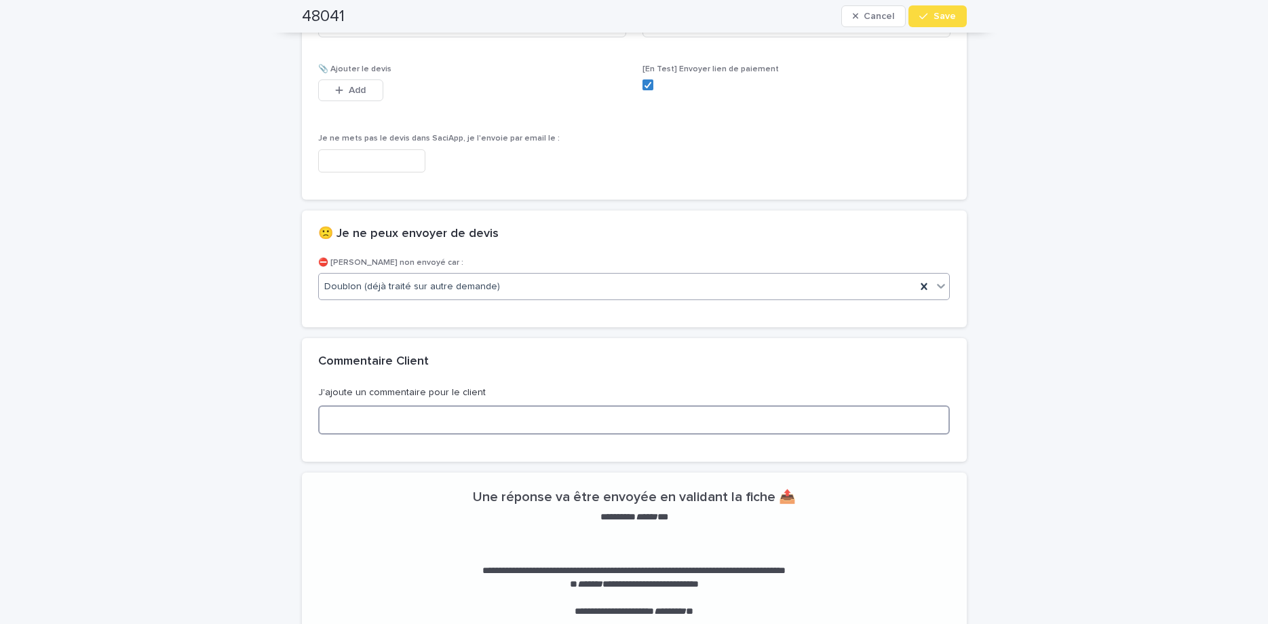
click at [573, 417] on textarea at bounding box center [634, 419] width 632 height 29
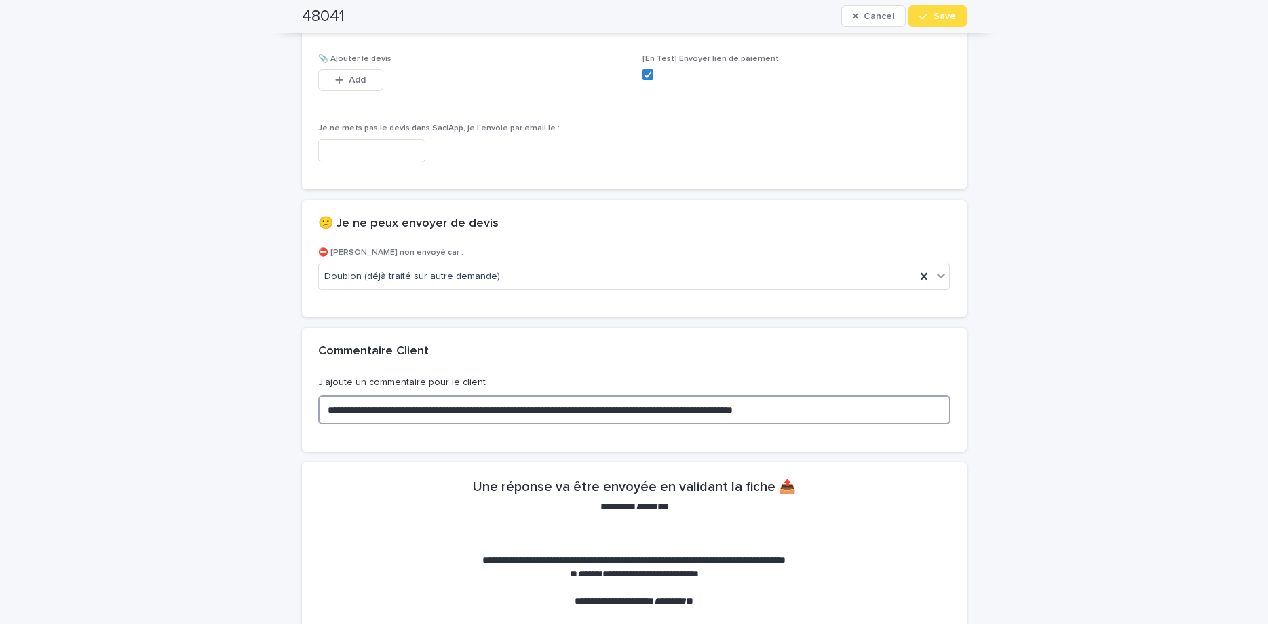
scroll to position [999, 0]
type textarea "**********"
click at [939, 16] on span "Save" at bounding box center [945, 17] width 22 height 10
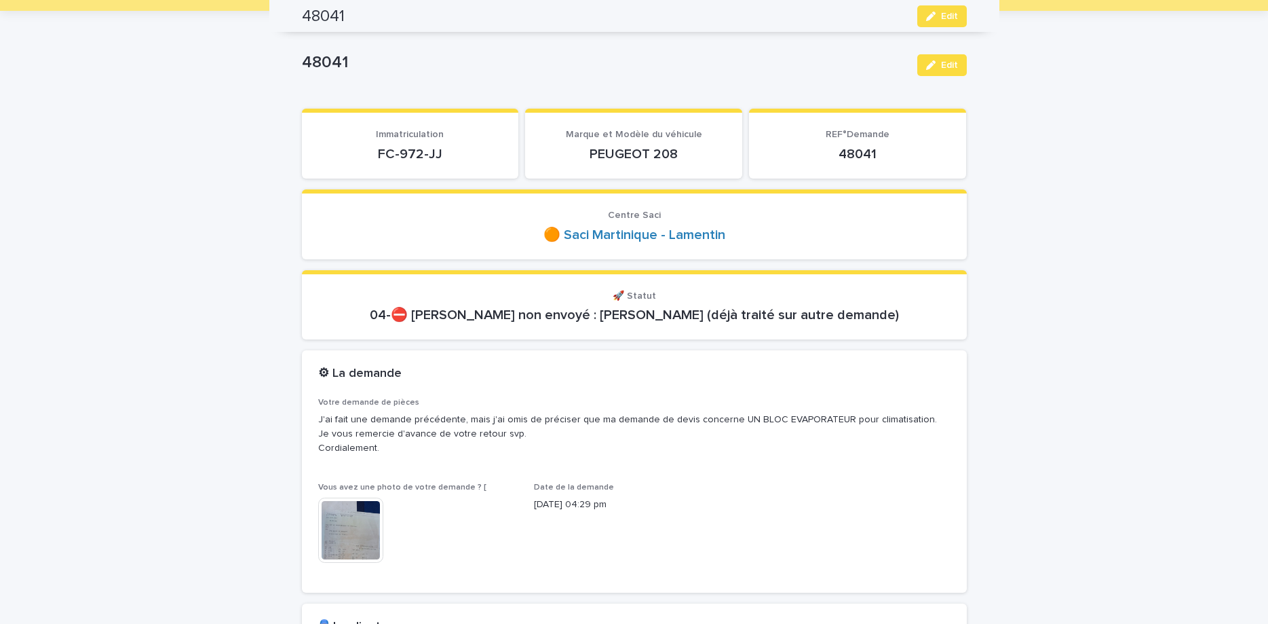
scroll to position [0, 0]
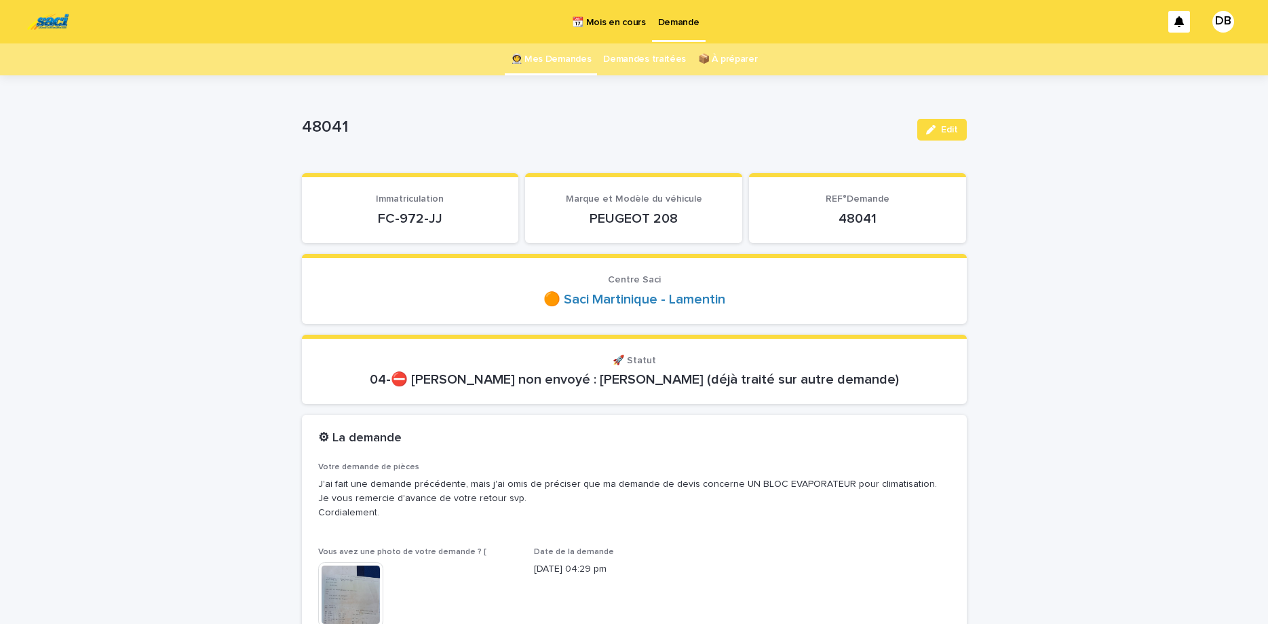
click at [573, 62] on link "👩‍🚀 Mes Demandes" at bounding box center [551, 59] width 81 height 32
